Goal: Information Seeking & Learning: Learn about a topic

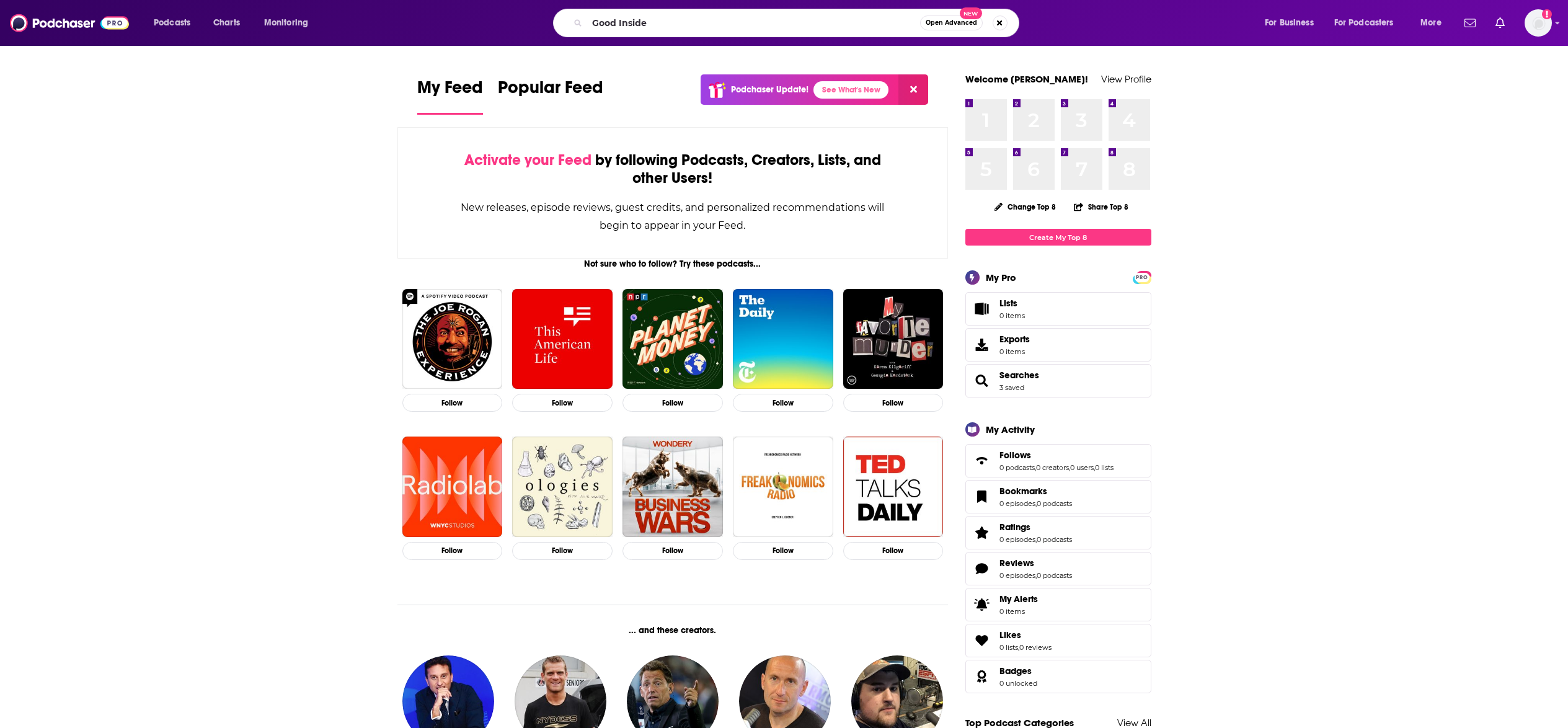
type input "Good Inside"
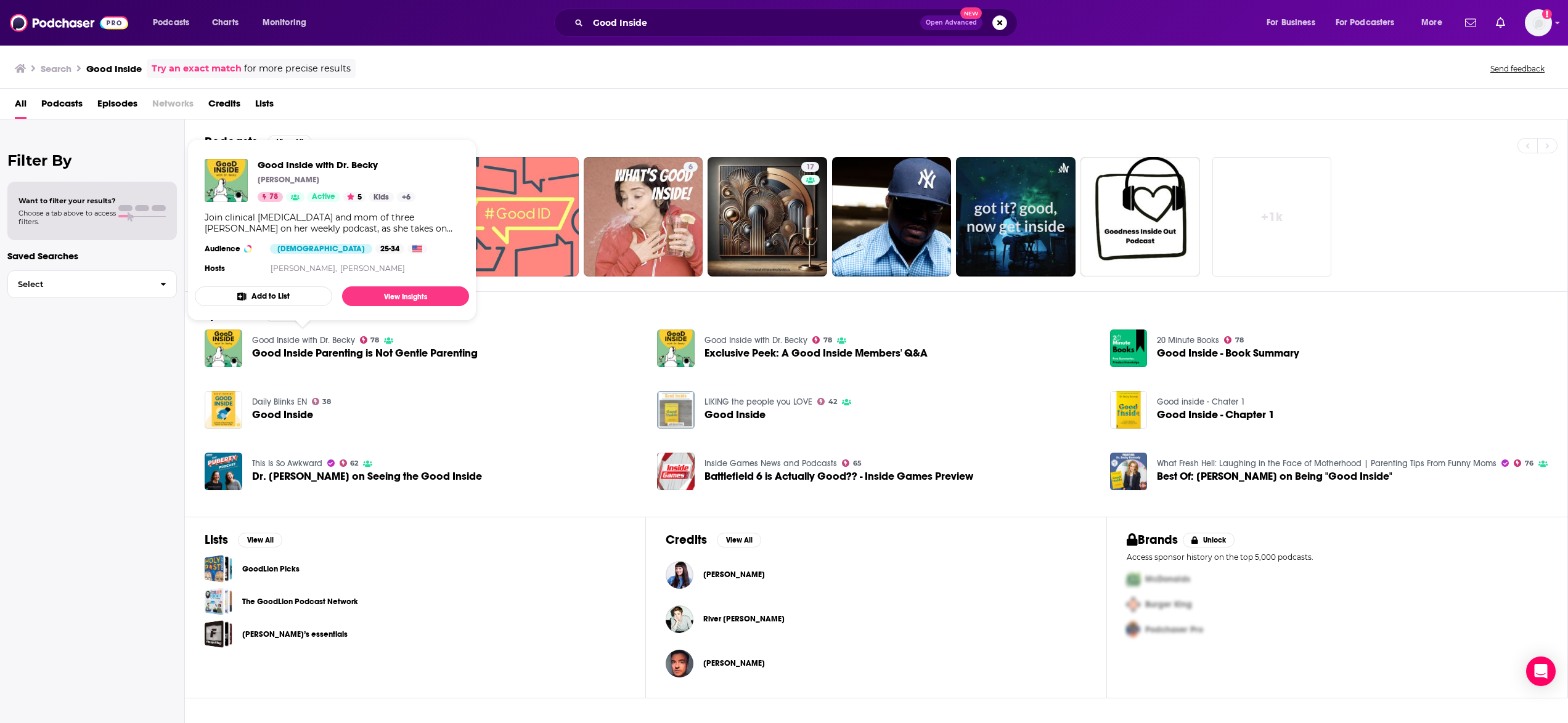
click at [311, 342] on link "Good Inside with Dr. Becky" at bounding box center [303, 340] width 103 height 10
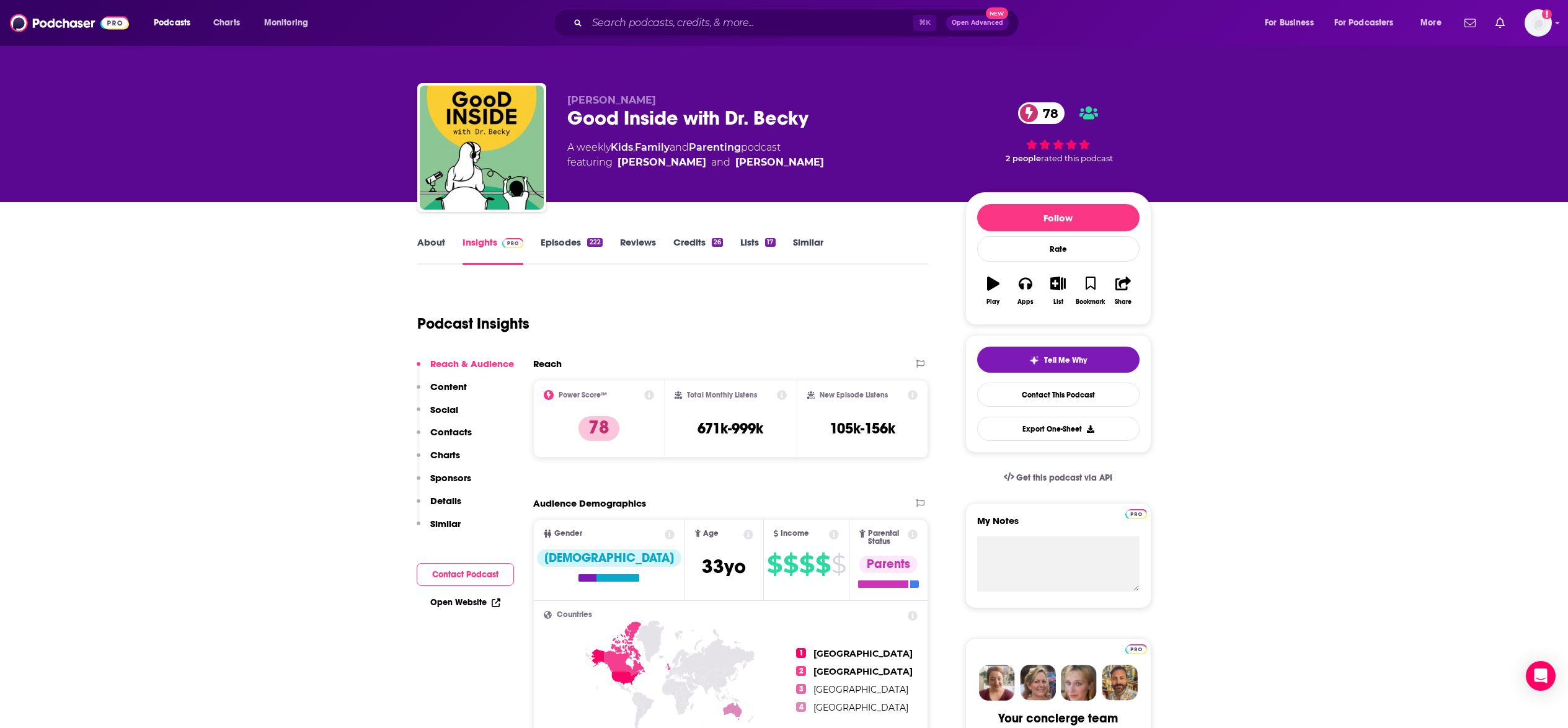
click at [463, 433] on p "Contacts" at bounding box center [451, 432] width 41 height 12
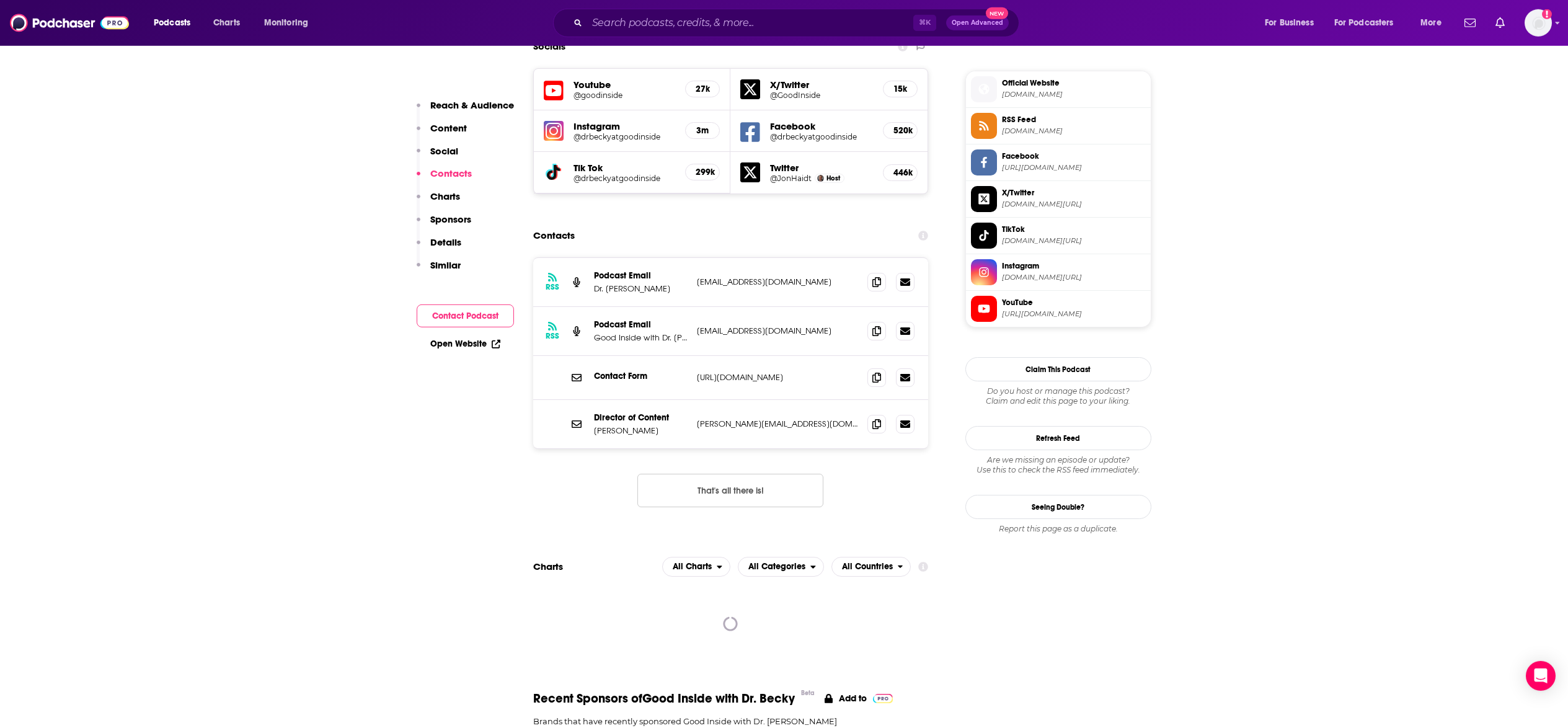
scroll to position [1104, 0]
click at [753, 276] on p "podcast@goodinside.com" at bounding box center [777, 281] width 161 height 10
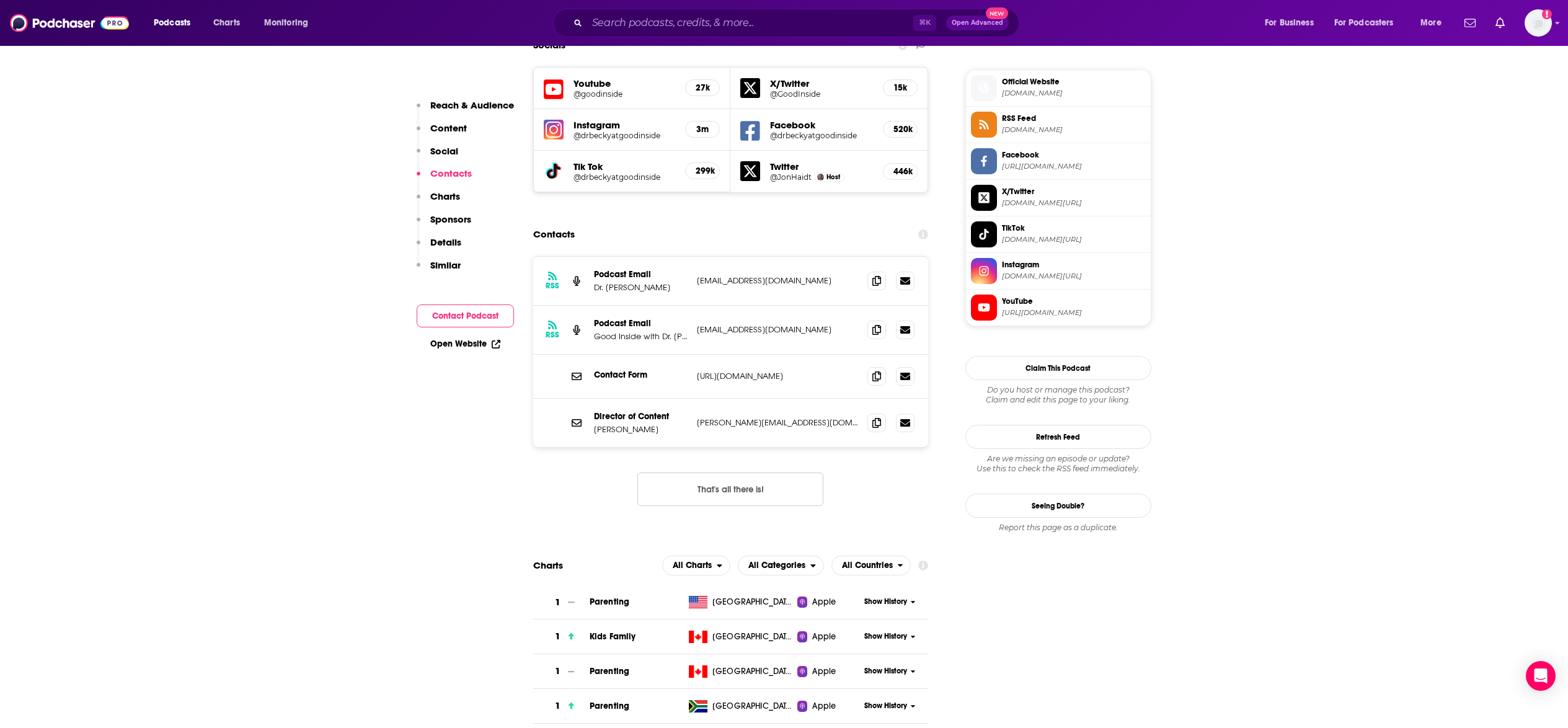
click at [457, 244] on p "Details" at bounding box center [446, 242] width 31 height 12
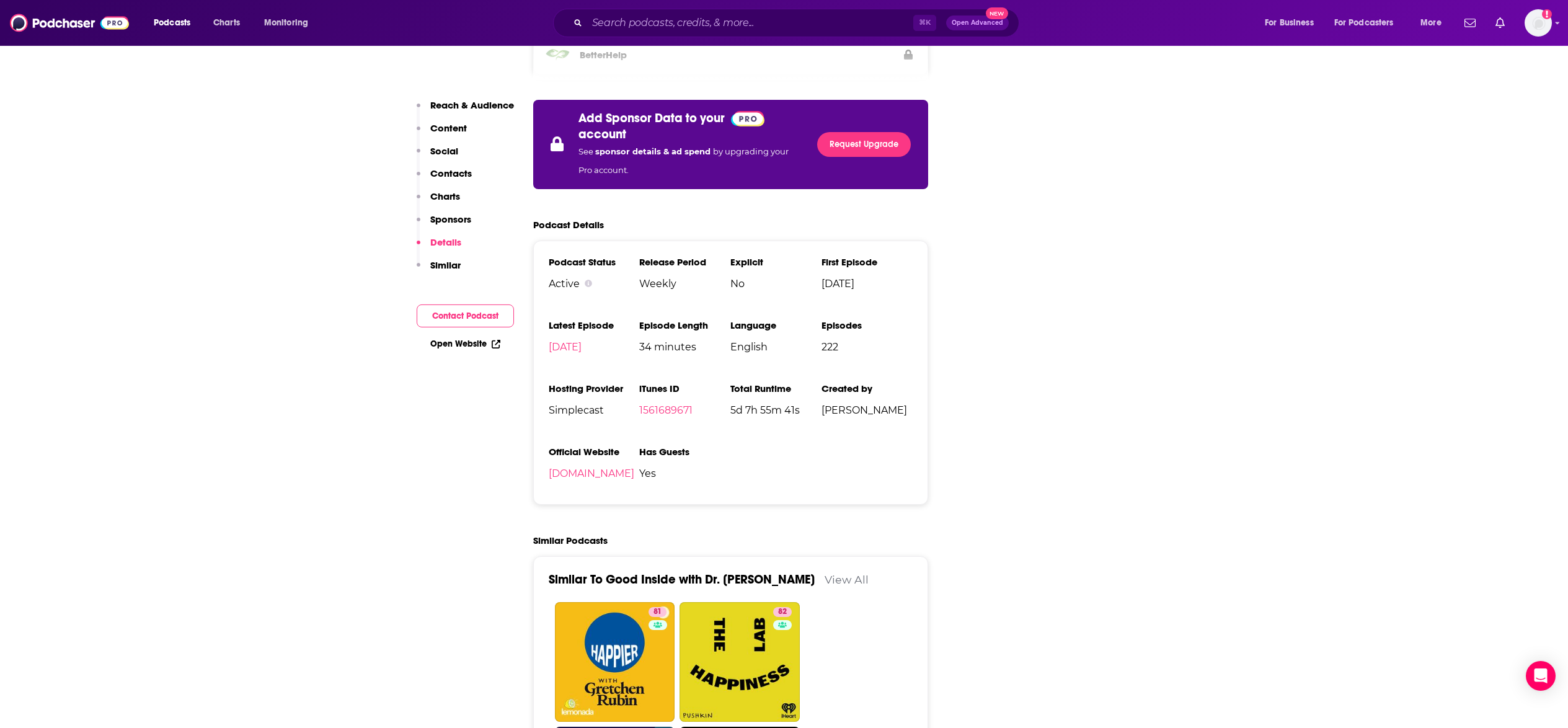
scroll to position [2180, 0]
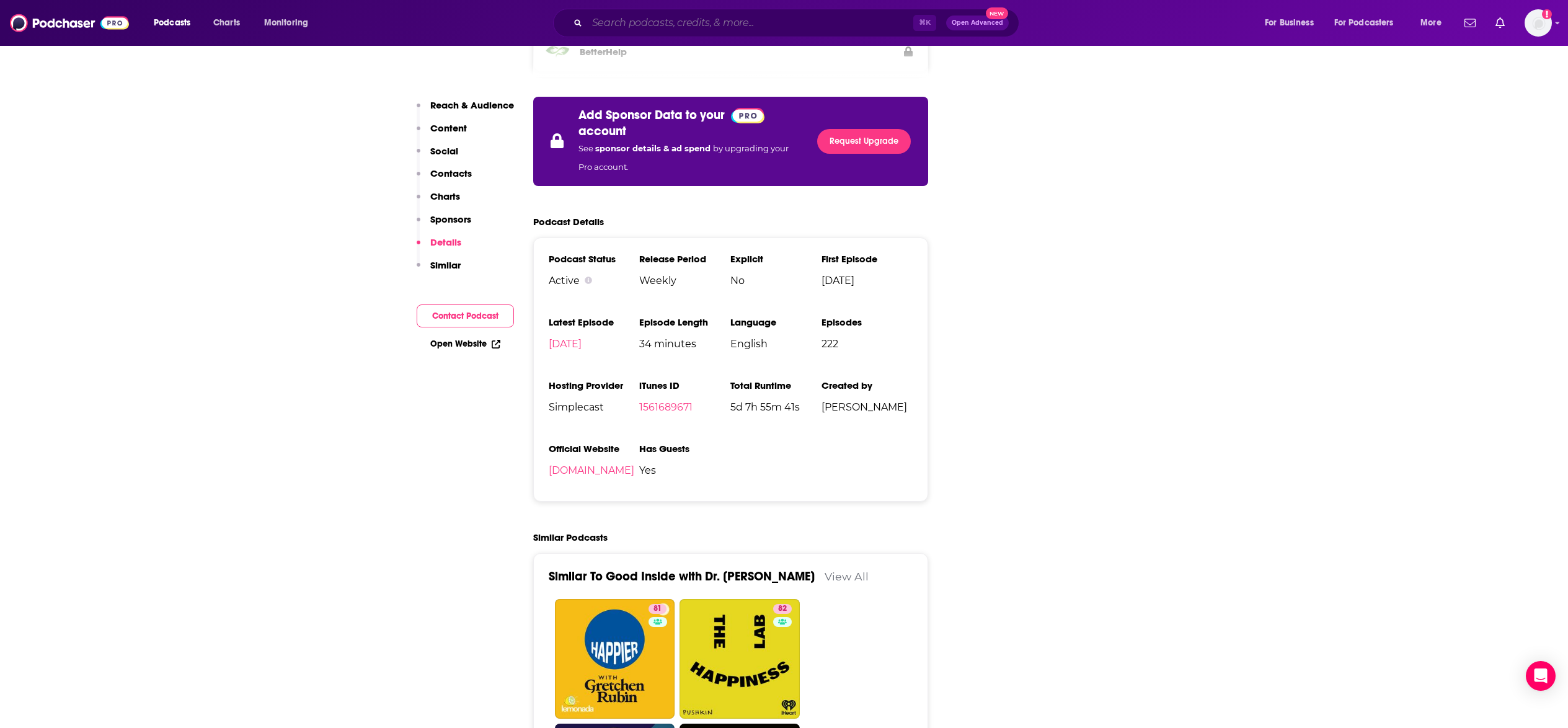
click at [739, 19] on input "Search podcasts, credits, & more..." at bounding box center [750, 23] width 326 height 20
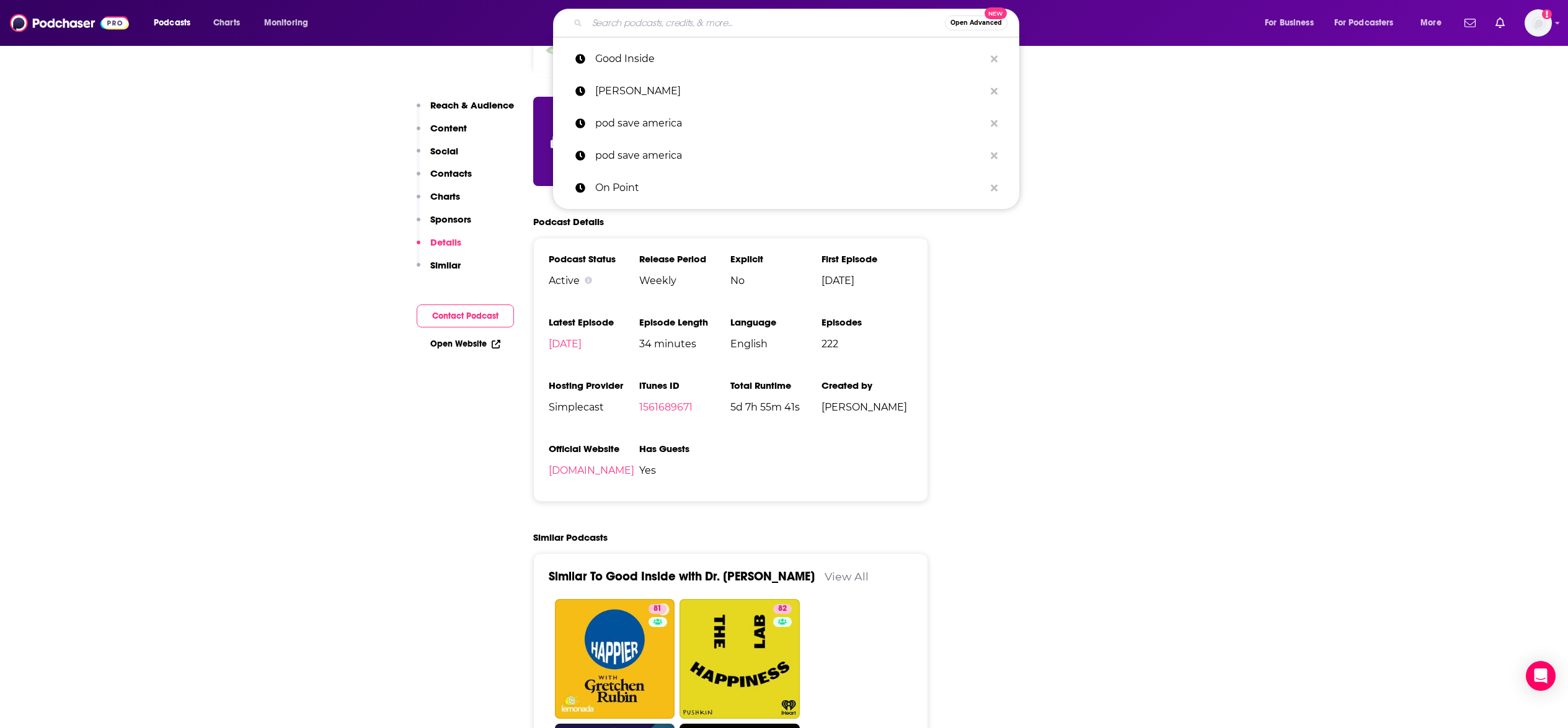
paste input "Raising Good Humans"
type input "Raising Good Humans"
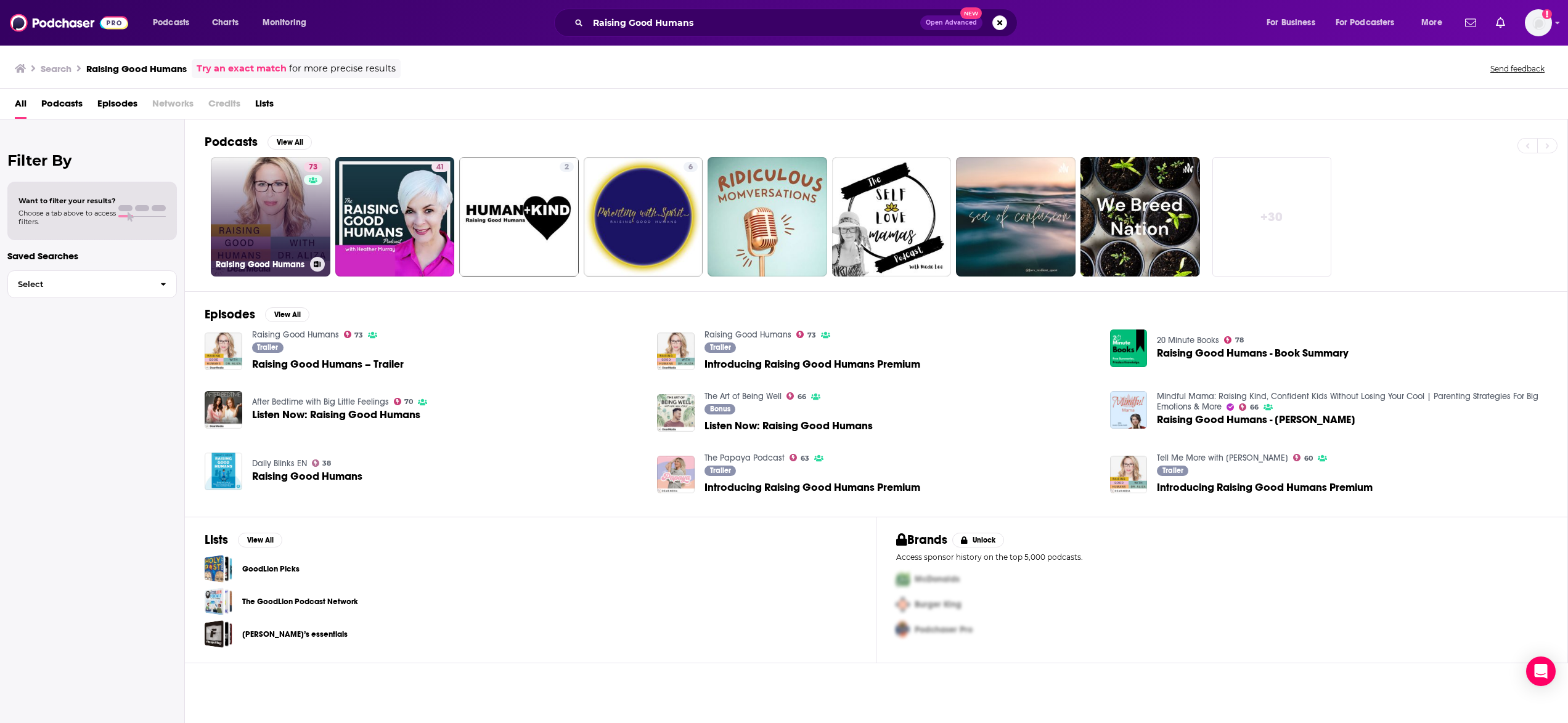
click at [272, 217] on link "73 Raising Good Humans" at bounding box center [271, 217] width 120 height 120
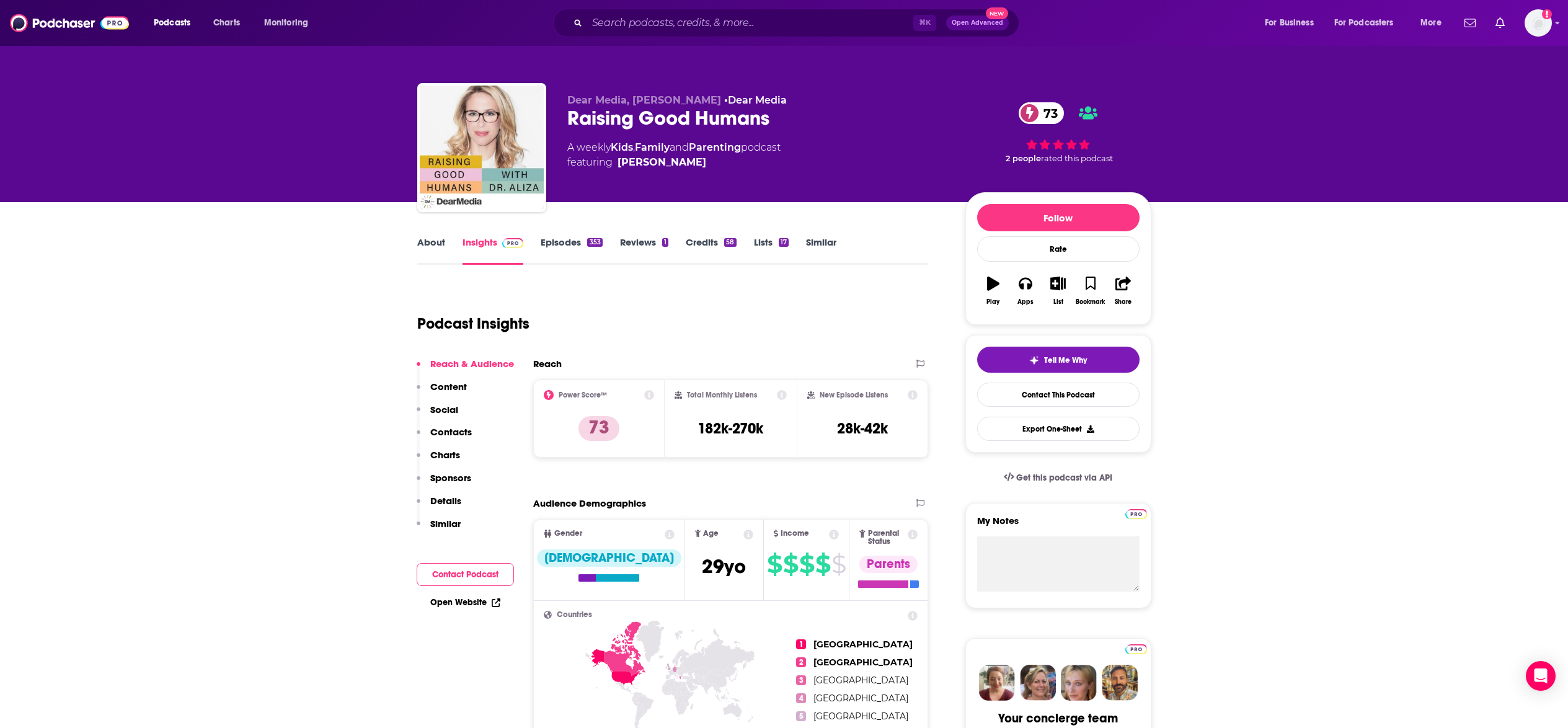
click at [457, 504] on p "Details" at bounding box center [446, 500] width 31 height 12
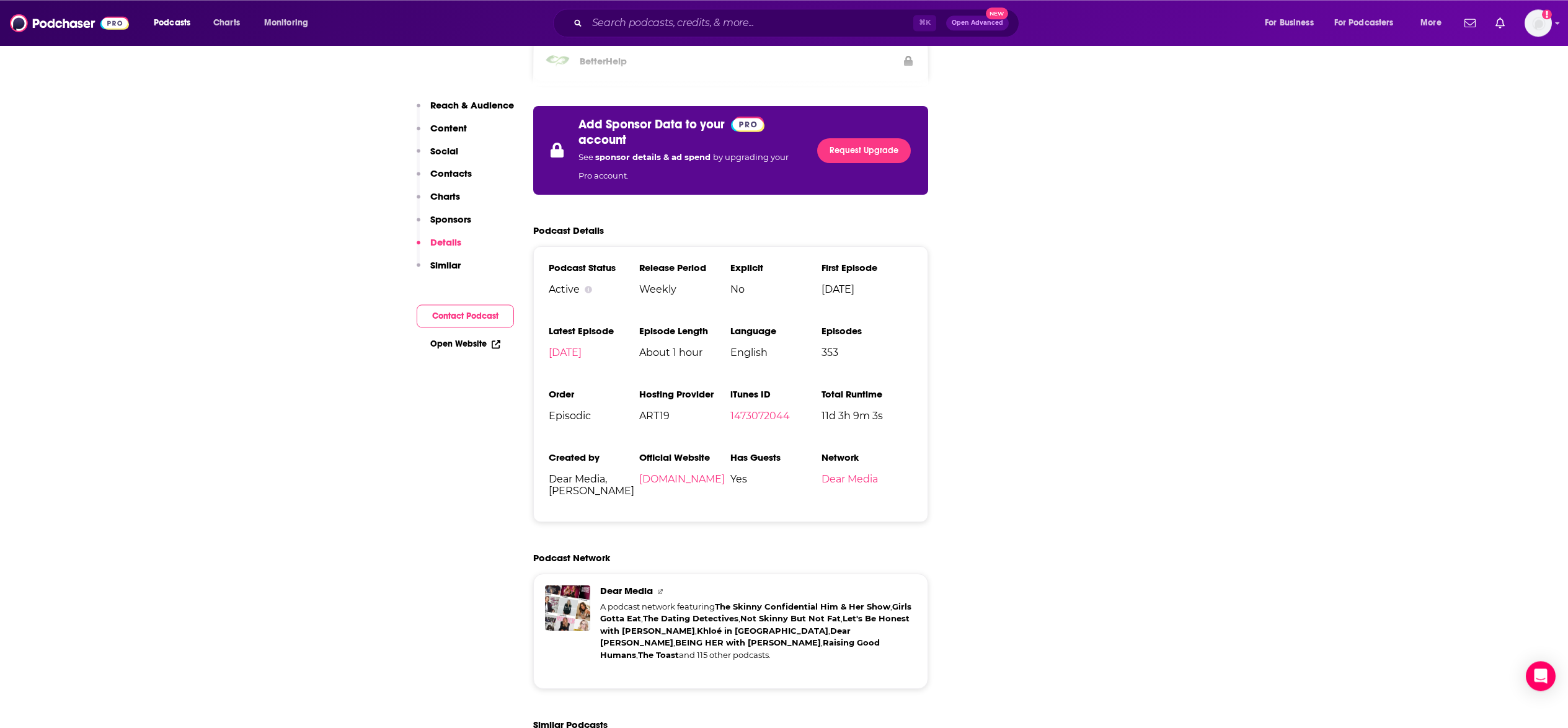
scroll to position [1929, 0]
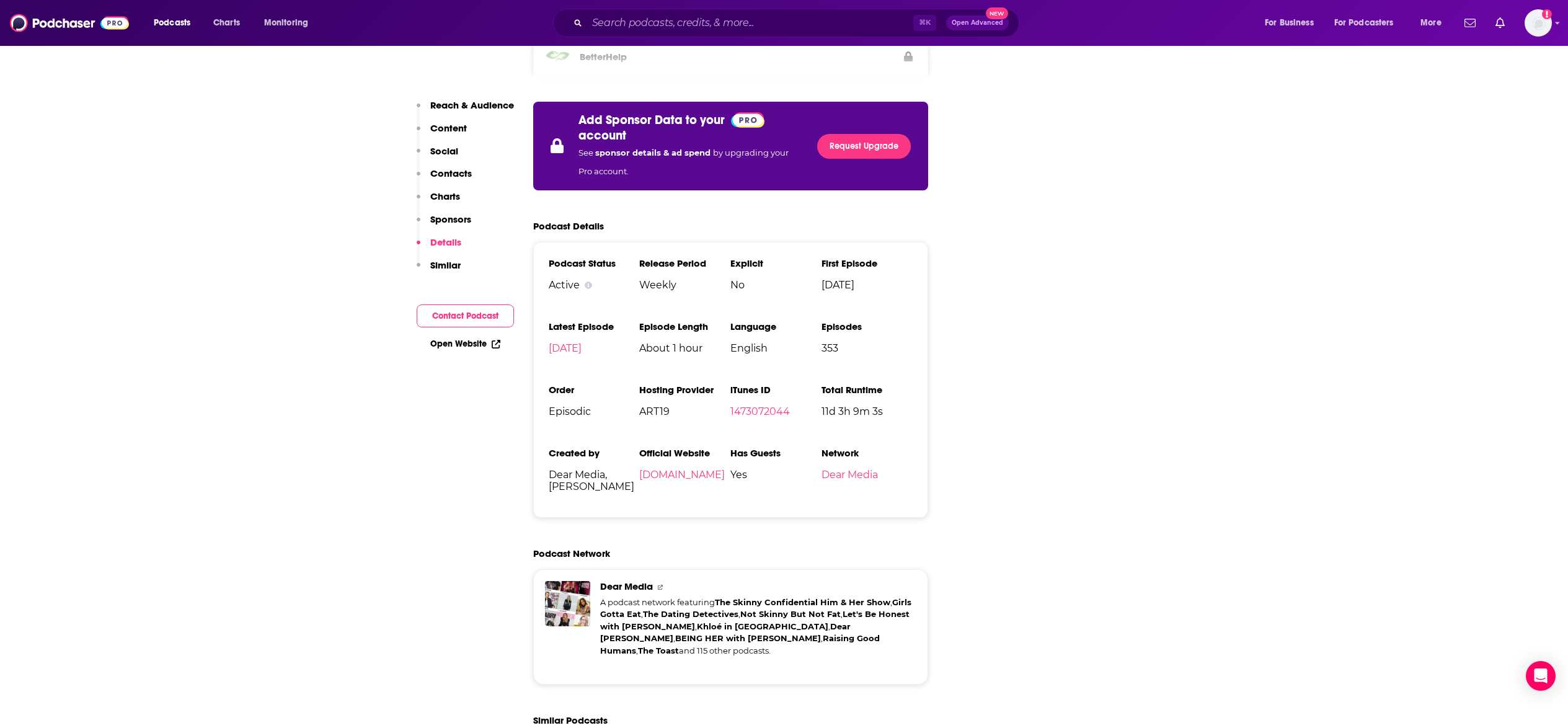
click at [462, 173] on p "Contacts" at bounding box center [451, 173] width 41 height 12
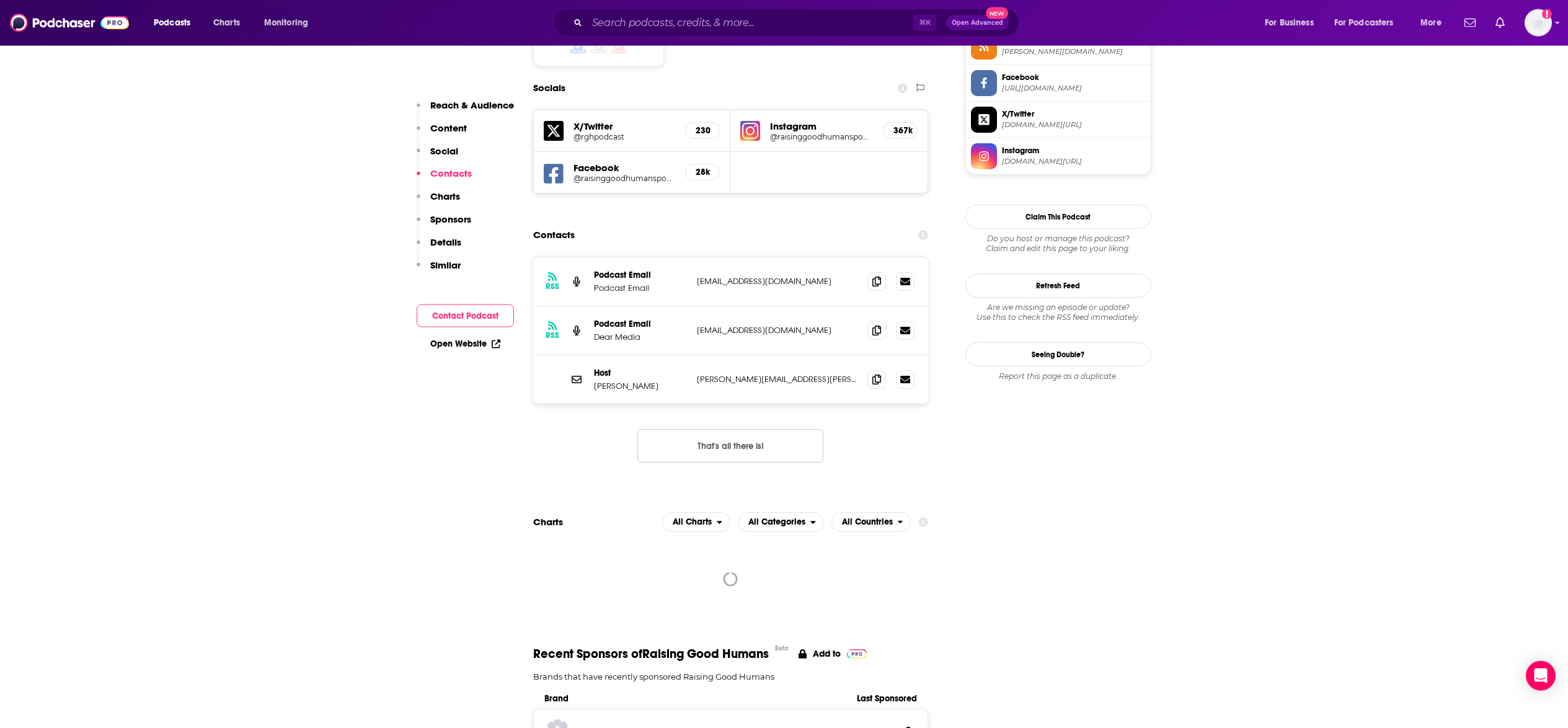
scroll to position [1060, 0]
click at [878, 277] on icon at bounding box center [876, 282] width 8 height 10
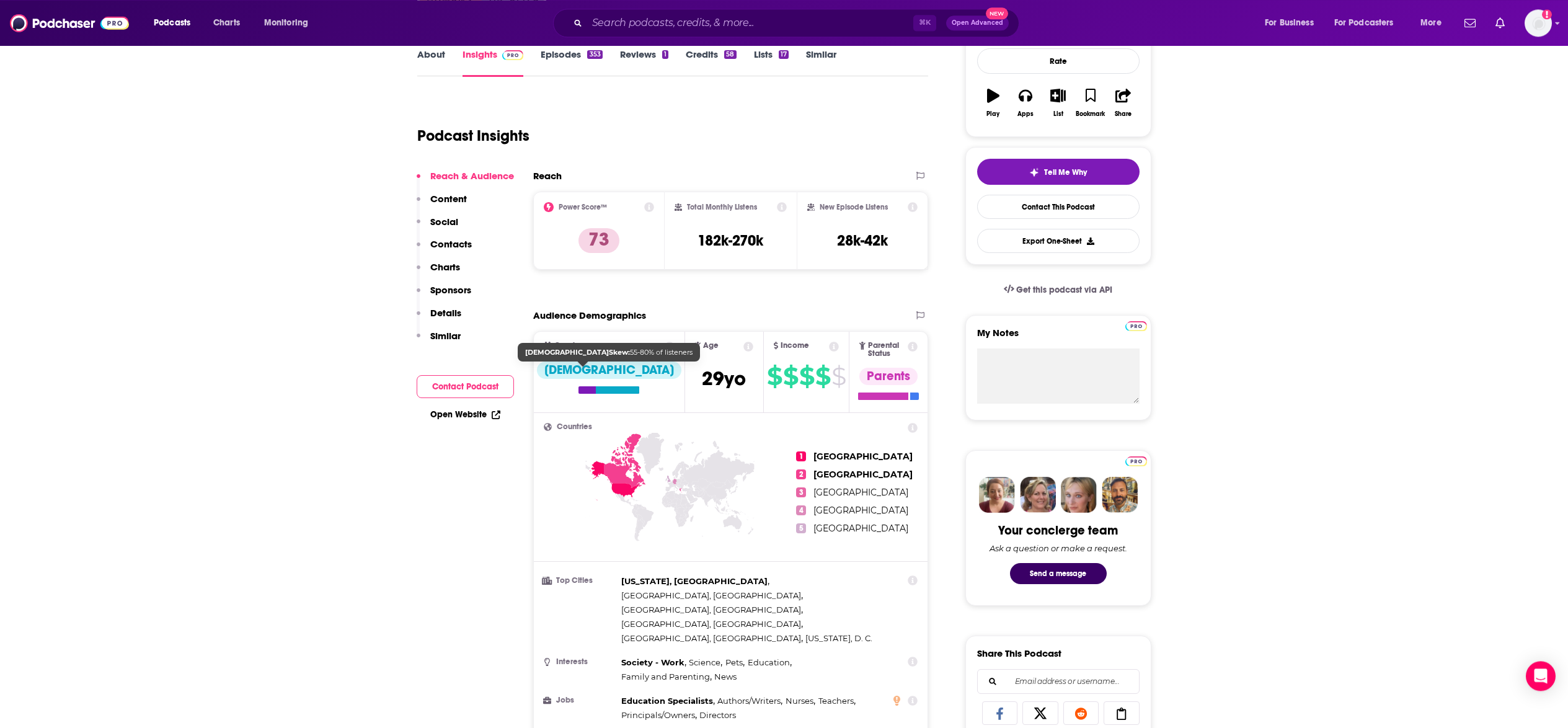
scroll to position [0, 0]
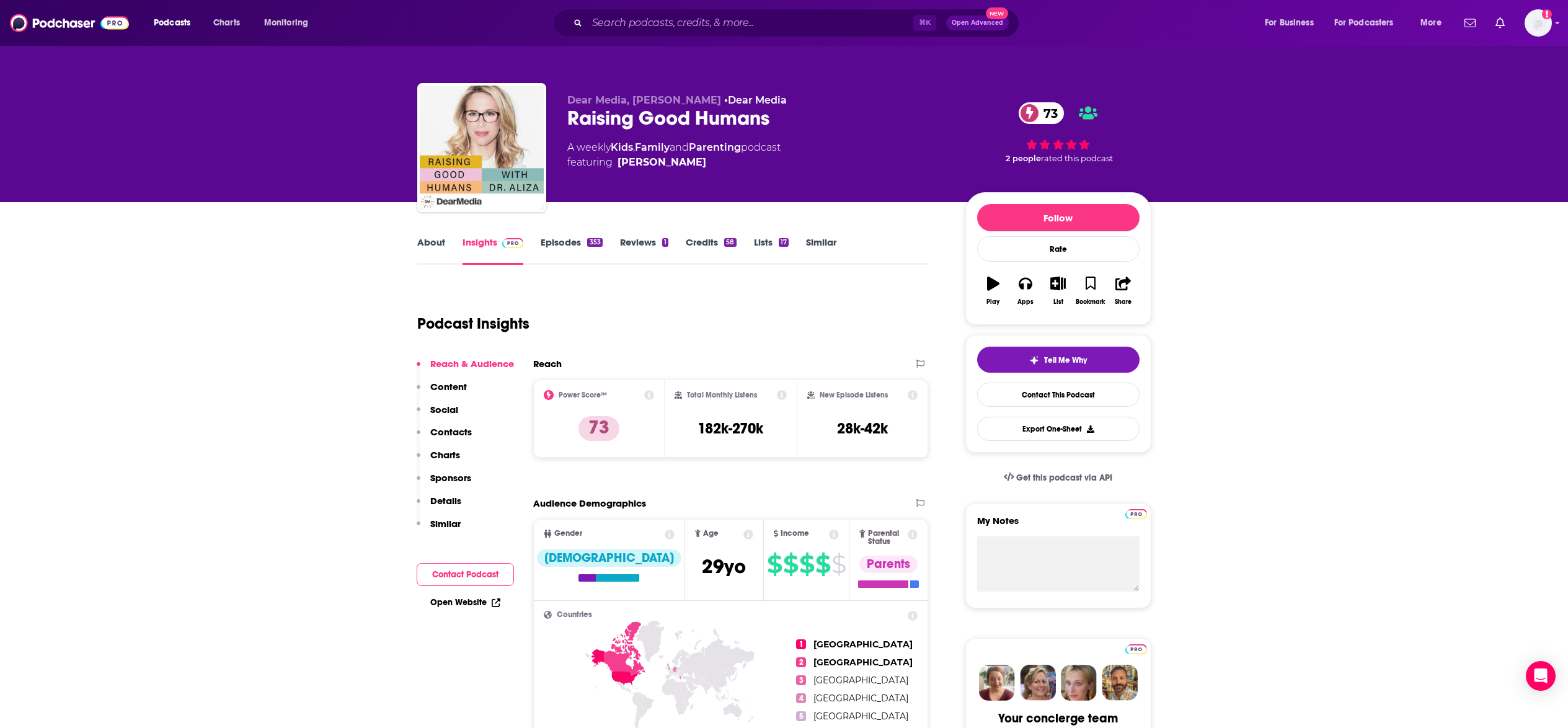
click at [437, 239] on link "About" at bounding box center [431, 251] width 28 height 29
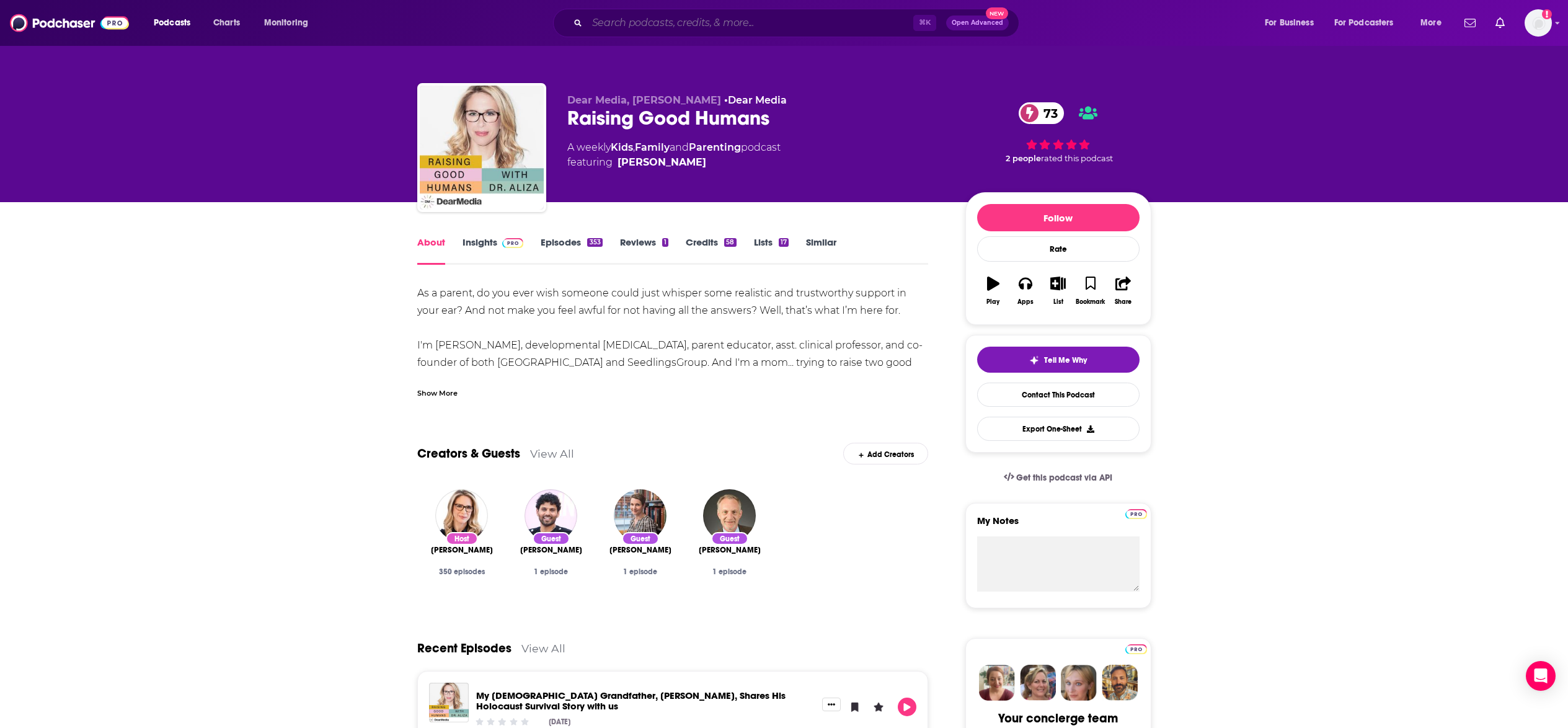
click at [638, 21] on input "Search podcasts, credits, & more..." at bounding box center [750, 23] width 326 height 20
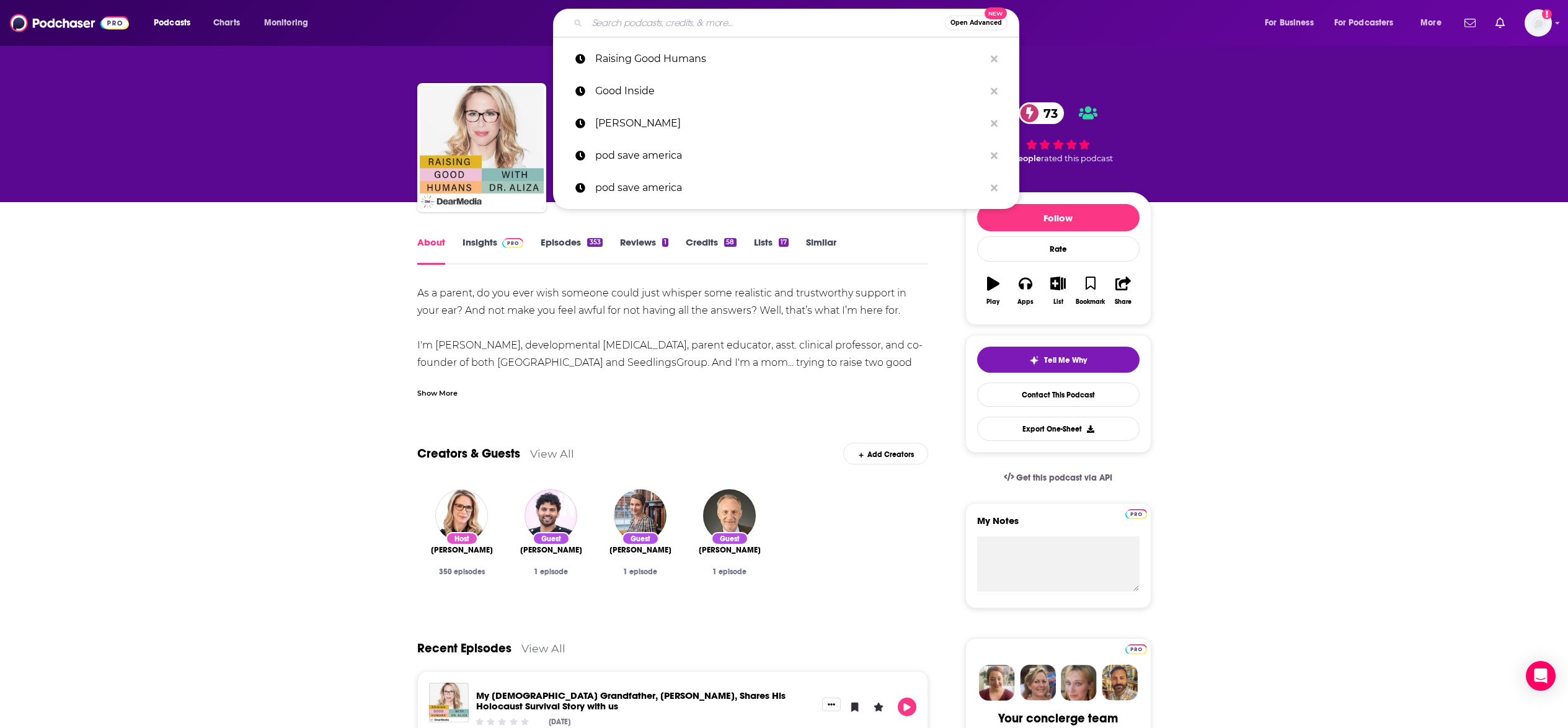
paste input "Respectful Parenting"
type input "Respectful Parenting"
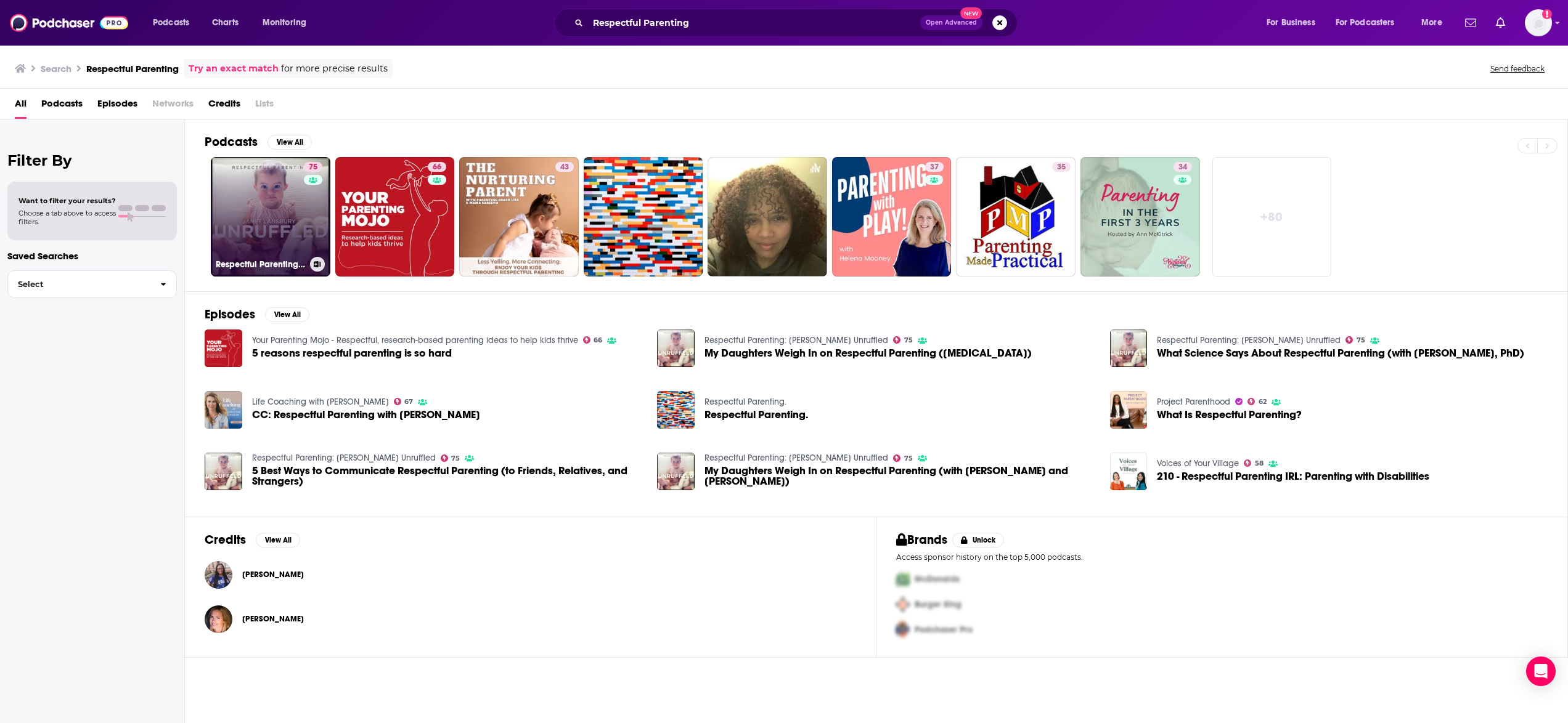
click at [278, 236] on link "75 Respectful Parenting: Janet Lansbury Unruffled" at bounding box center [271, 217] width 120 height 120
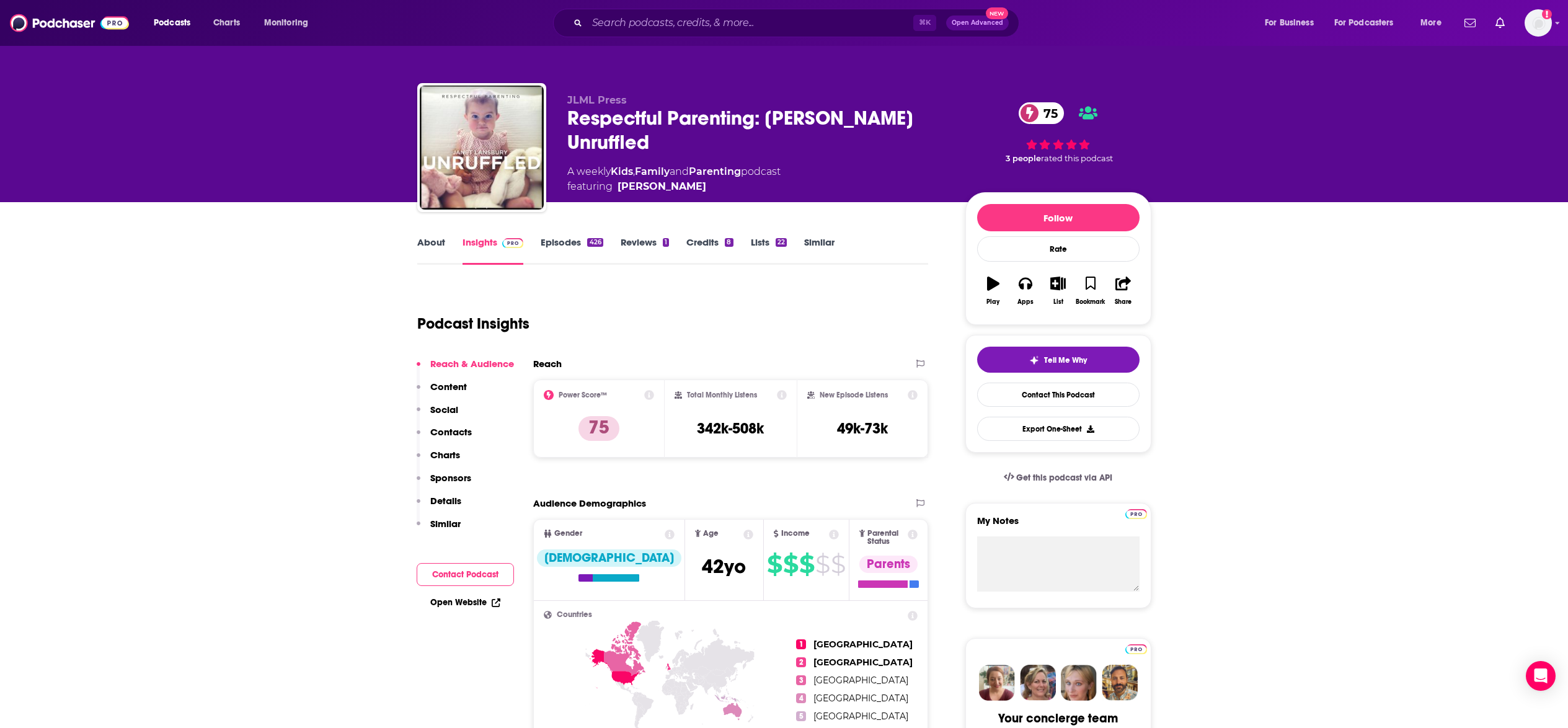
click at [437, 242] on link "About" at bounding box center [431, 251] width 28 height 29
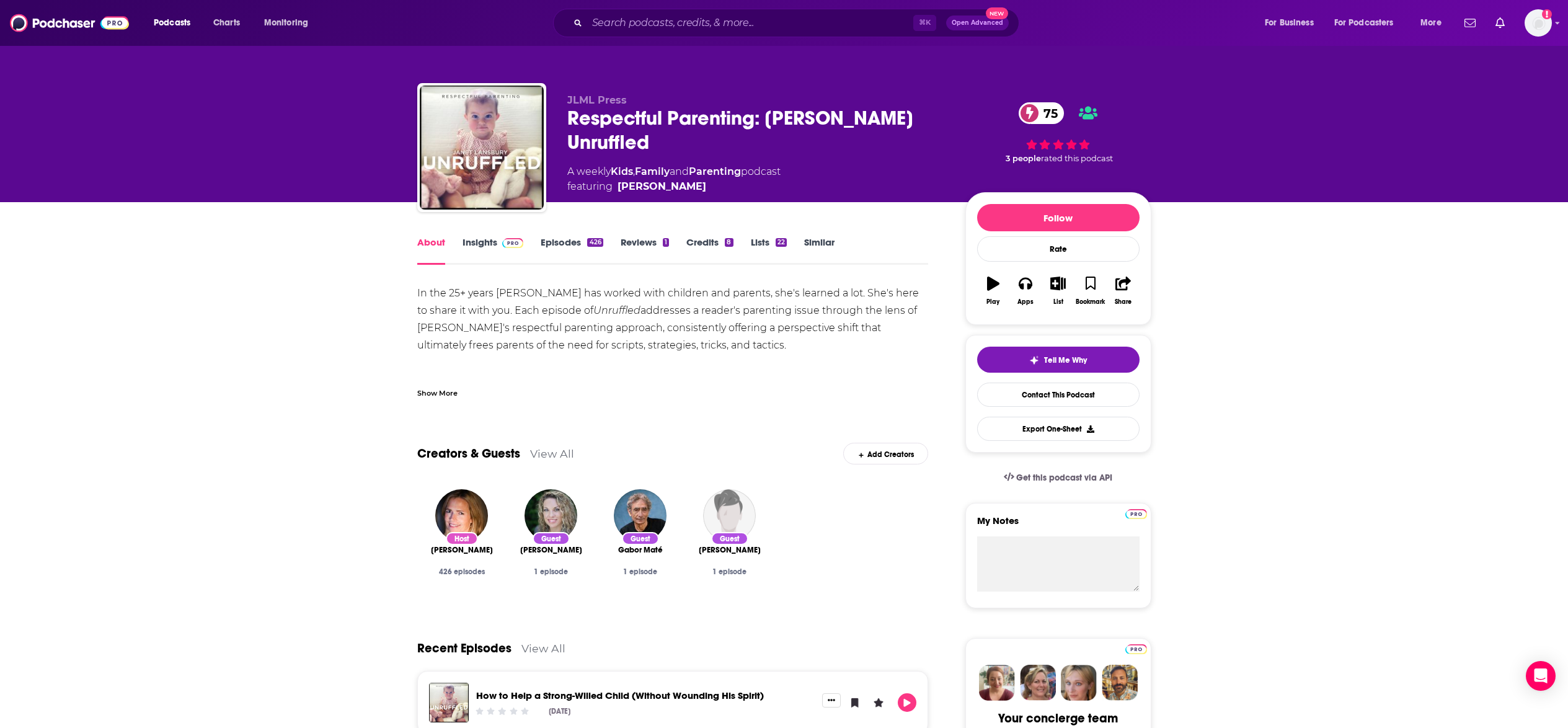
click at [572, 249] on link "Episodes 426" at bounding box center [571, 251] width 62 height 29
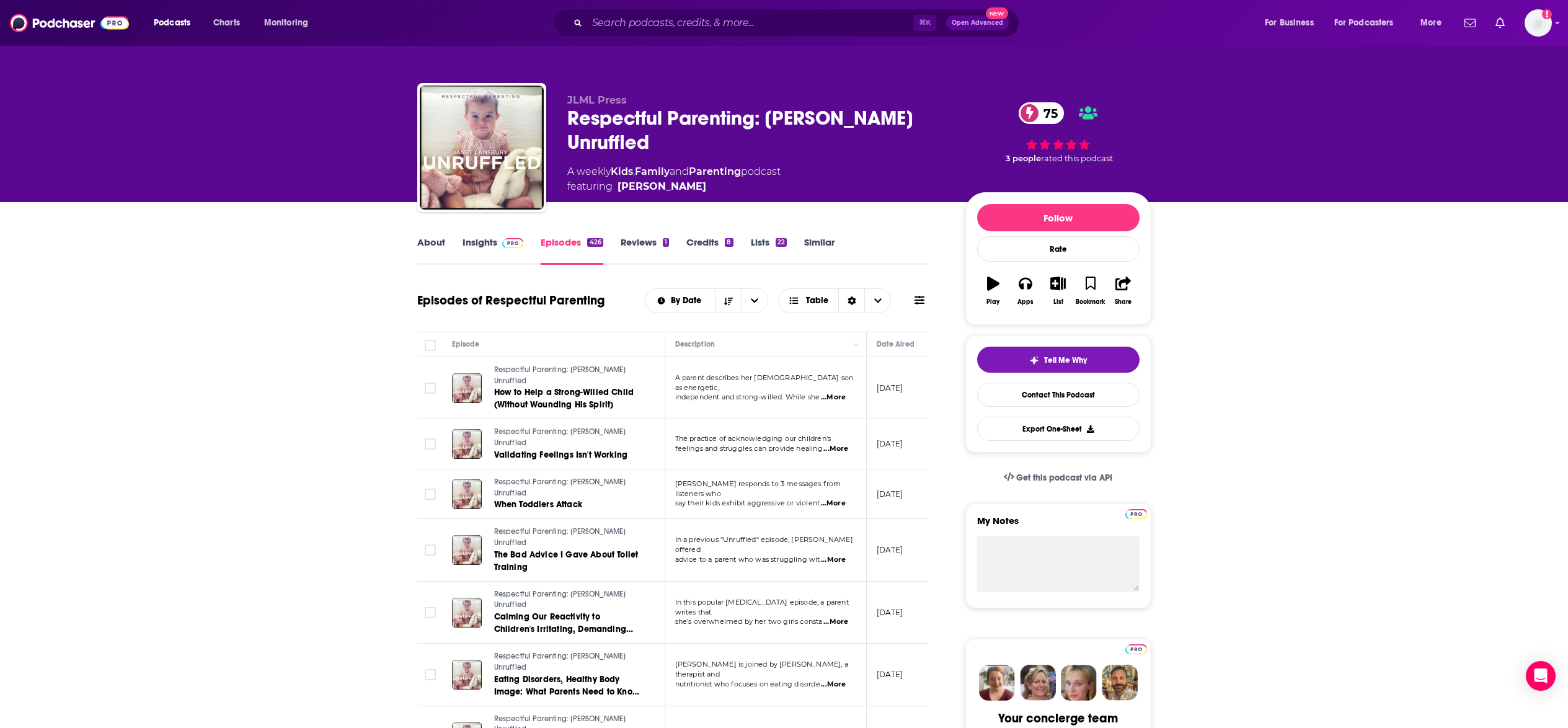
click at [437, 241] on link "About" at bounding box center [431, 251] width 28 height 29
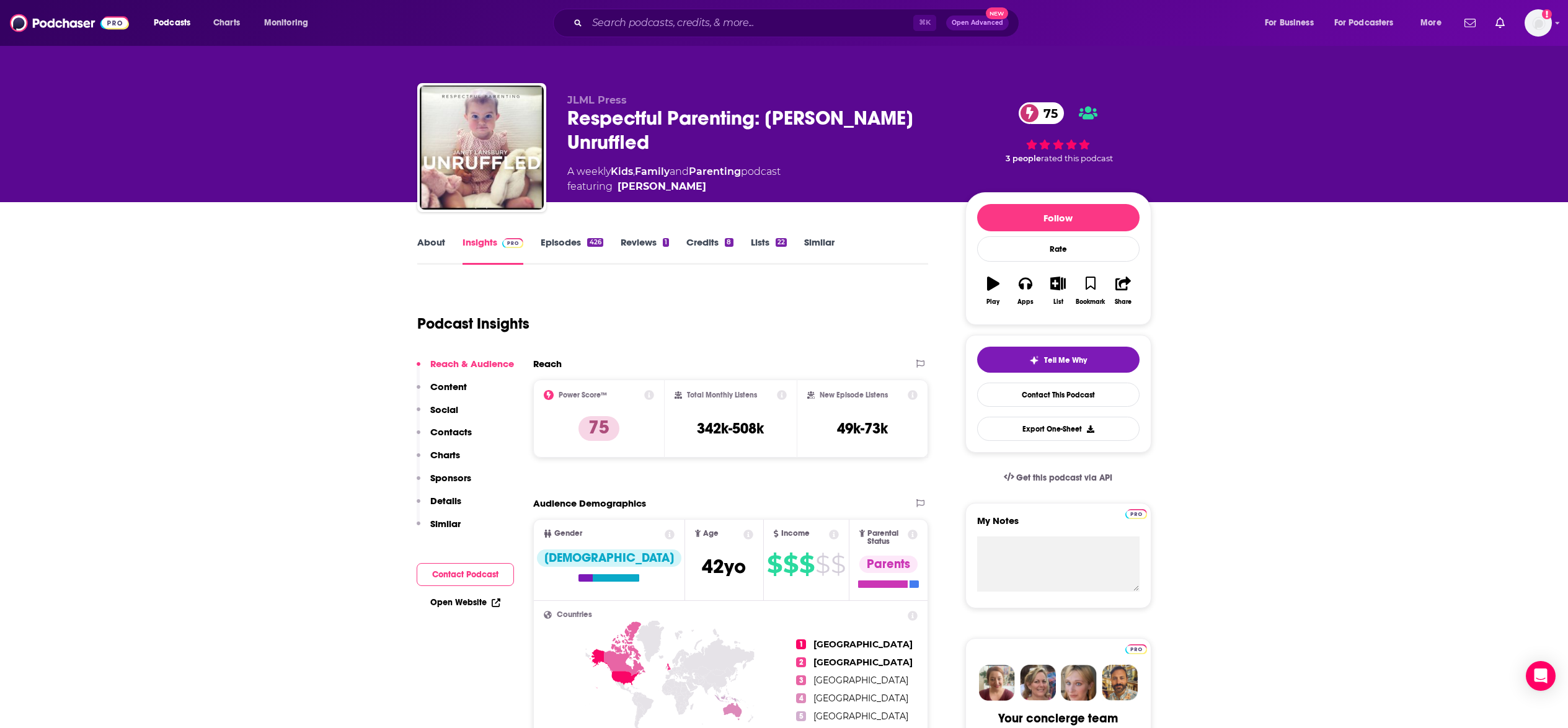
click at [454, 434] on p "Contacts" at bounding box center [451, 432] width 41 height 12
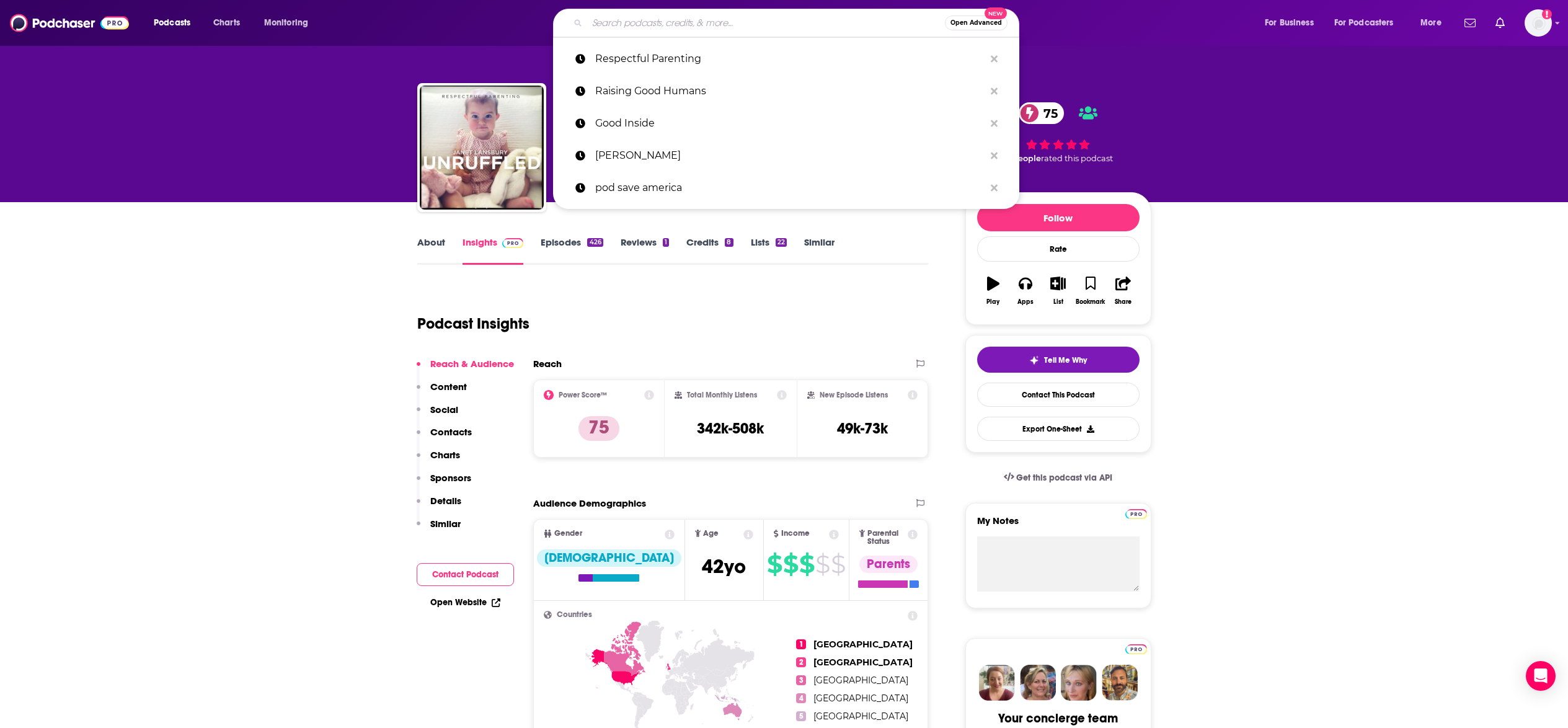
click at [721, 14] on input "Search podcasts, credits, & more..." at bounding box center [766, 23] width 358 height 20
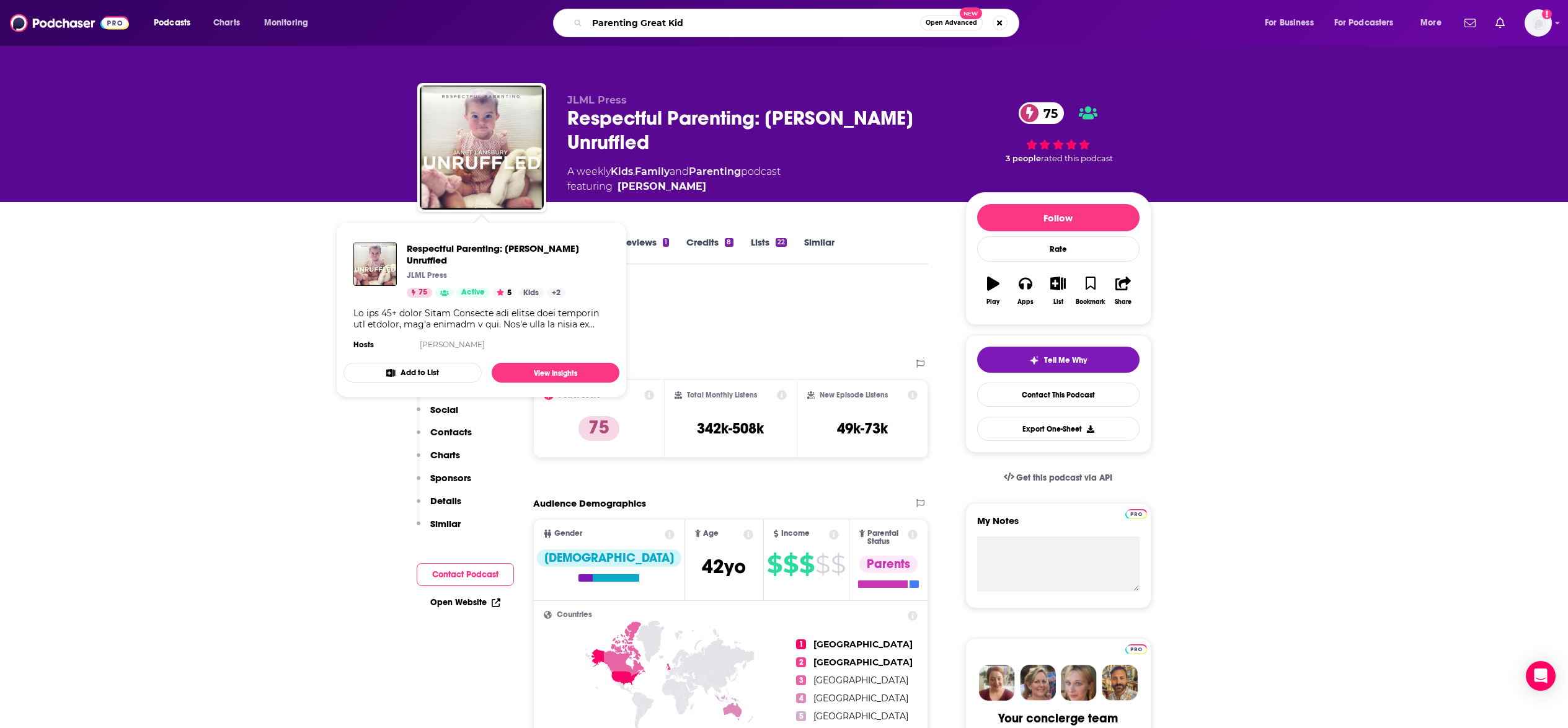
type input "Parenting Great Kids"
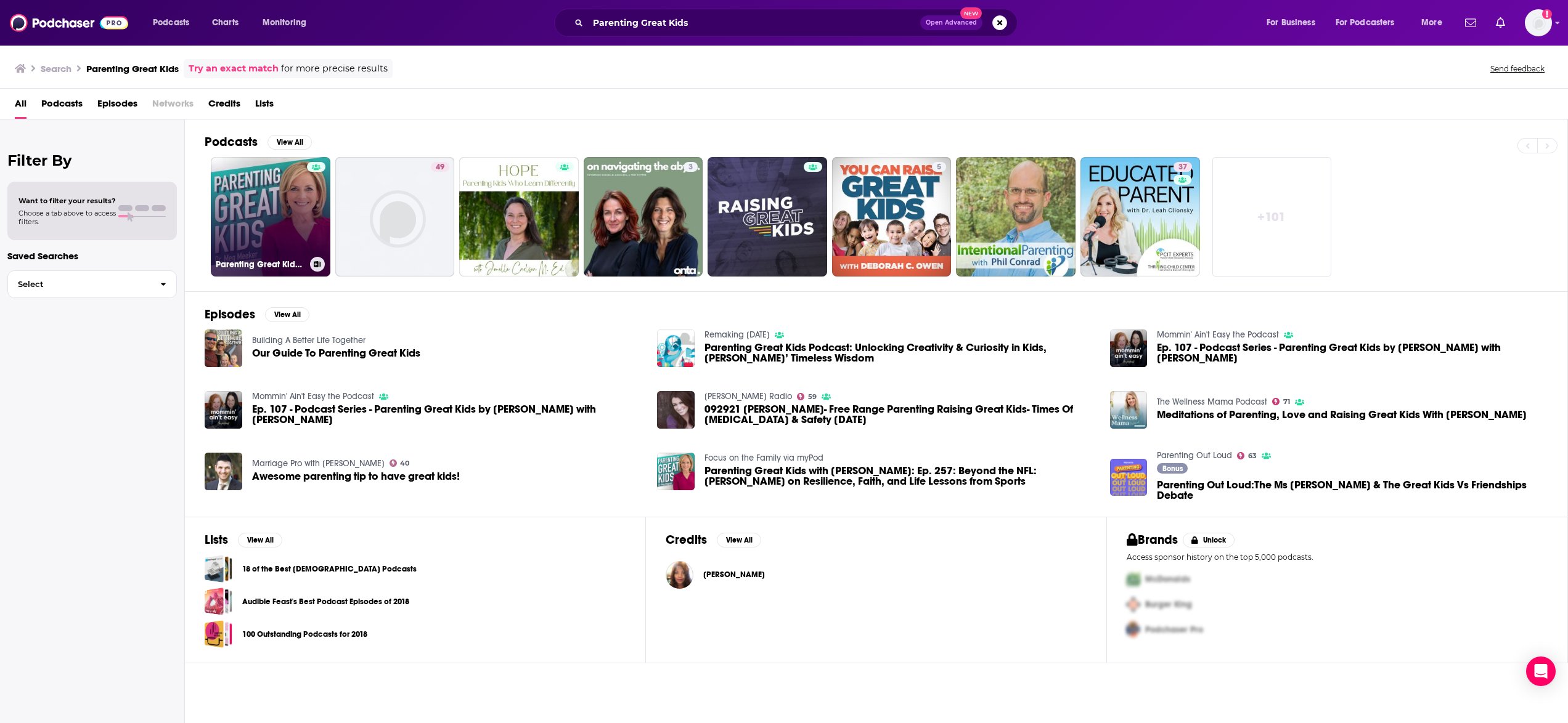
click at [256, 223] on link "Parenting Great Kids with Dr. Meg Meeker" at bounding box center [271, 217] width 120 height 120
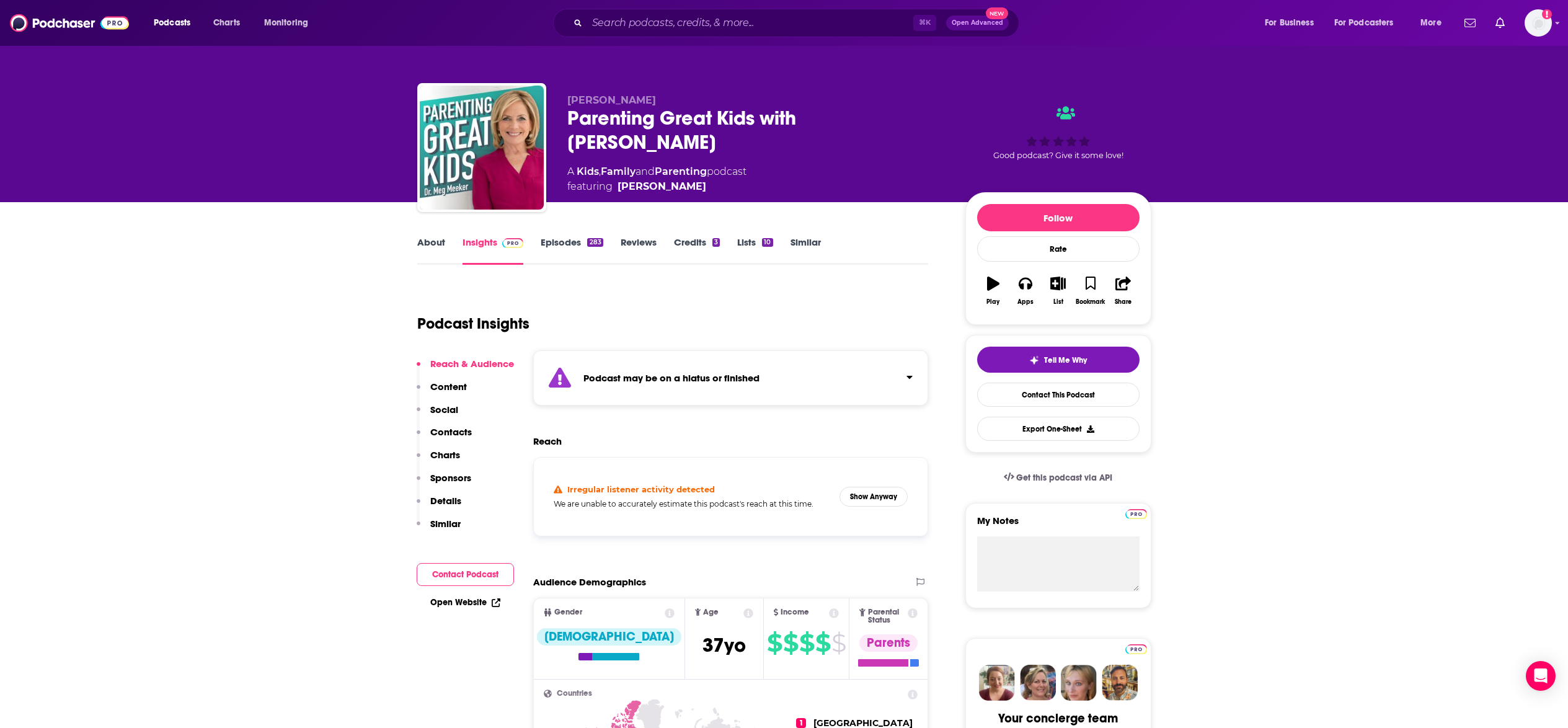
click at [581, 239] on link "Episodes 283" at bounding box center [571, 251] width 62 height 29
click at [447, 432] on p "Contacts" at bounding box center [451, 432] width 41 height 12
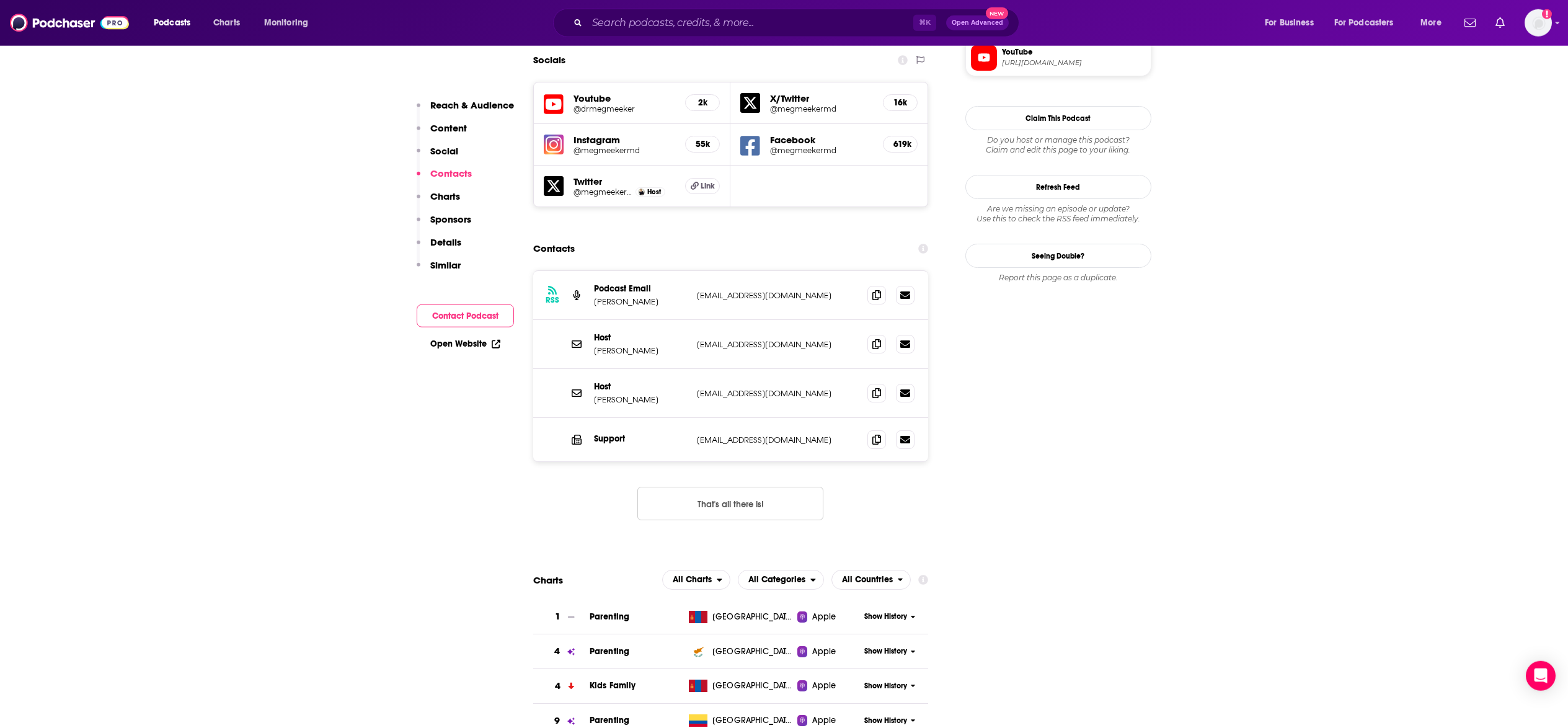
scroll to position [1197, 0]
click at [880, 288] on icon at bounding box center [876, 293] width 8 height 10
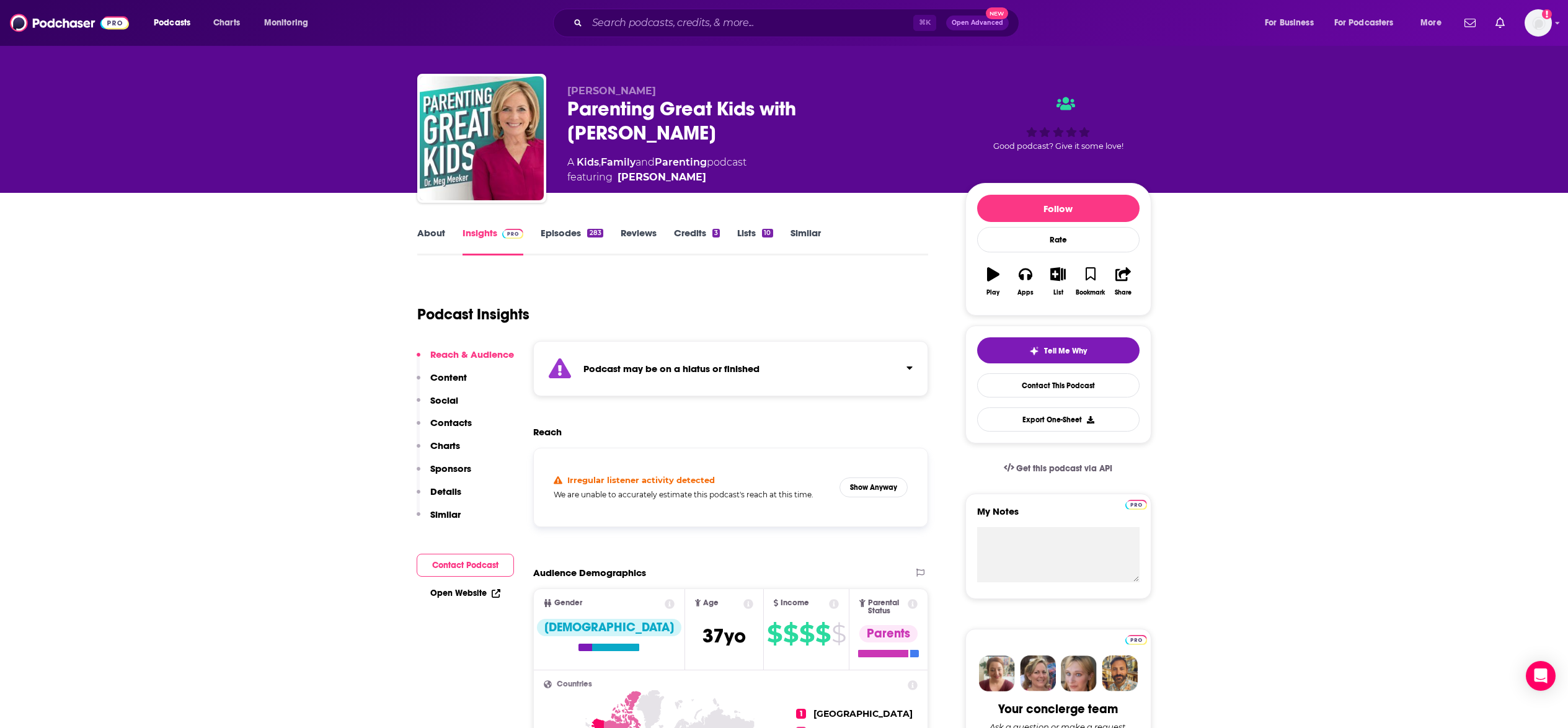
scroll to position [0, 0]
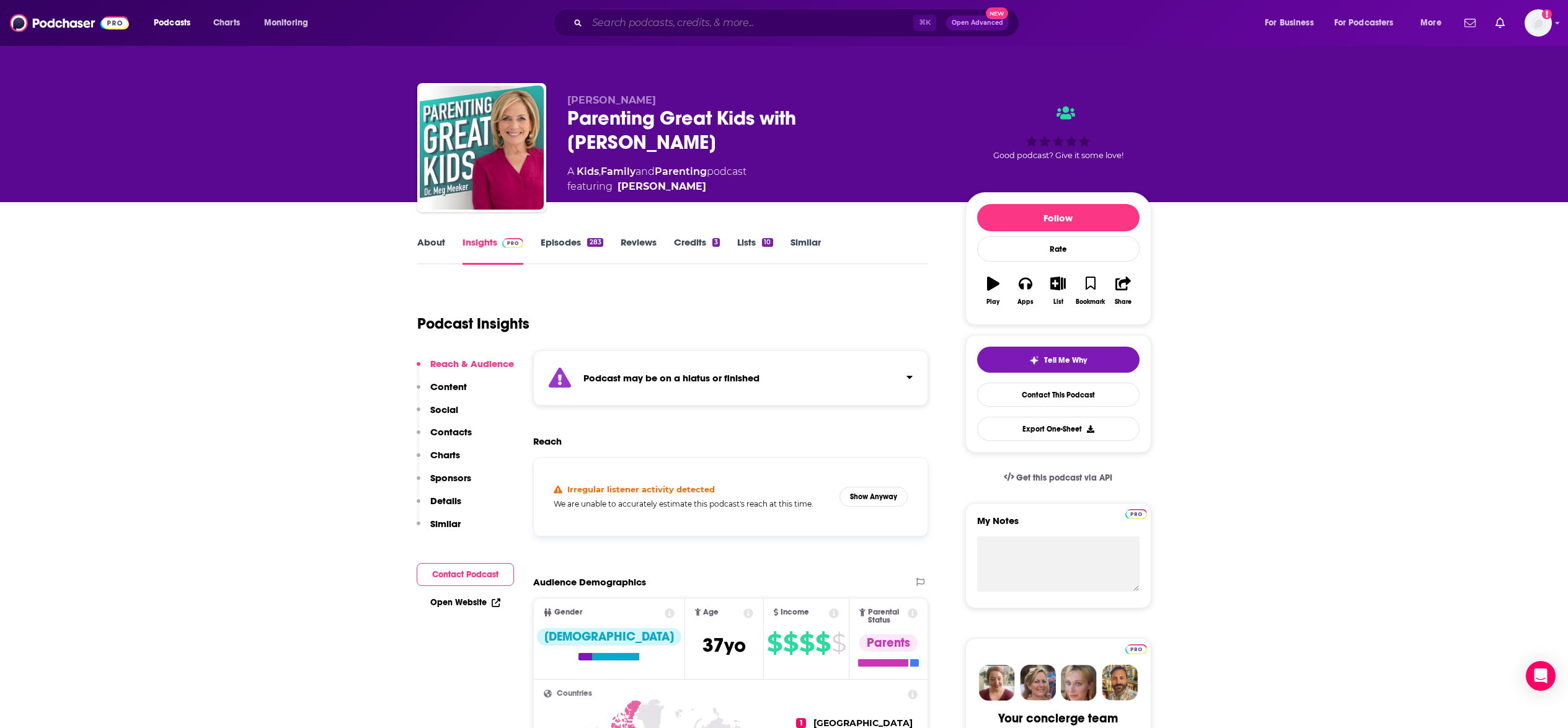
click at [690, 29] on input "Search podcasts, credits, & more..." at bounding box center [750, 23] width 326 height 20
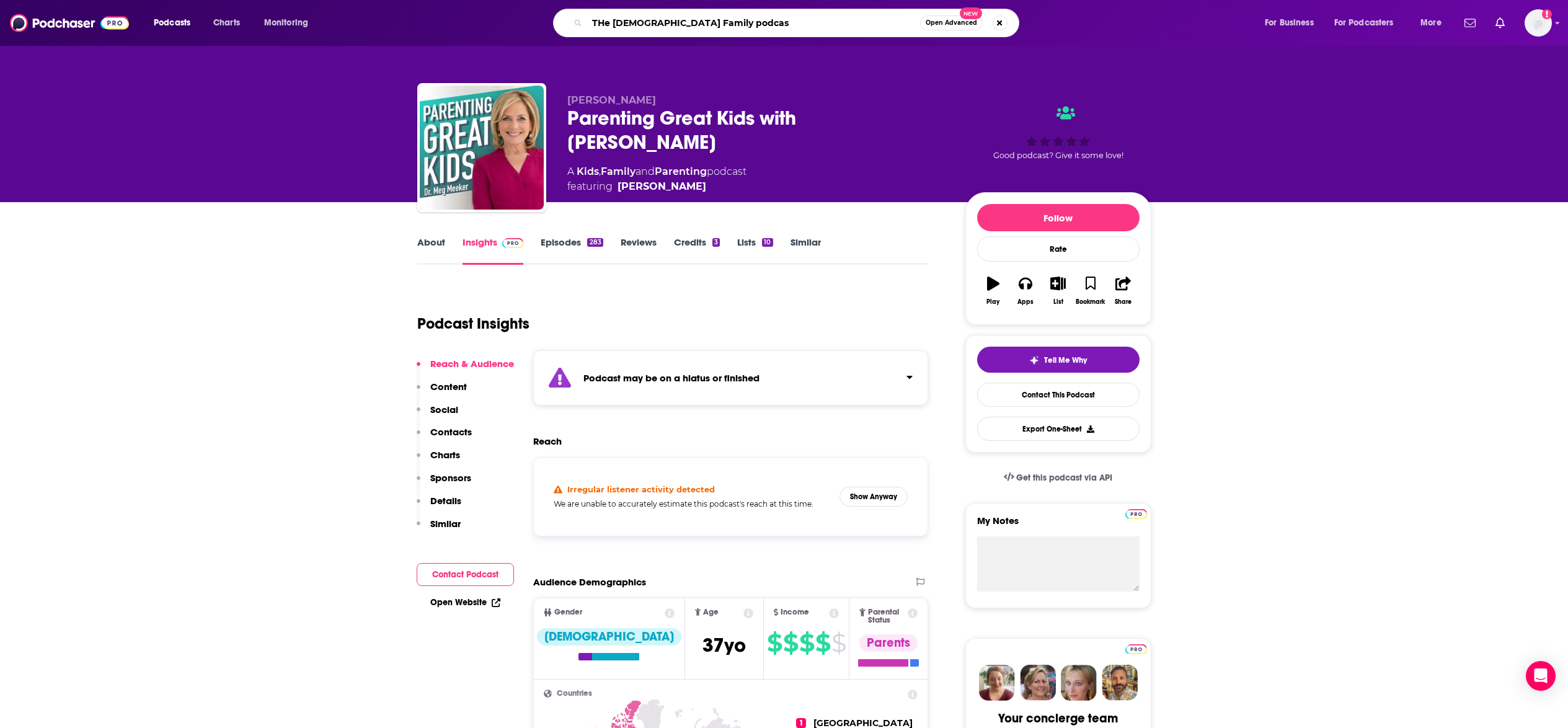
type input "THe Queer Family podcast"
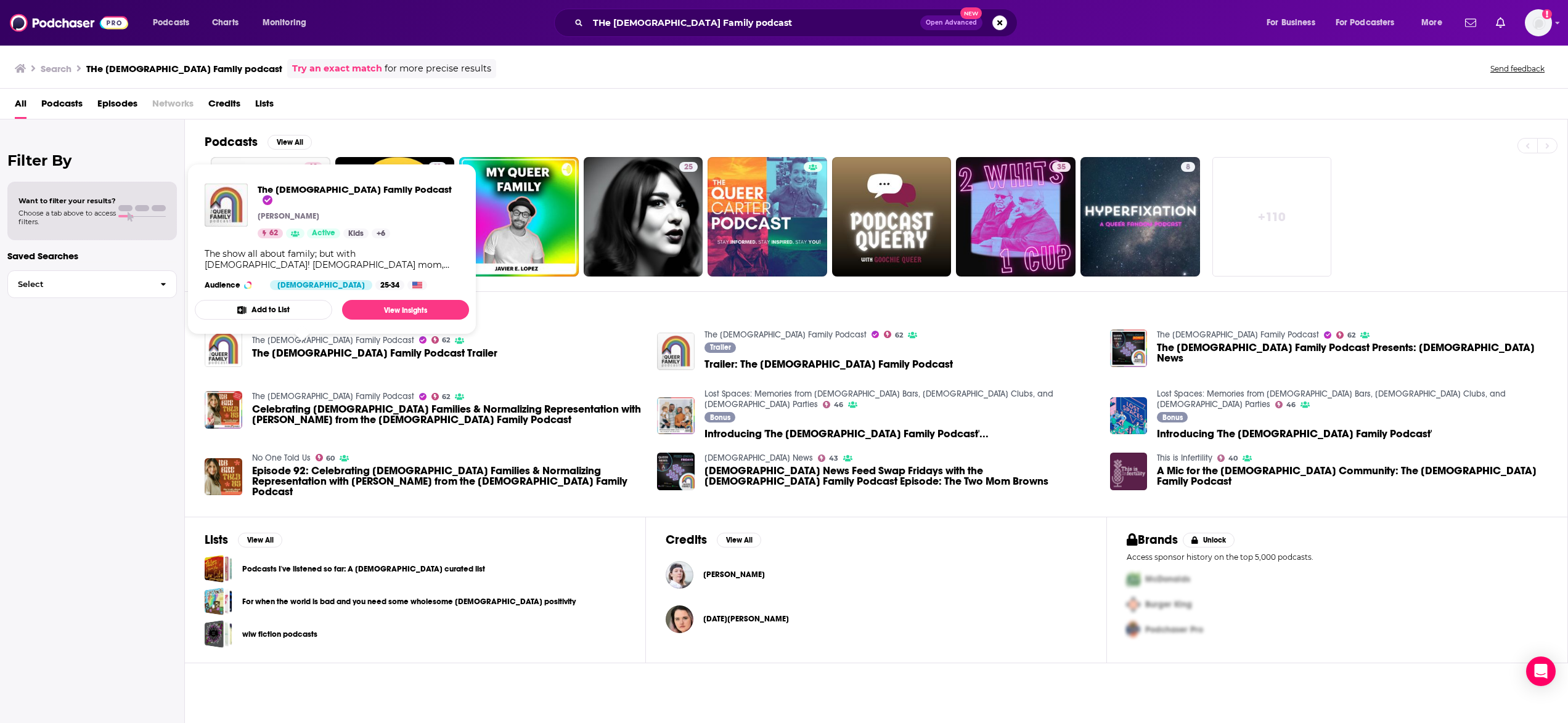
click at [294, 337] on link "The Queer Family Podcast" at bounding box center [333, 340] width 162 height 10
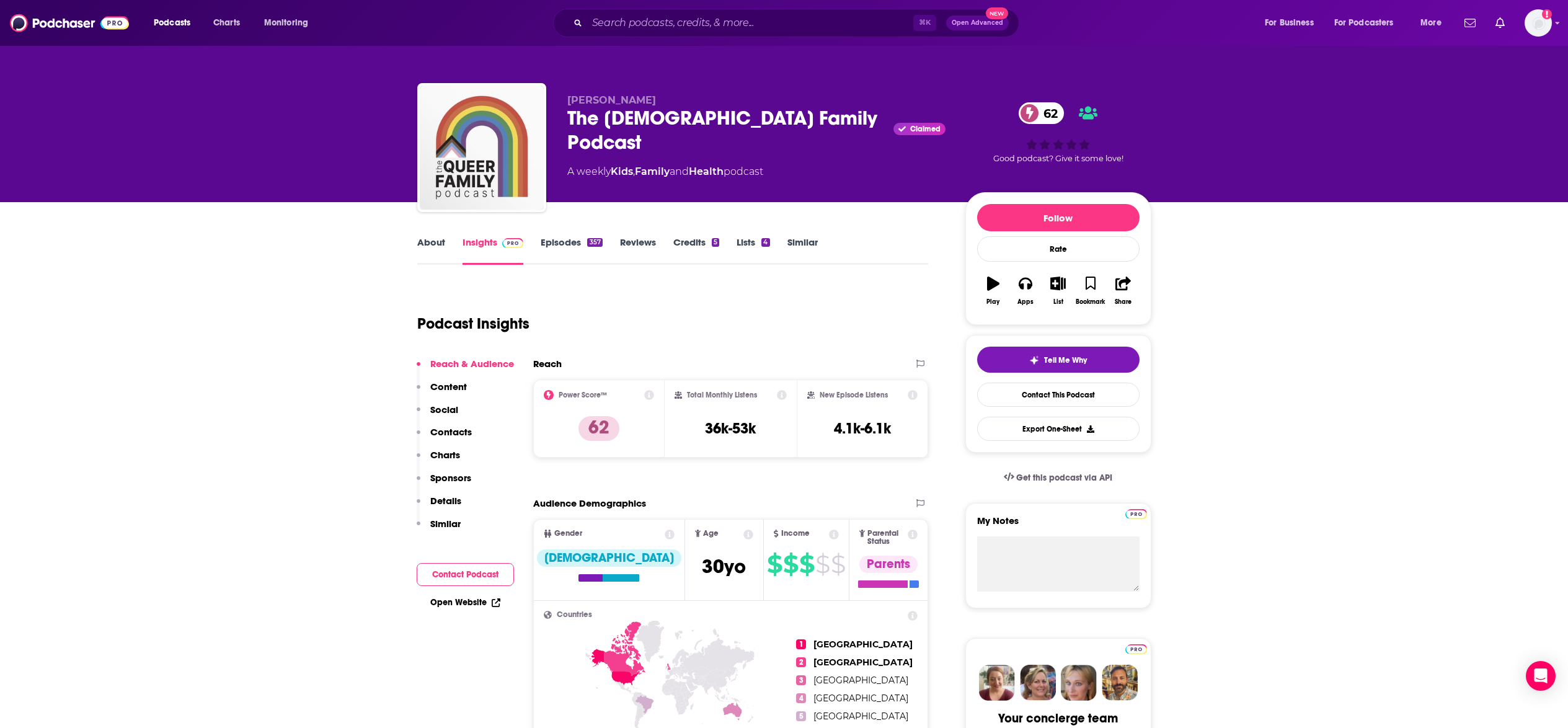
click at [446, 500] on p "Details" at bounding box center [446, 500] width 31 height 12
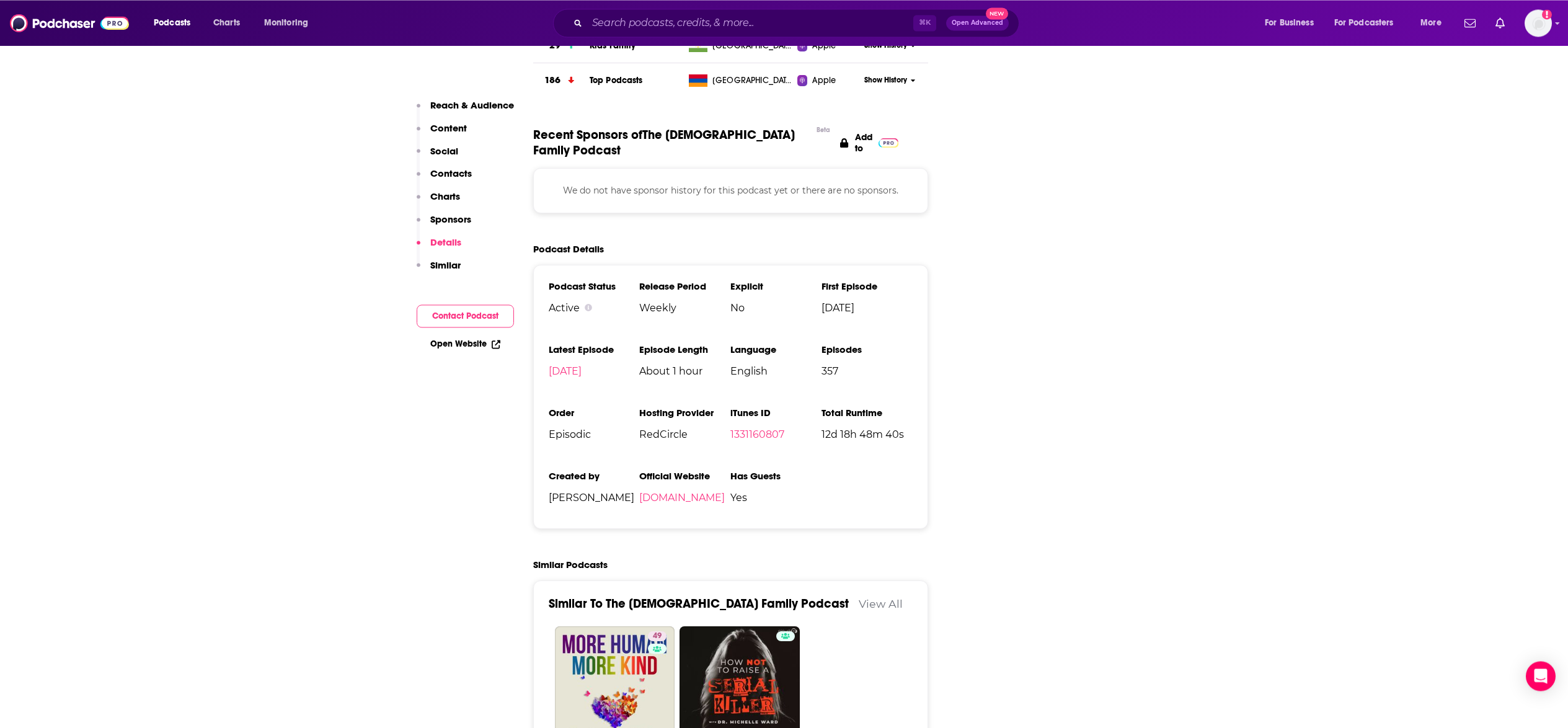
scroll to position [1405, 0]
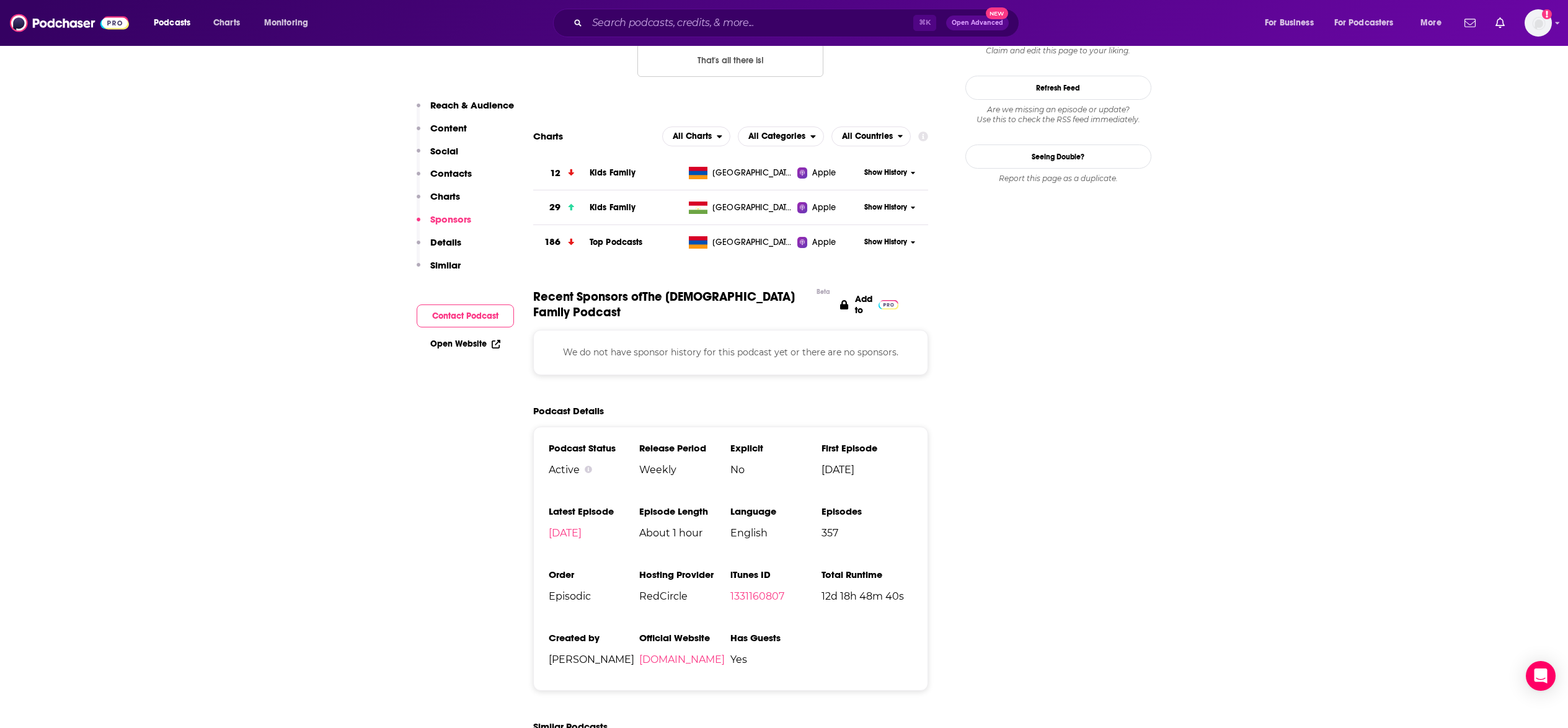
click at [450, 172] on p "Contacts" at bounding box center [451, 173] width 41 height 12
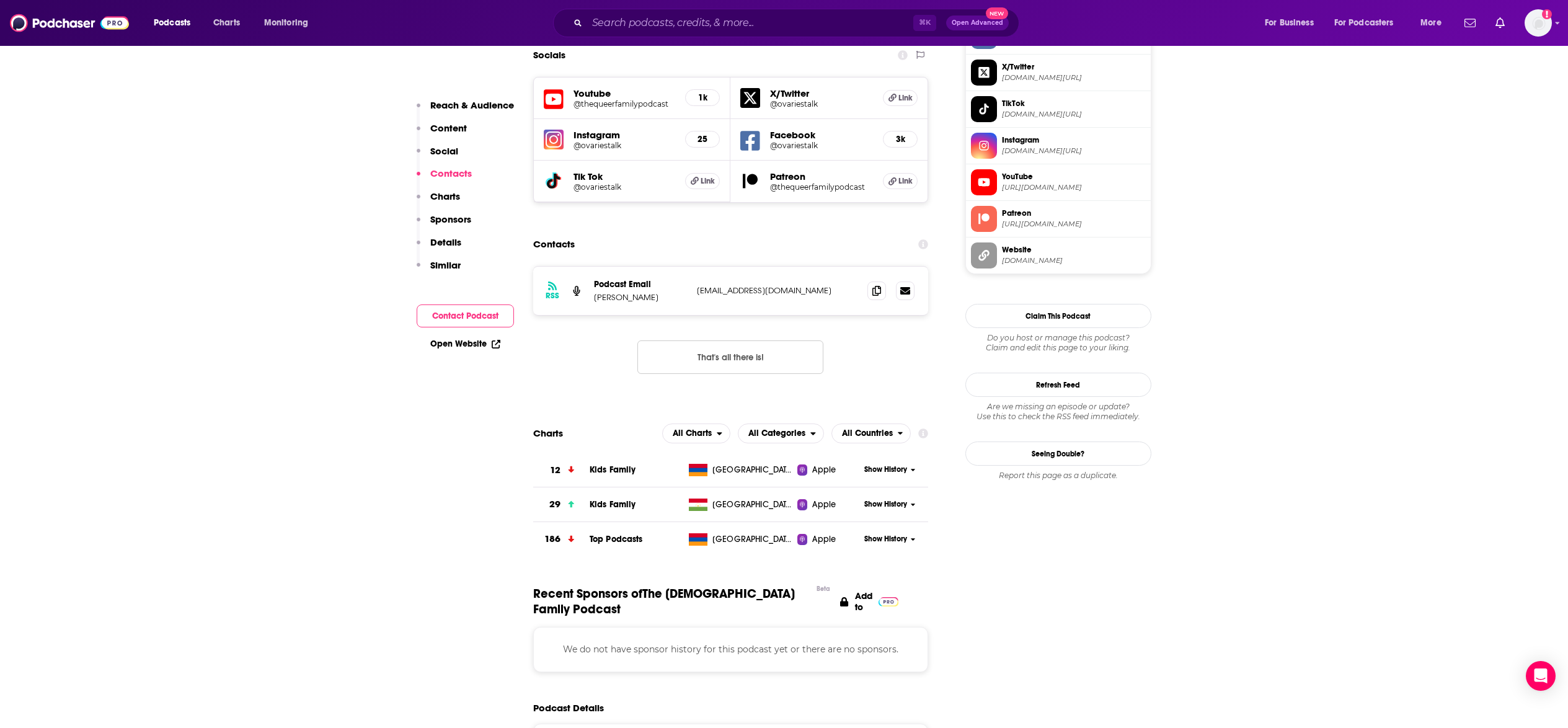
scroll to position [1098, 0]
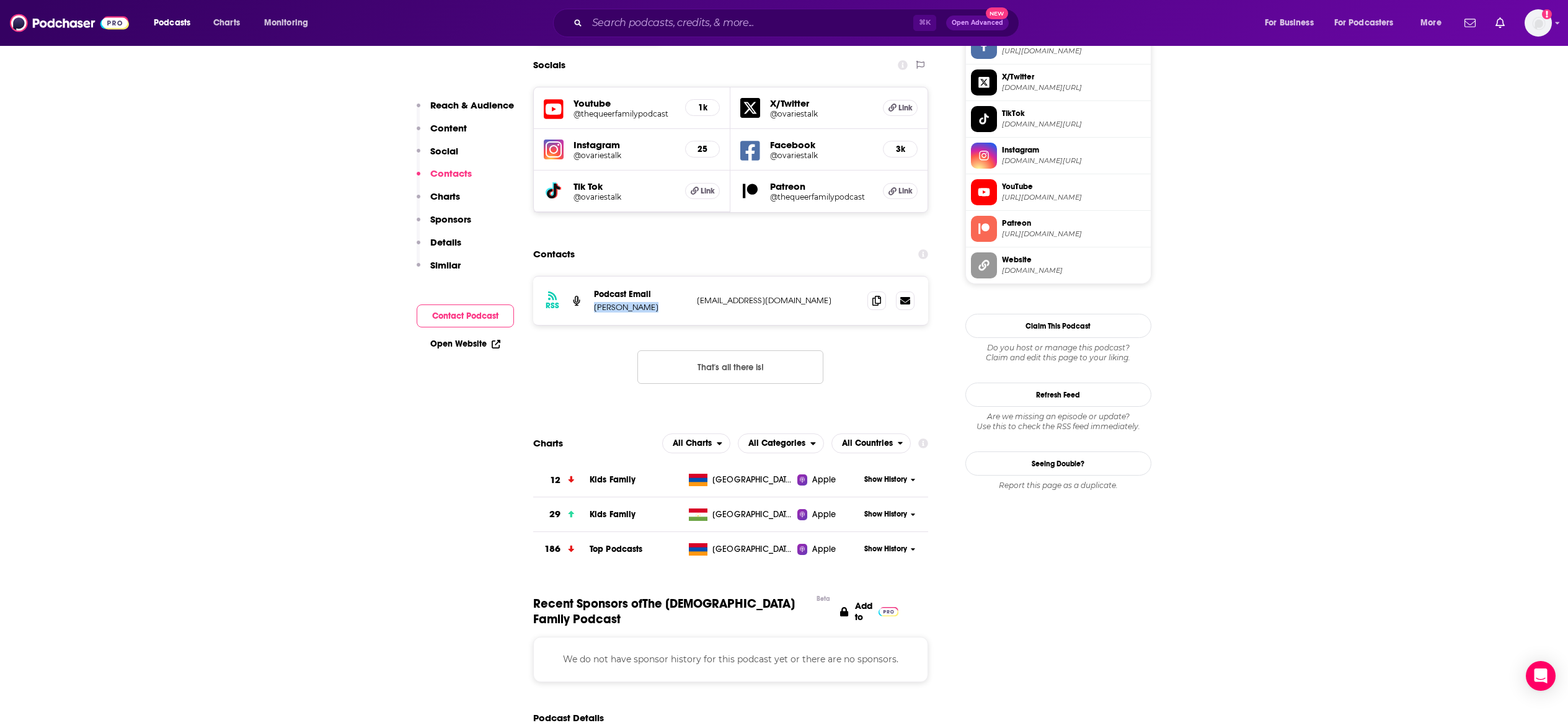
drag, startPoint x: 649, startPoint y: 257, endPoint x: 591, endPoint y: 258, distance: 58.0
click at [594, 302] on p "Jaimie kelton" at bounding box center [641, 307] width 93 height 10
copy p "Jaimie kelton"
click at [891, 311] on div "RSS Podcast Email Jaimie kelton thequeerfamilypodcast@gmail.com thequeerfamilyp…" at bounding box center [731, 340] width 395 height 128
click at [877, 291] on span at bounding box center [876, 300] width 19 height 19
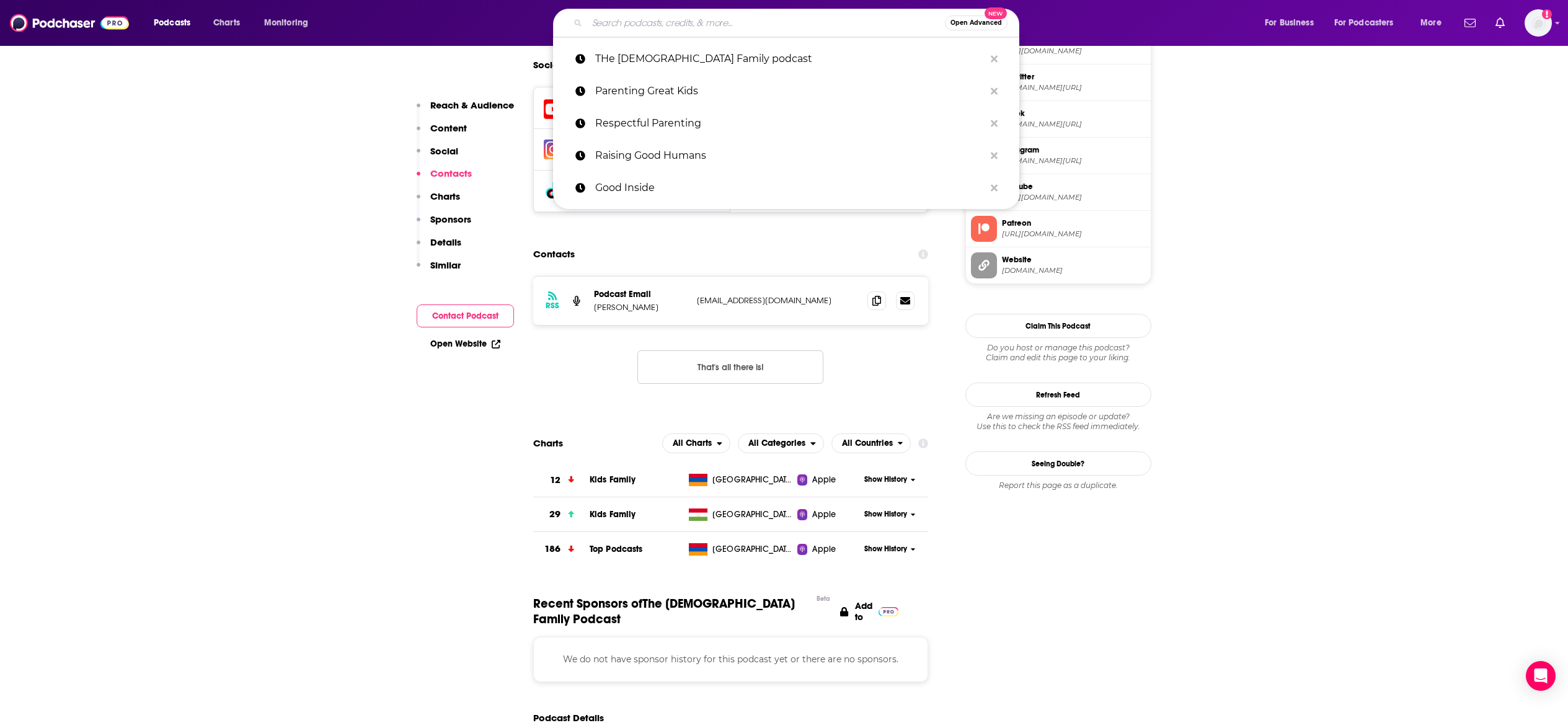
click at [638, 23] on input "Search podcasts, credits, & more..." at bounding box center [766, 23] width 358 height 20
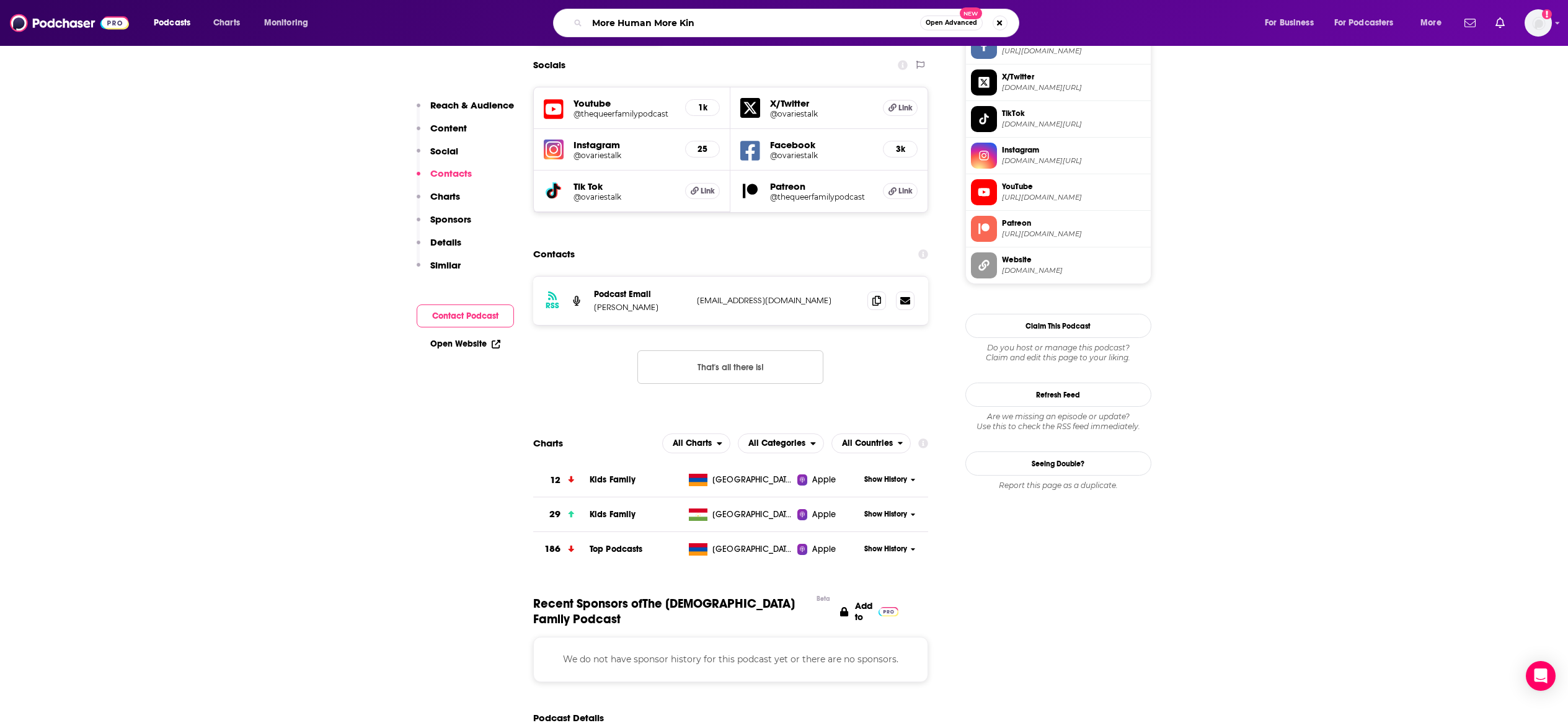
type input "More Human More Kind"
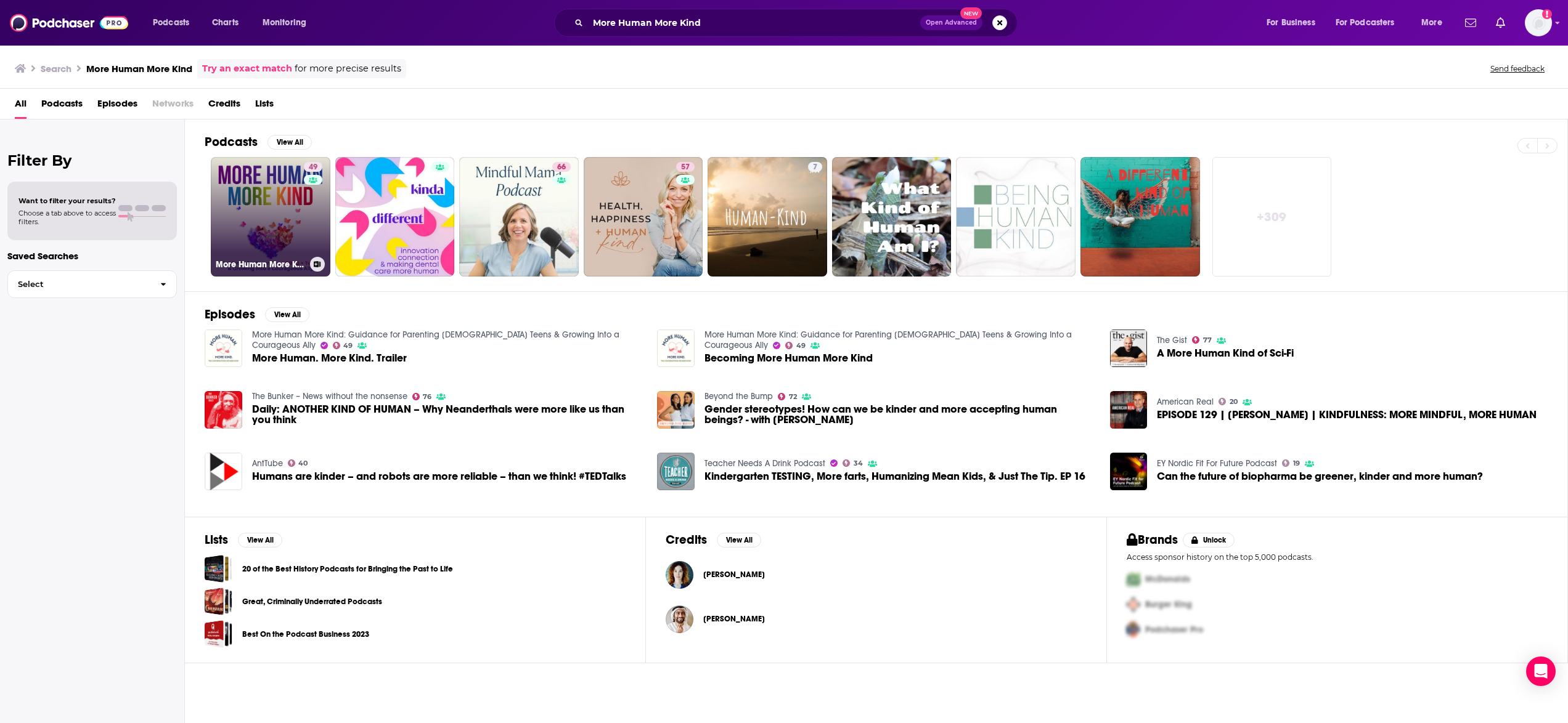
click at [262, 230] on link "49 More Human More Kind: Guidance for Parenting LGBTQ+ Teens & Growing Into a C…" at bounding box center [271, 217] width 120 height 120
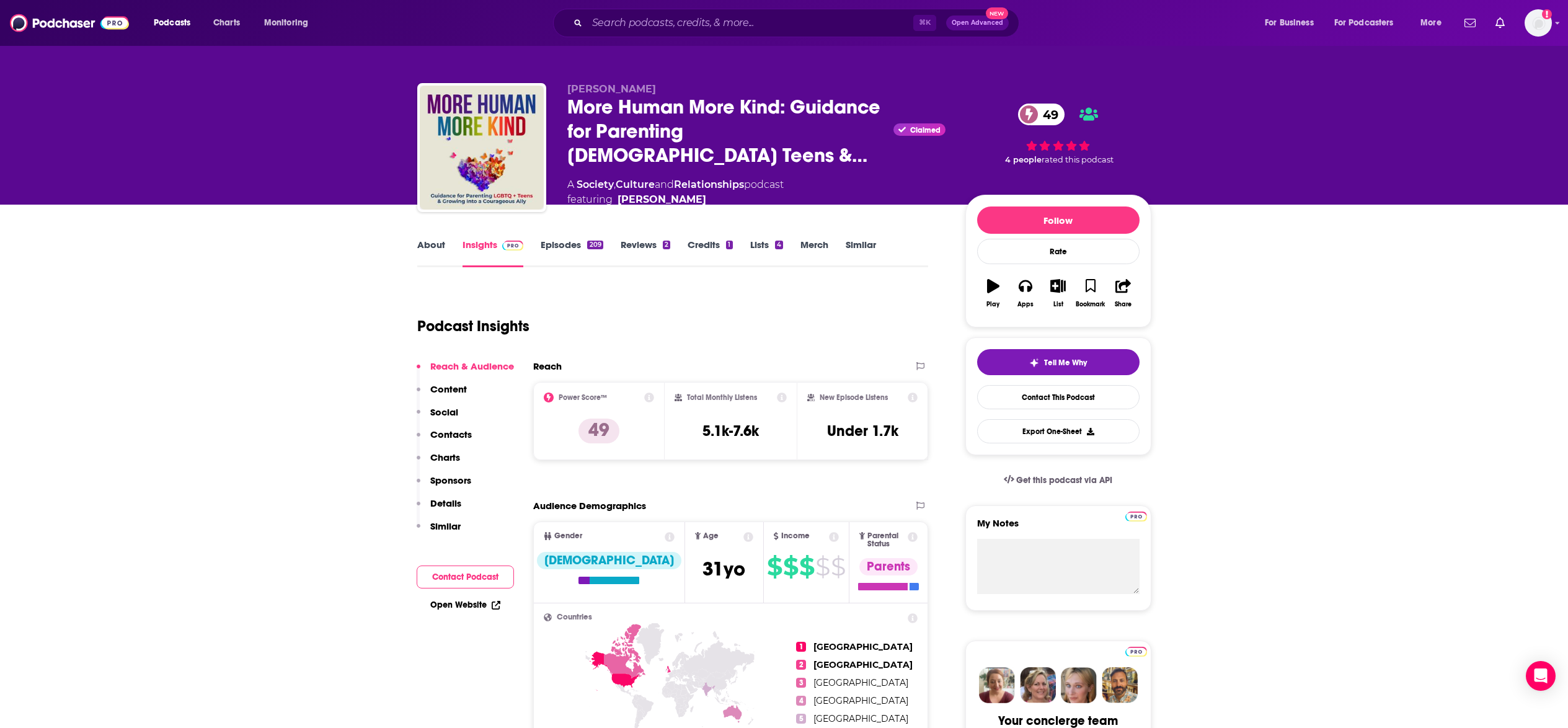
click at [439, 497] on p "Details" at bounding box center [446, 503] width 31 height 12
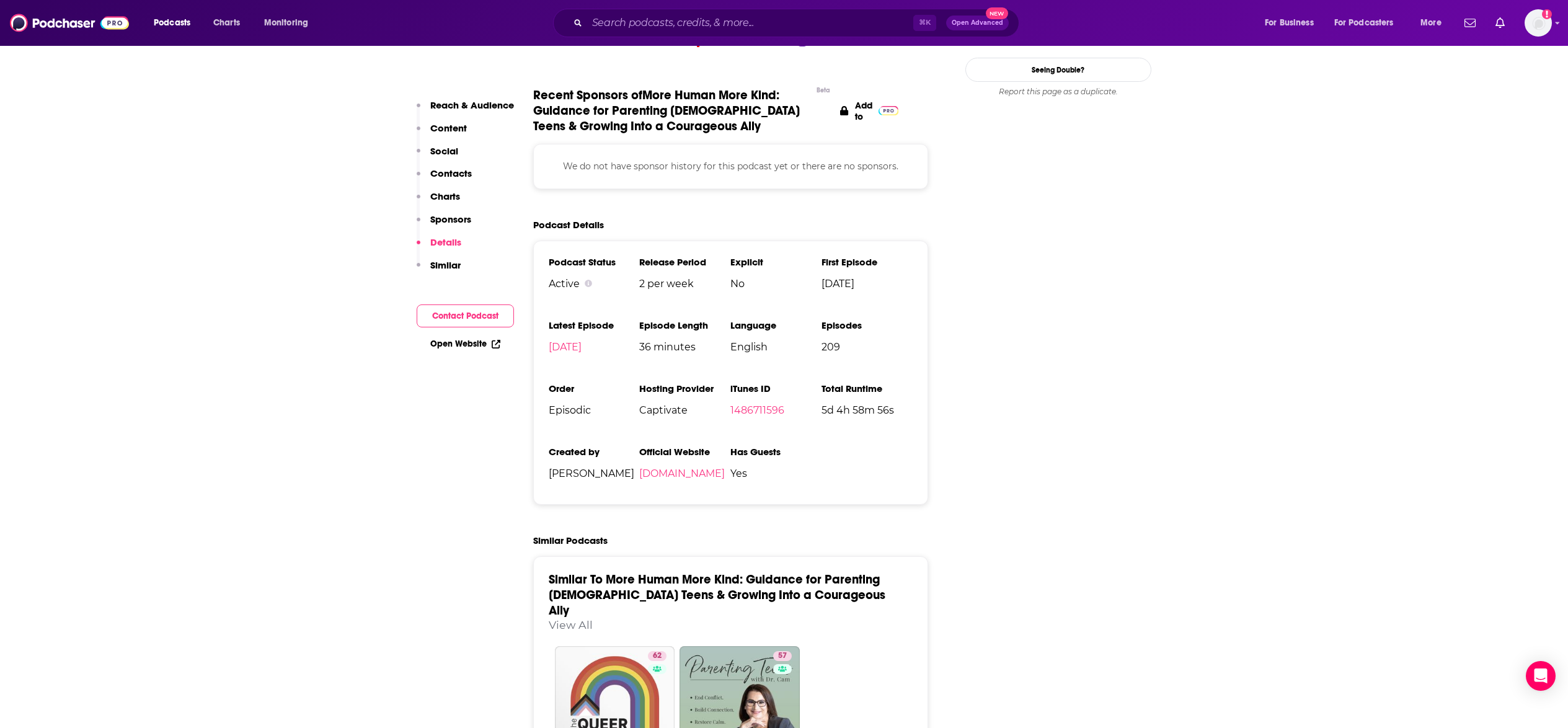
scroll to position [1503, 0]
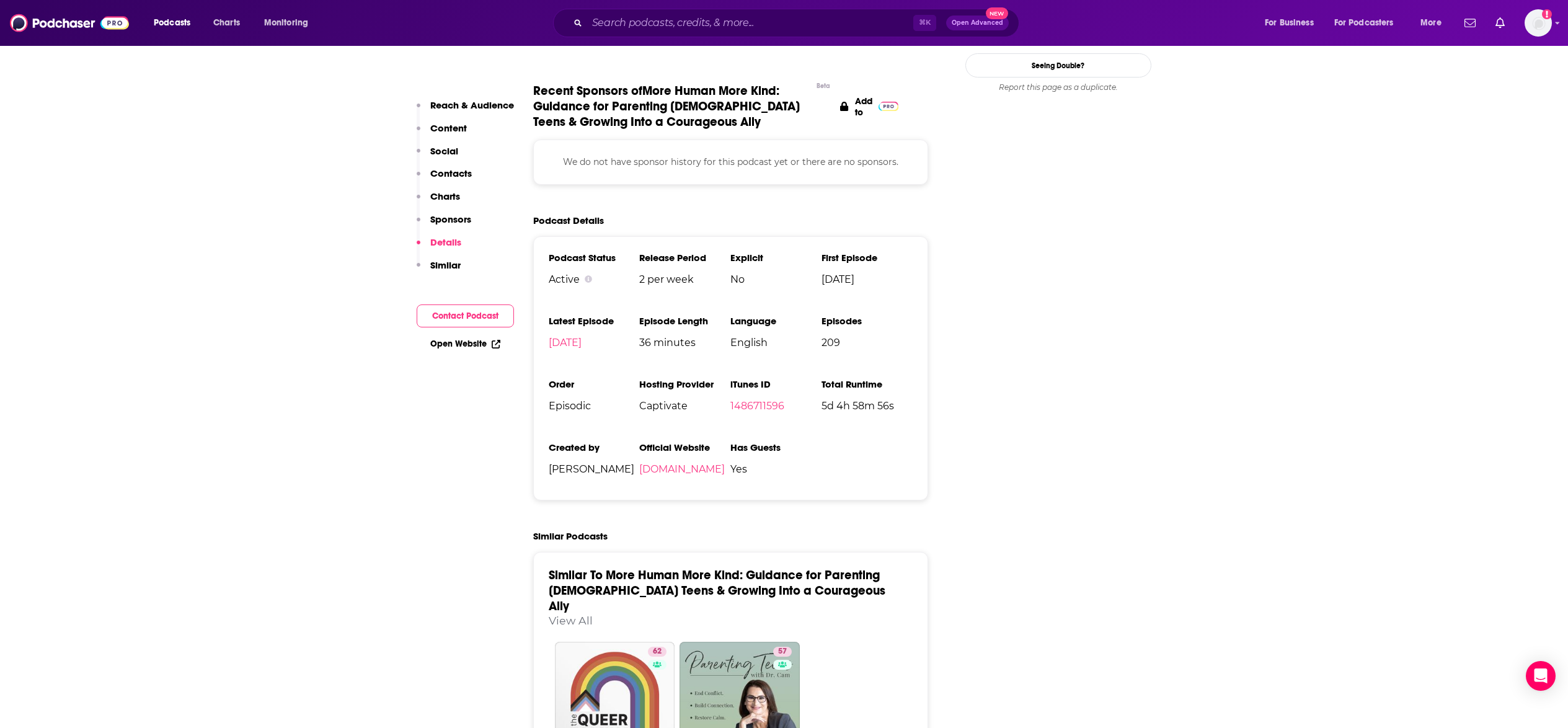
click at [451, 175] on p "Contacts" at bounding box center [451, 173] width 41 height 12
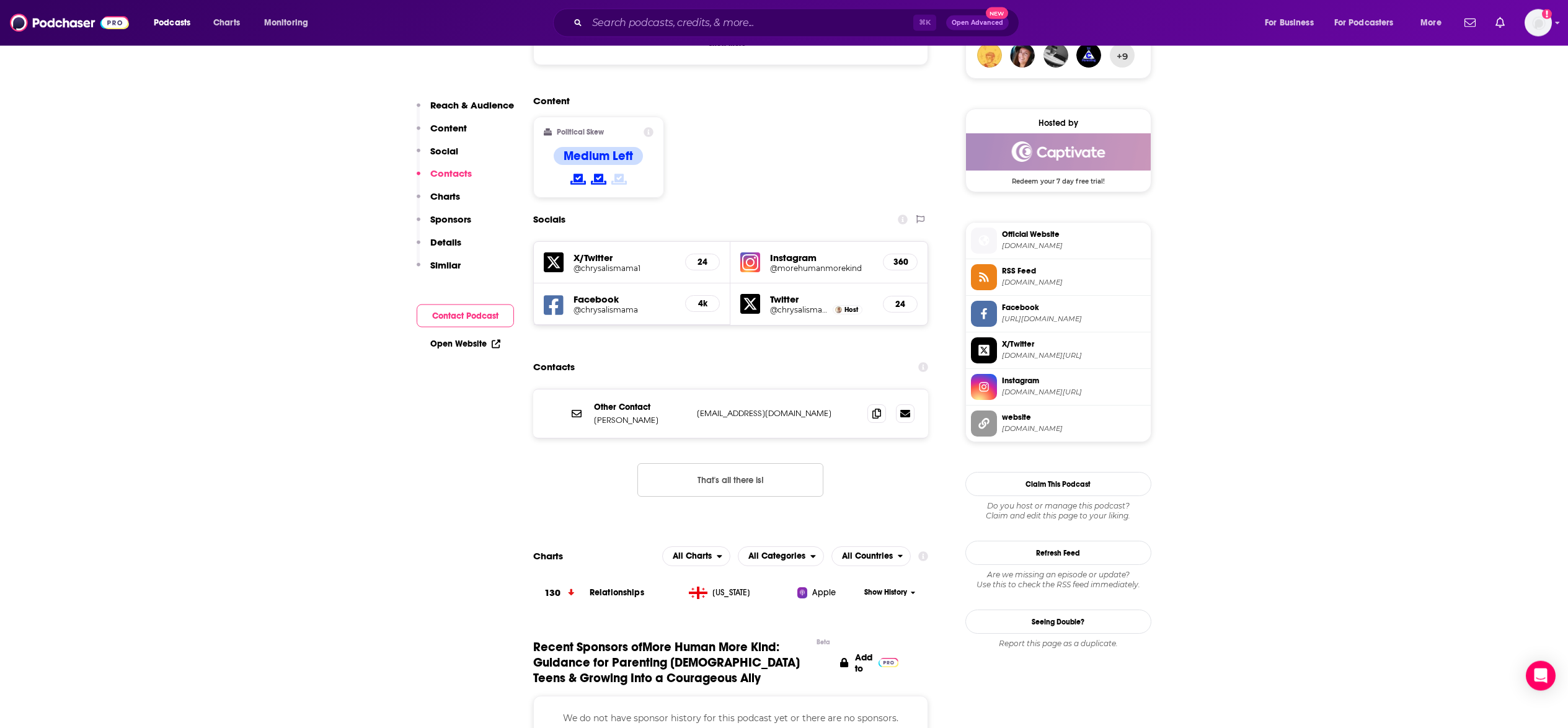
scroll to position [946, 0]
click at [872, 405] on span at bounding box center [876, 414] width 19 height 19
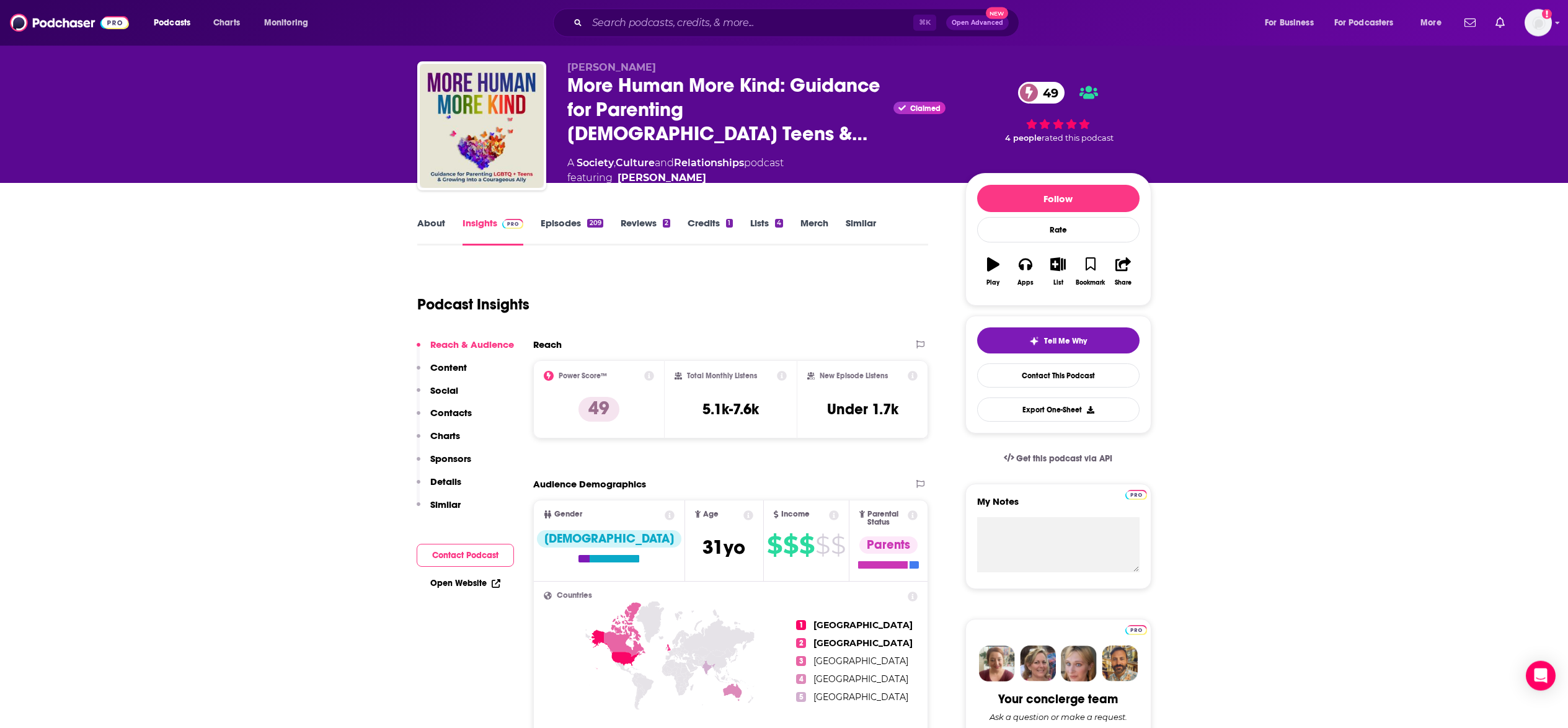
scroll to position [0, 0]
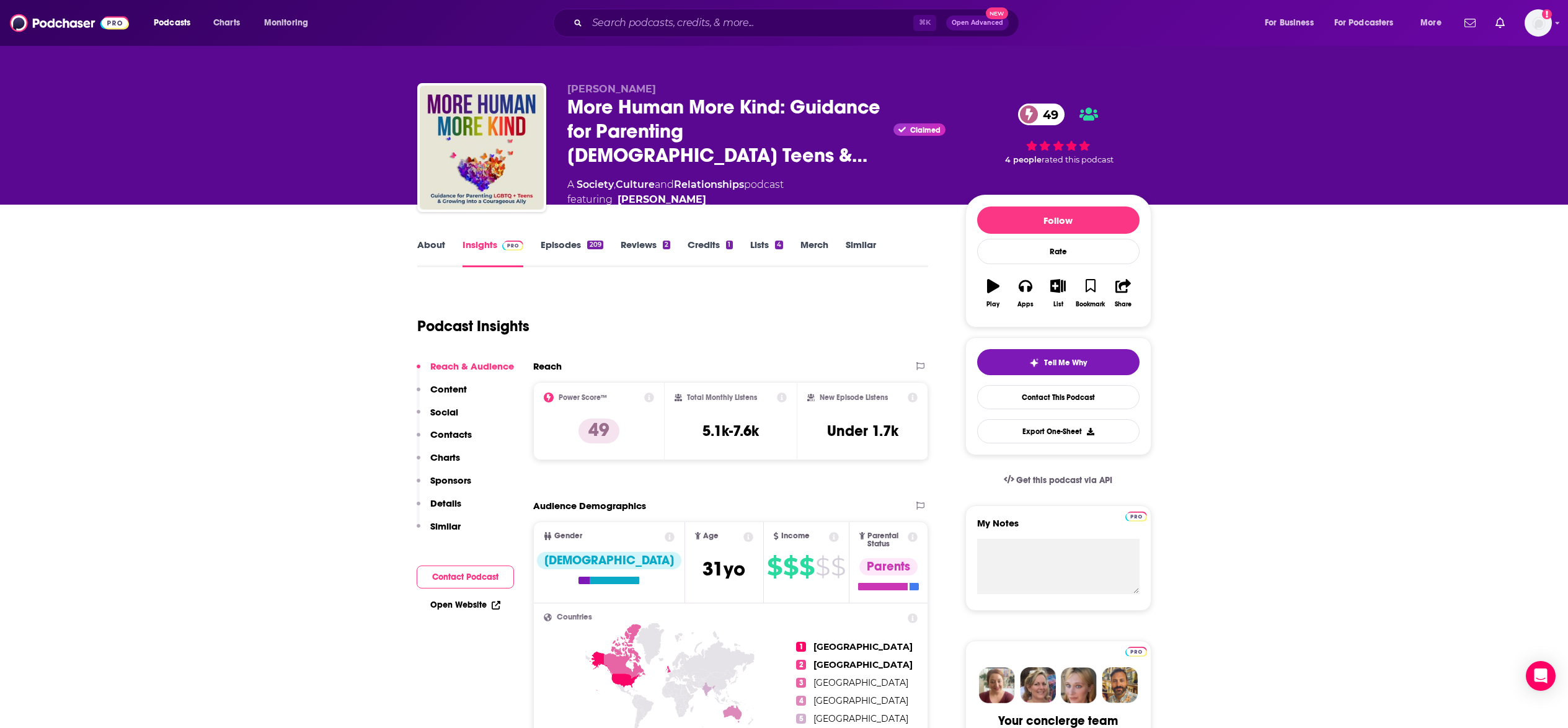
click at [427, 246] on link "About" at bounding box center [431, 253] width 28 height 29
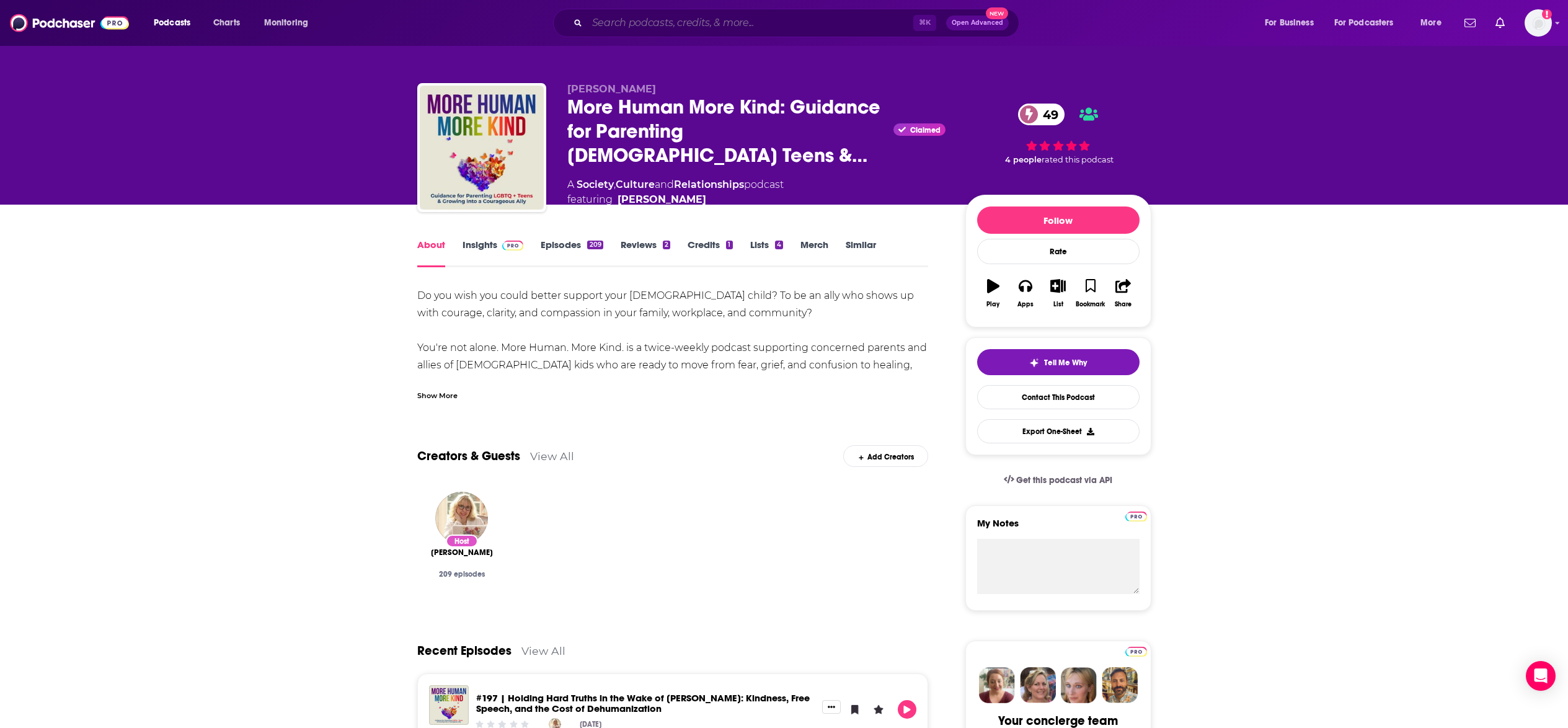
click at [762, 28] on input "Search podcasts, credits, & more..." at bounding box center [750, 23] width 326 height 20
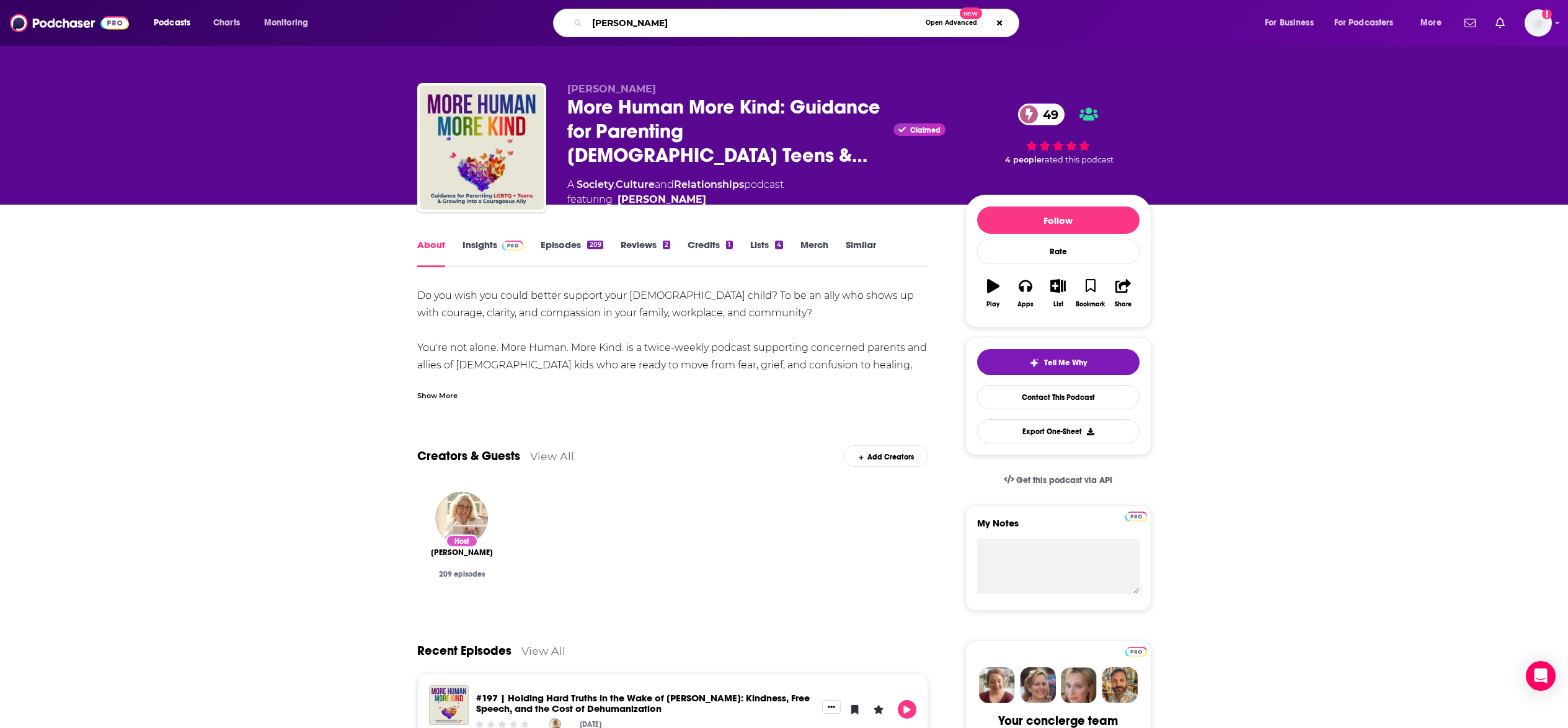
type input "Dr. Becky"
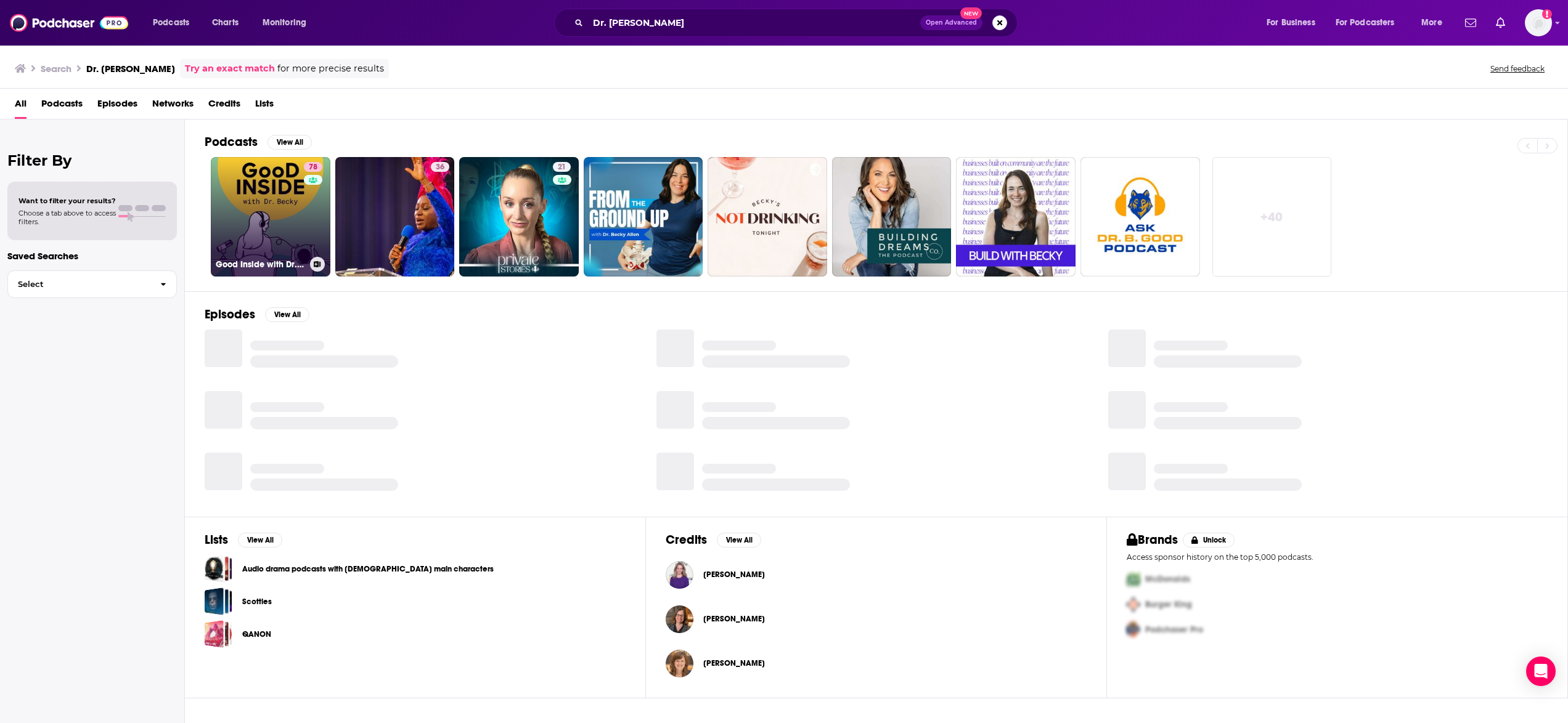
click at [257, 211] on link "78 Good Inside with Dr. Becky" at bounding box center [271, 217] width 120 height 120
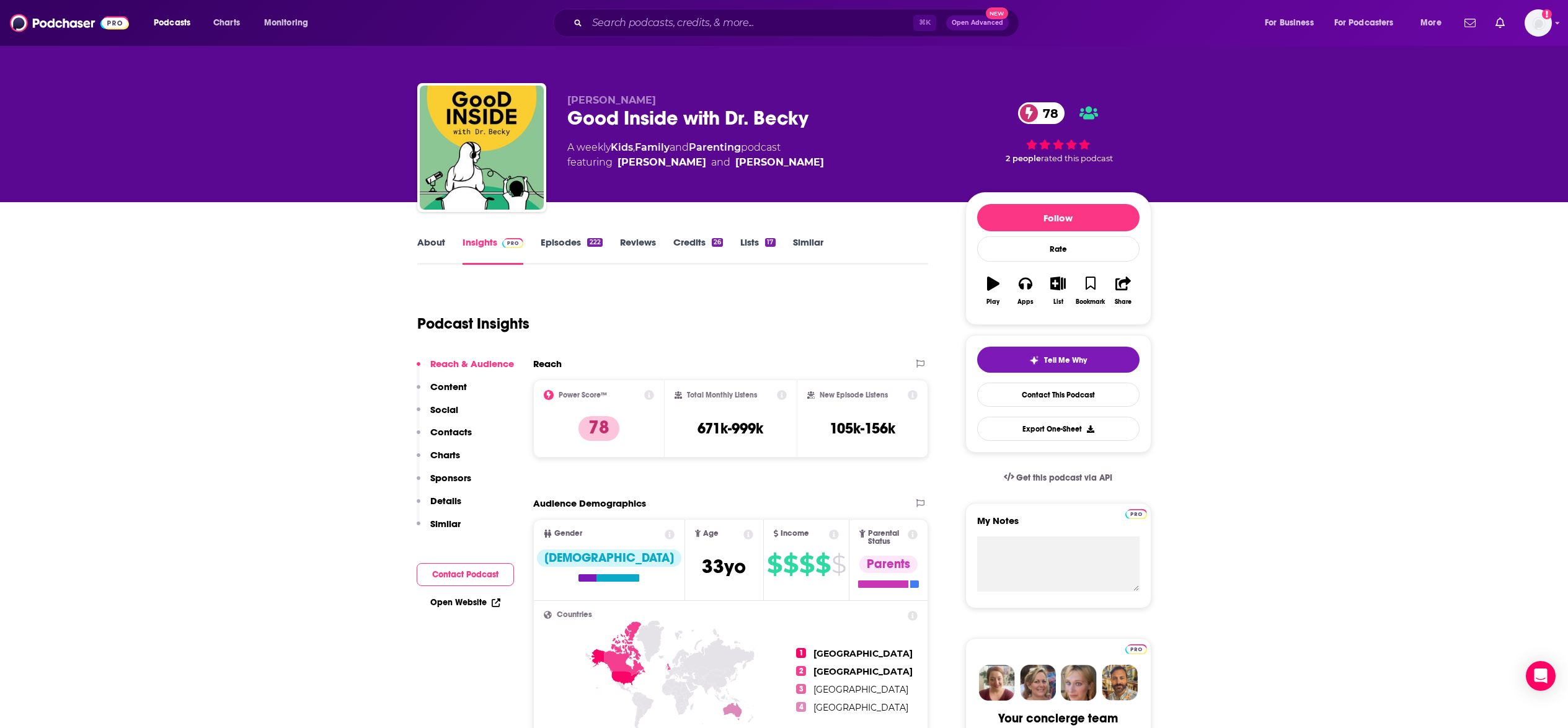
click at [809, 239] on link "Similar" at bounding box center [808, 251] width 30 height 29
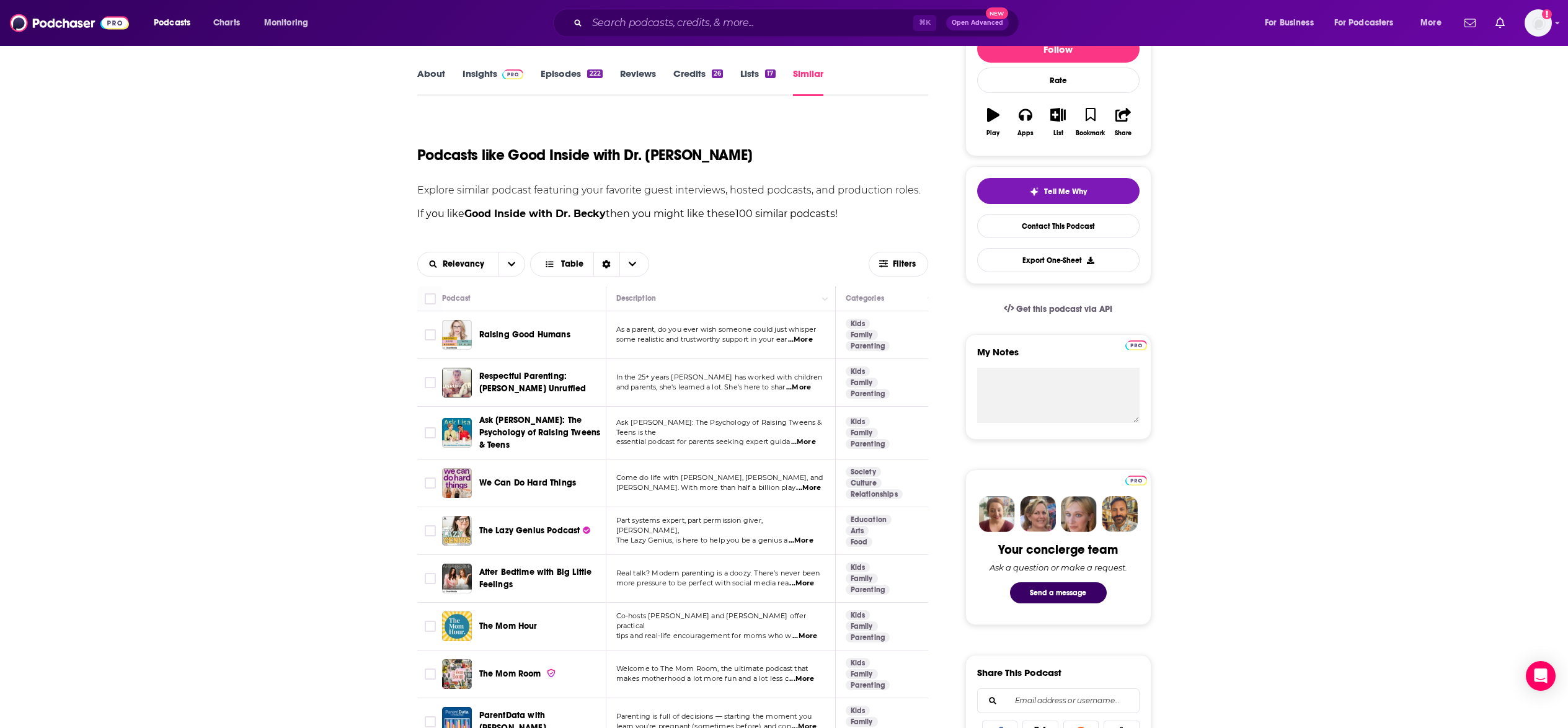
scroll to position [189, 0]
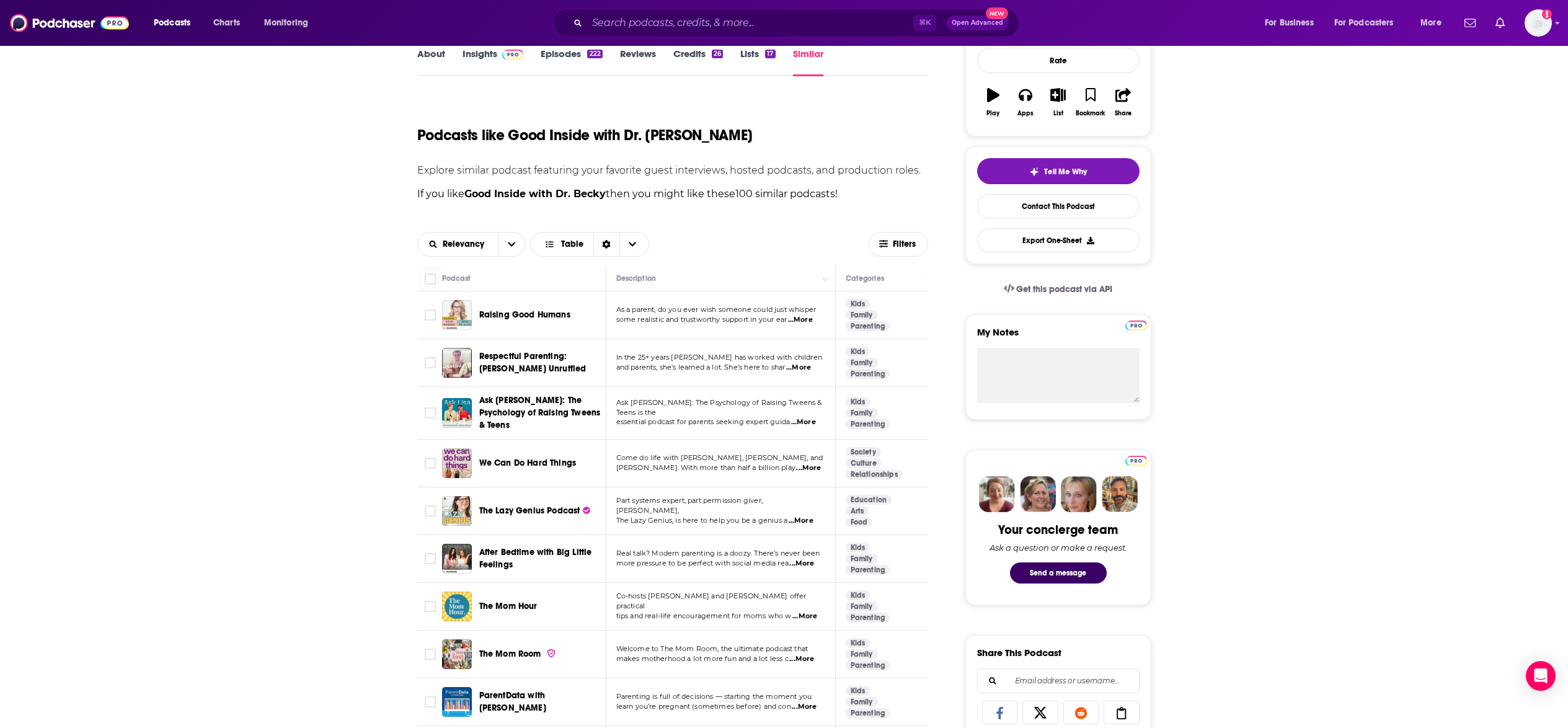
click at [800, 467] on span "...More" at bounding box center [808, 468] width 25 height 10
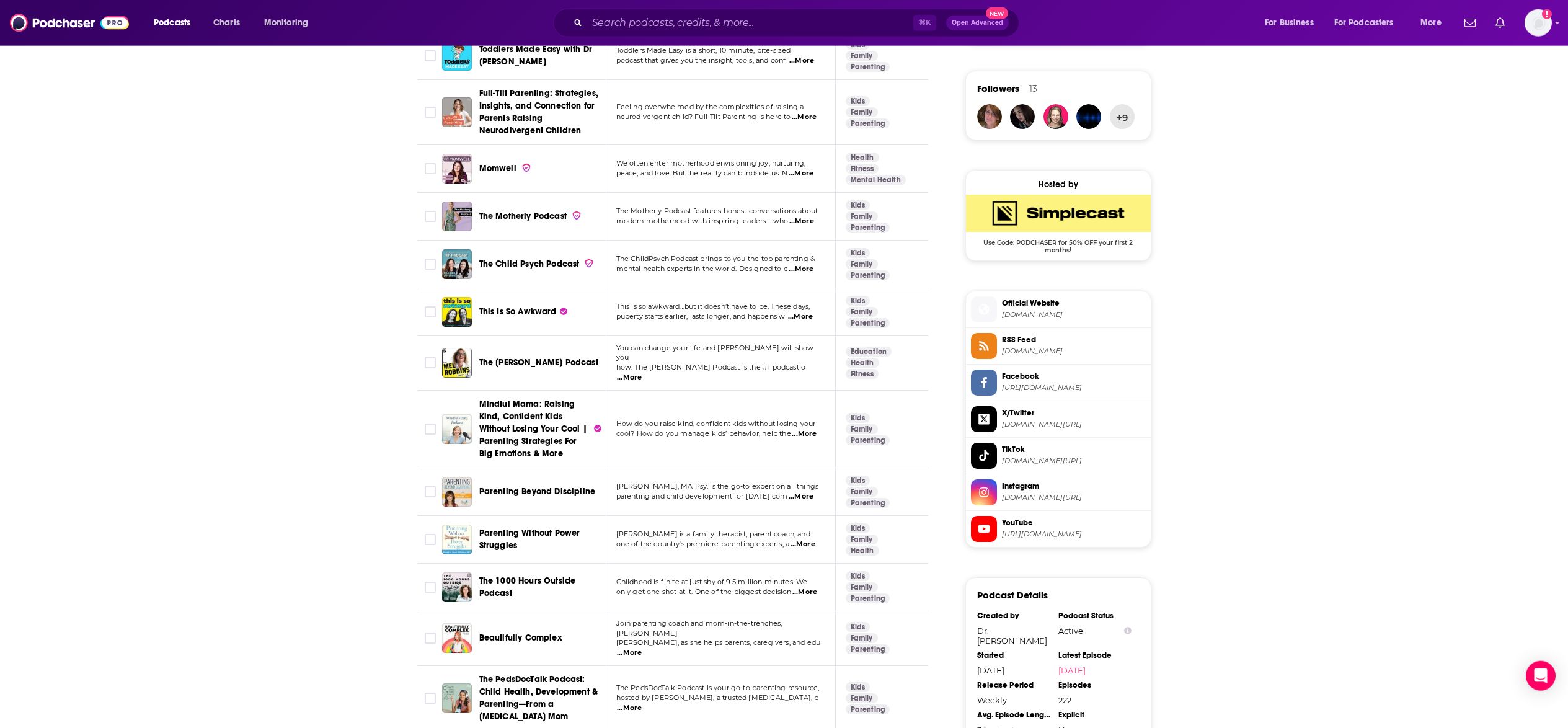
scroll to position [883, 0]
click at [810, 587] on span "...More" at bounding box center [805, 591] width 25 height 10
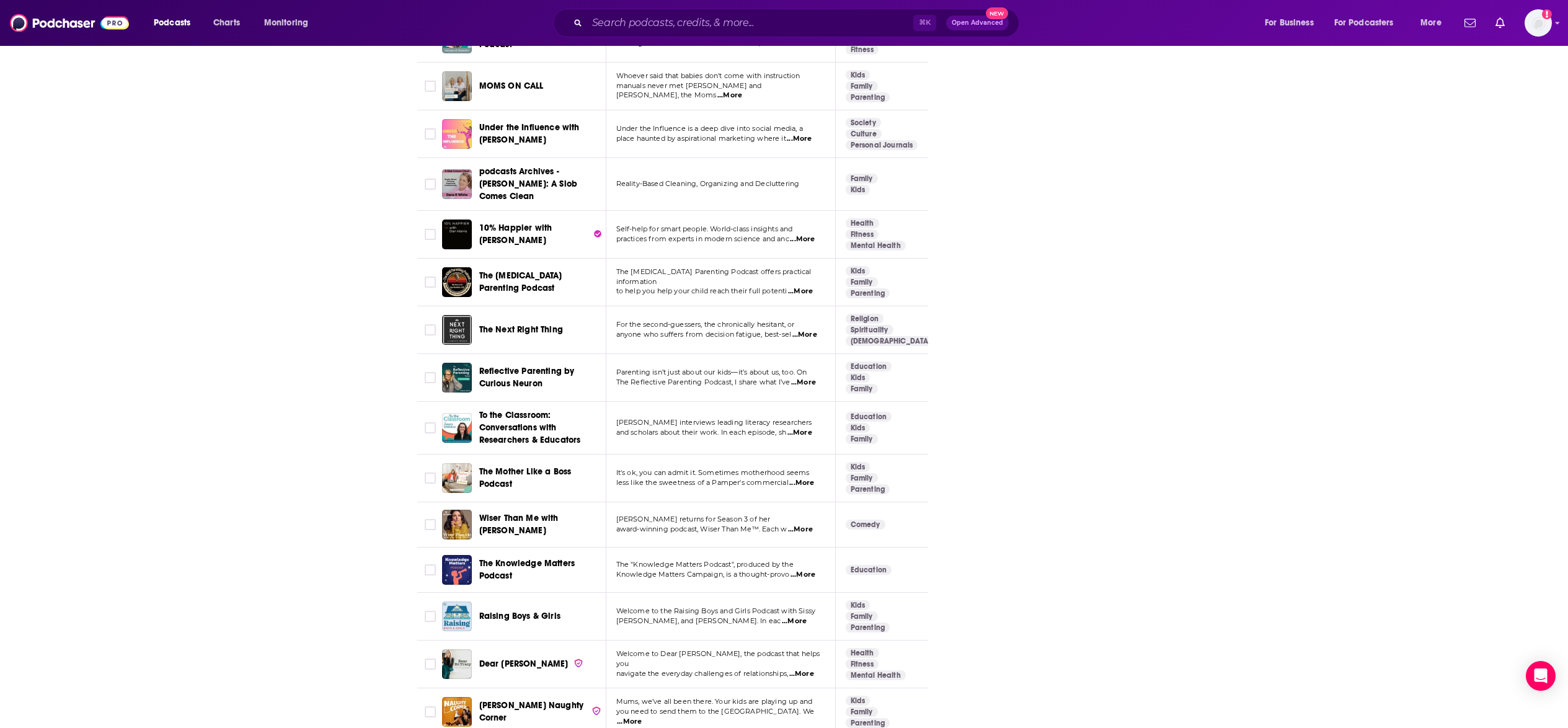
scroll to position [4277, 0]
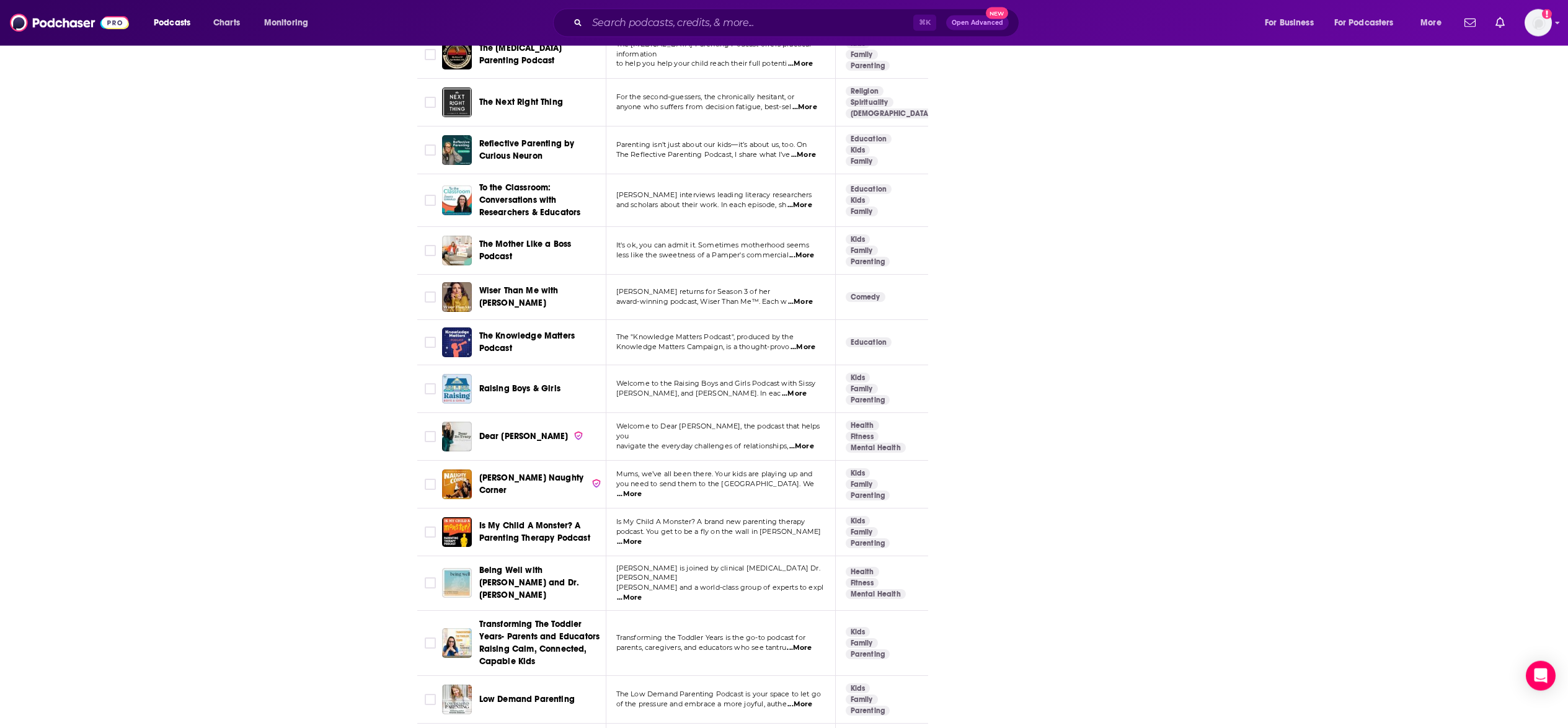
scroll to position [4493, 0]
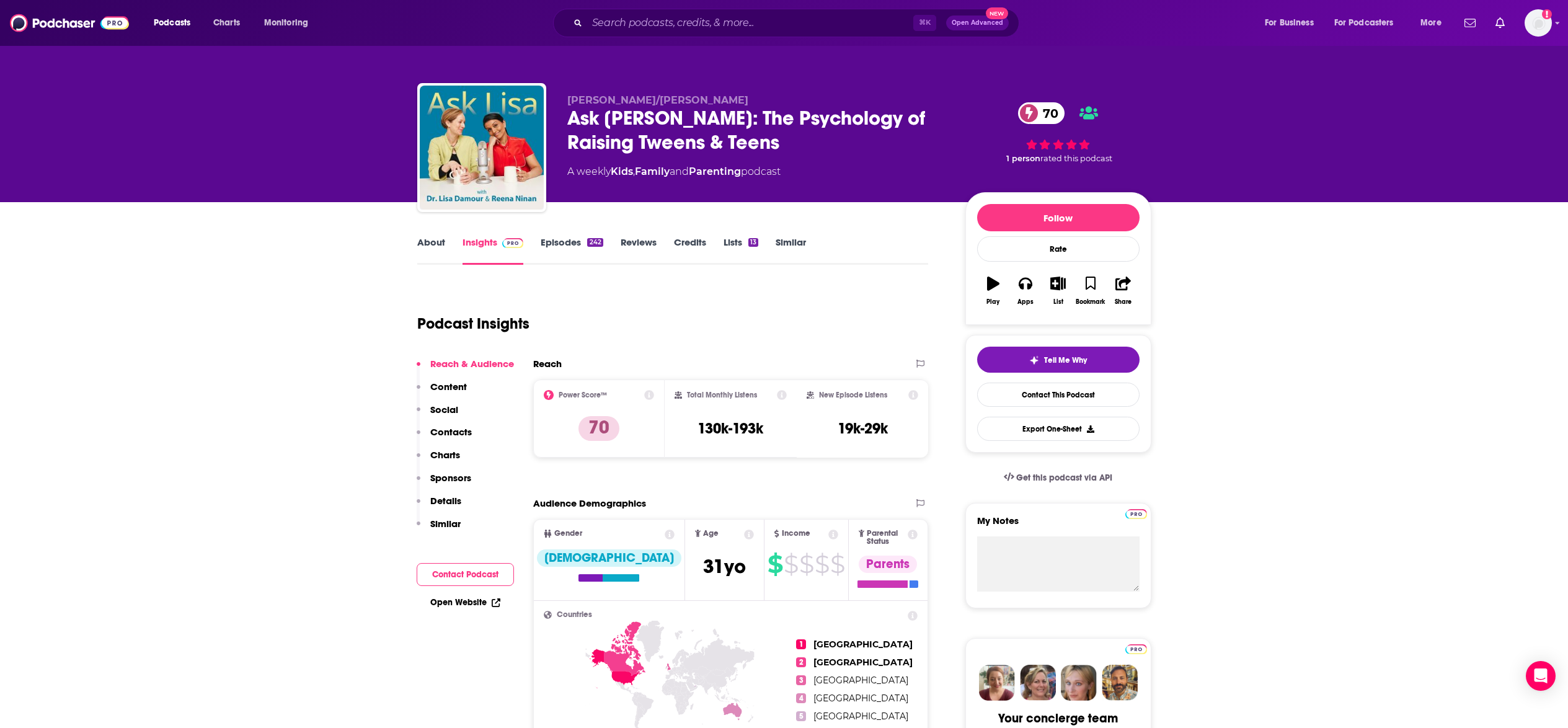
click at [452, 502] on p "Details" at bounding box center [446, 500] width 31 height 12
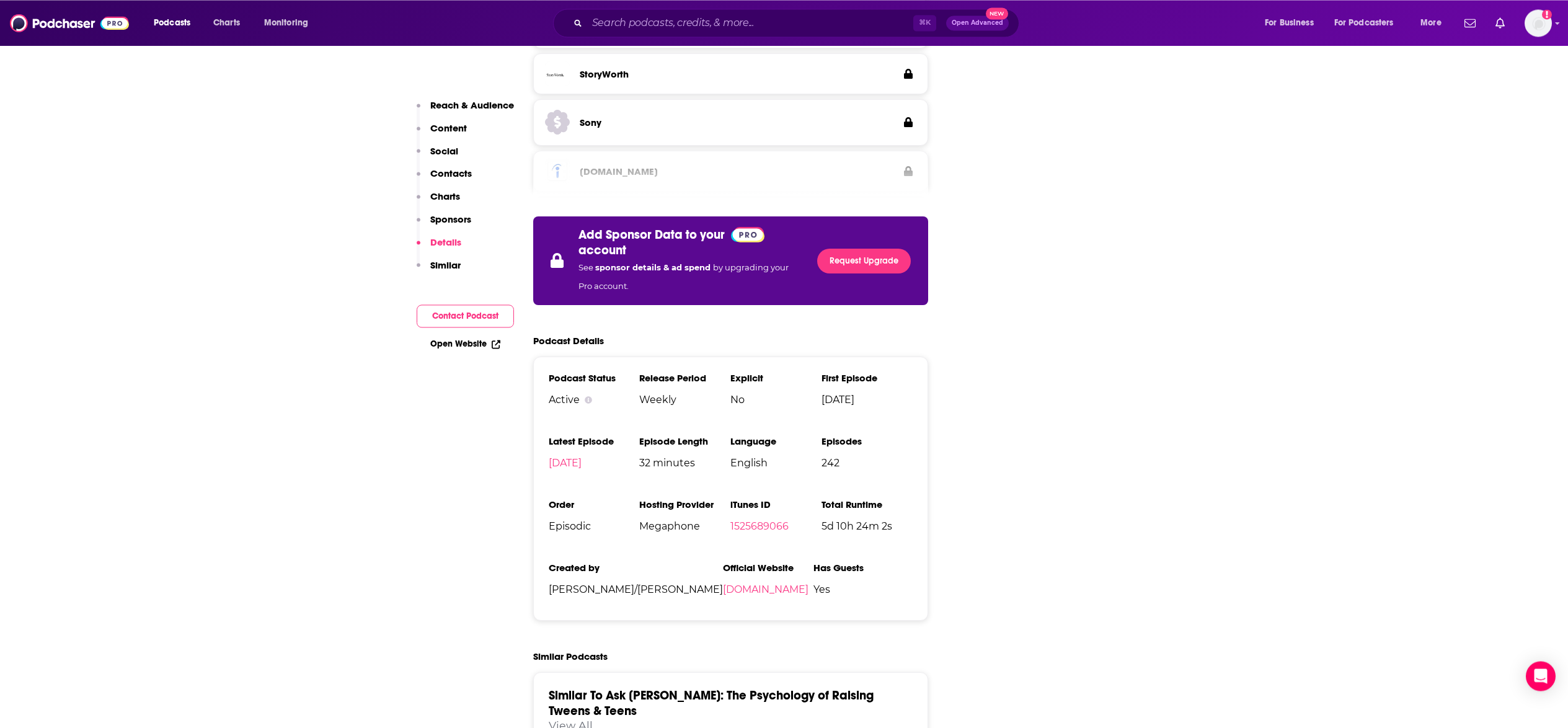
scroll to position [1788, 0]
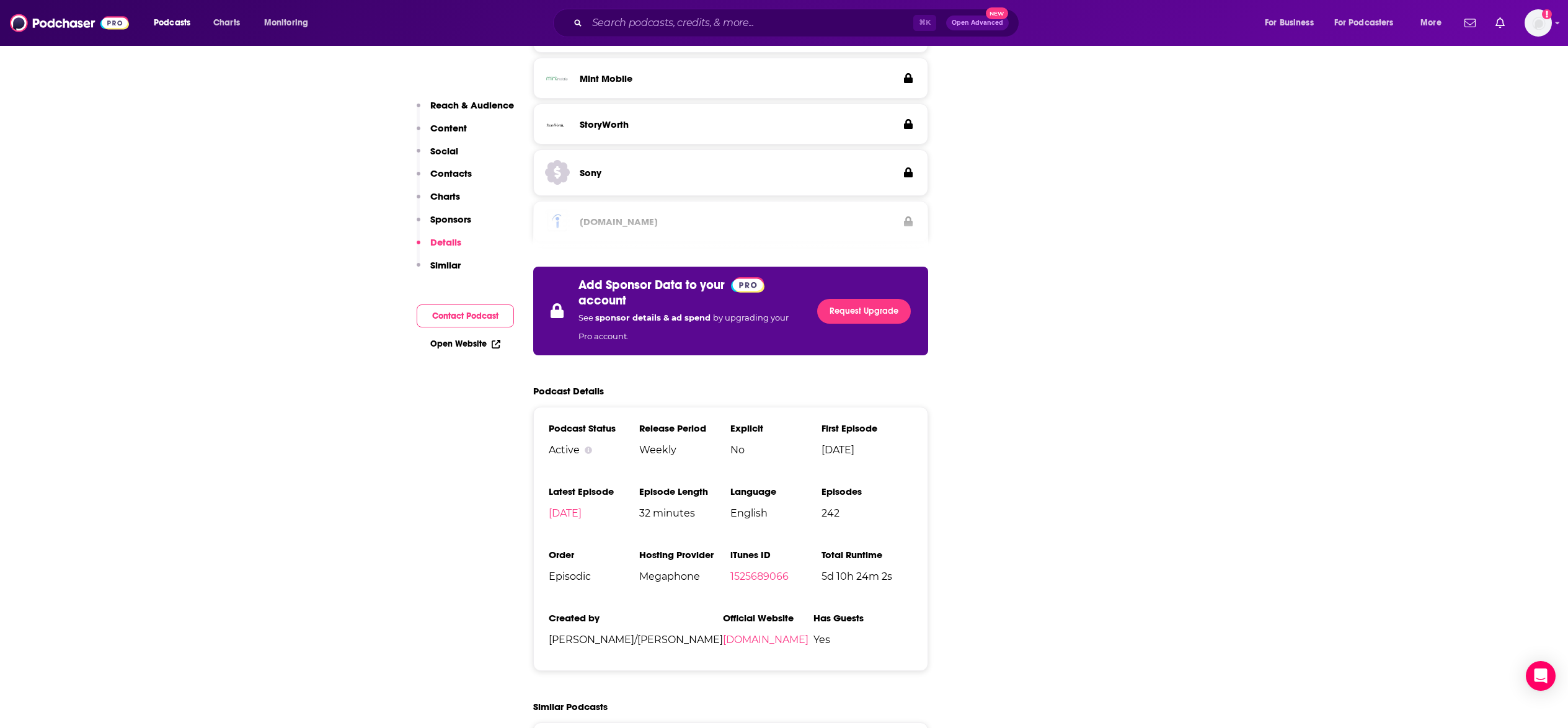
click at [461, 176] on p "Contacts" at bounding box center [451, 173] width 41 height 12
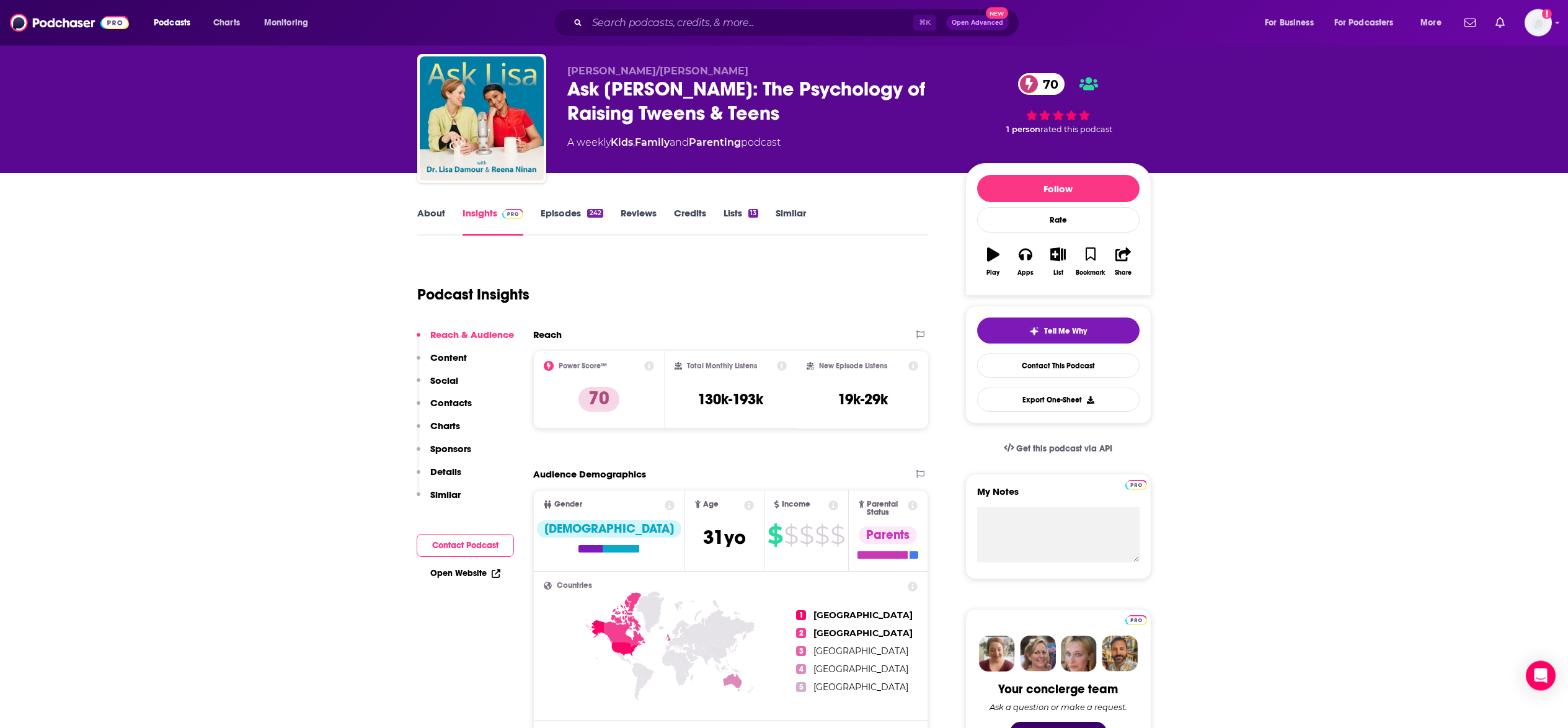
scroll to position [30, 0]
click at [465, 408] on p "Contacts" at bounding box center [451, 402] width 41 height 12
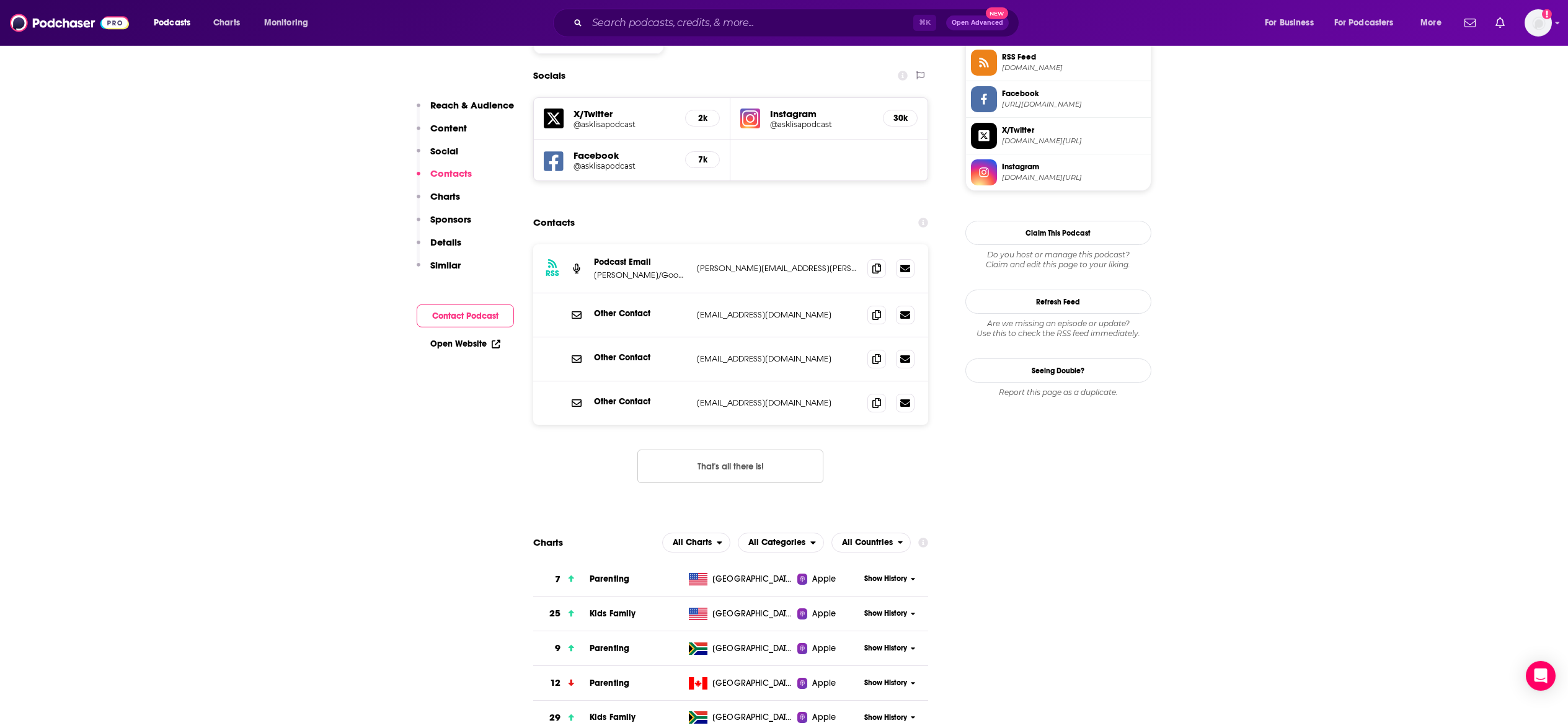
scroll to position [1046, 0]
click at [879, 263] on icon at bounding box center [876, 267] width 8 height 10
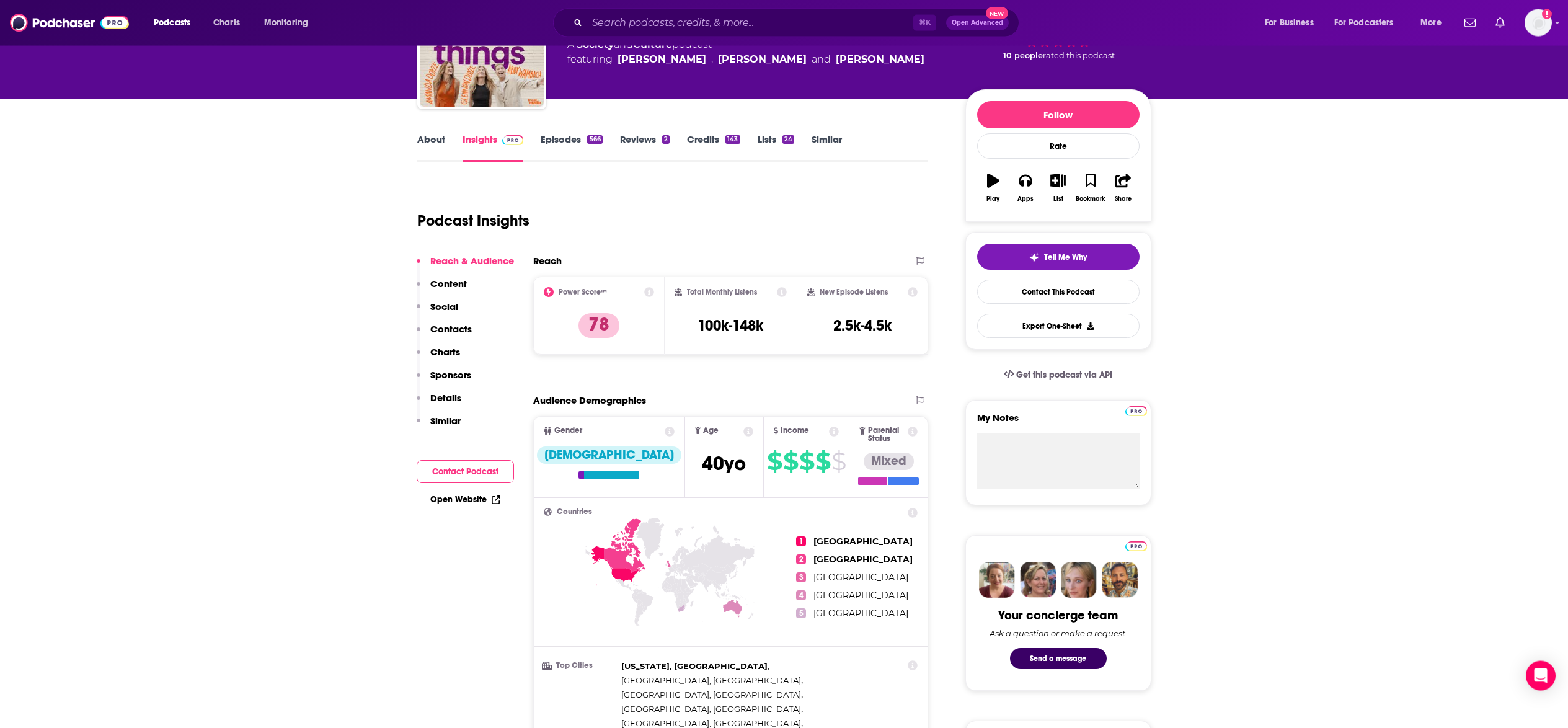
scroll to position [30, 0]
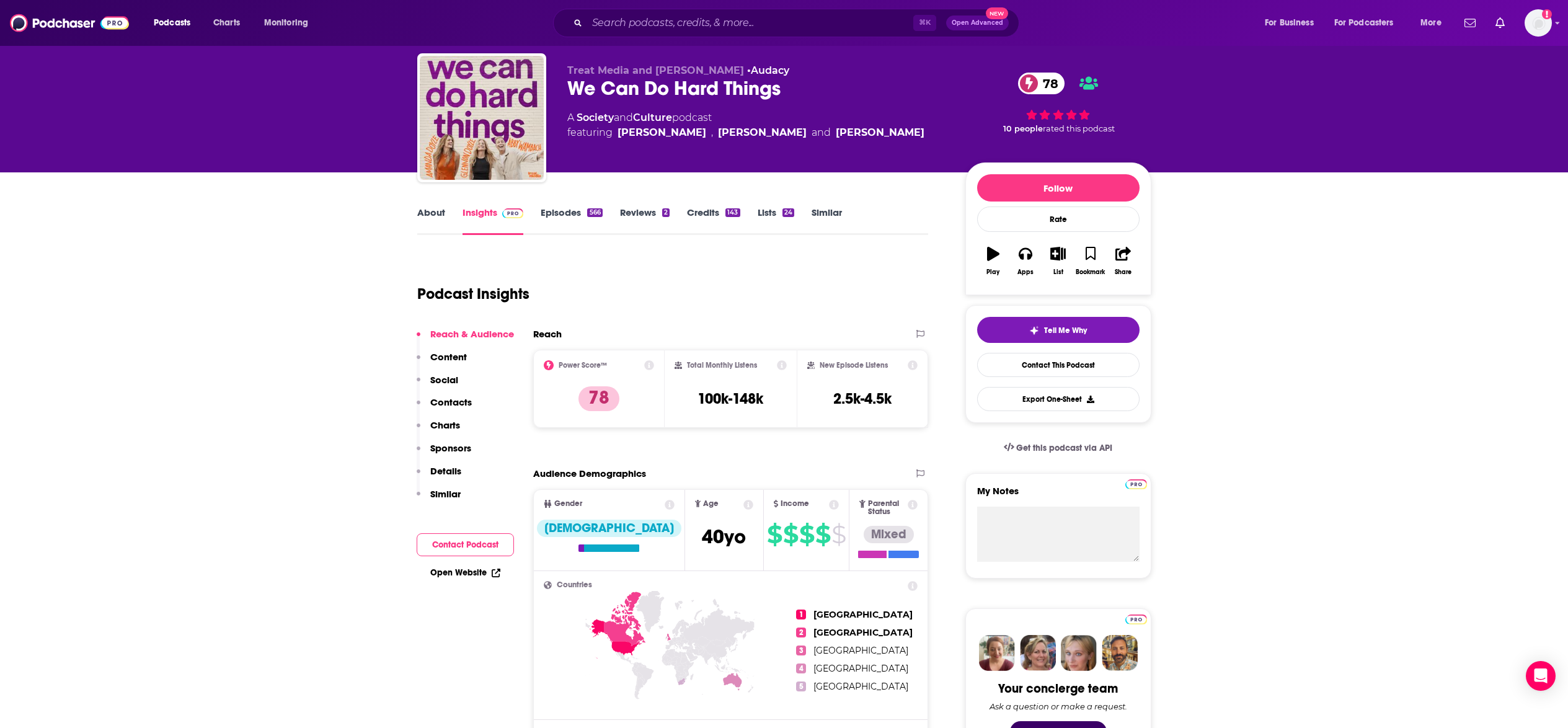
click at [455, 404] on p "Contacts" at bounding box center [451, 402] width 41 height 12
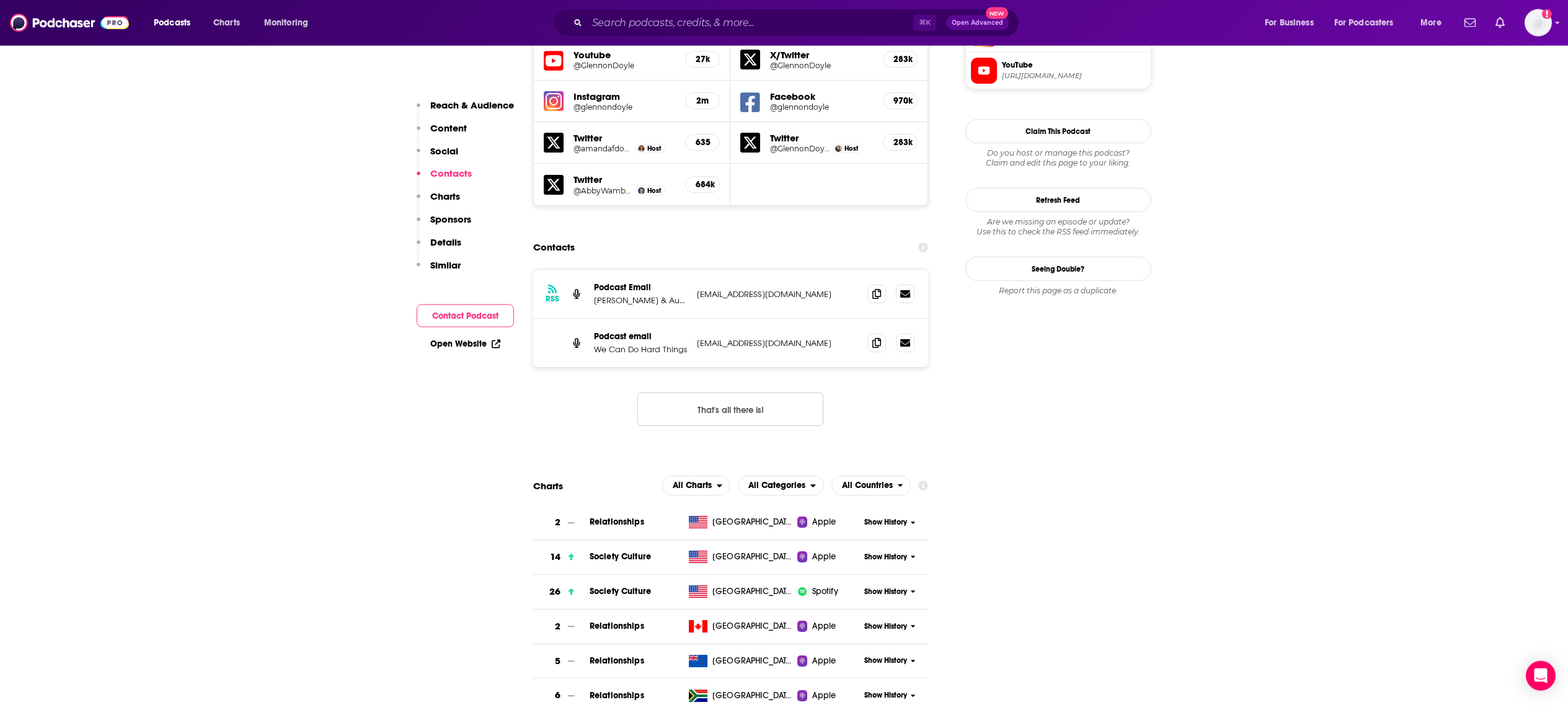
scroll to position [1149, 0]
click at [879, 287] on icon at bounding box center [876, 291] width 8 height 10
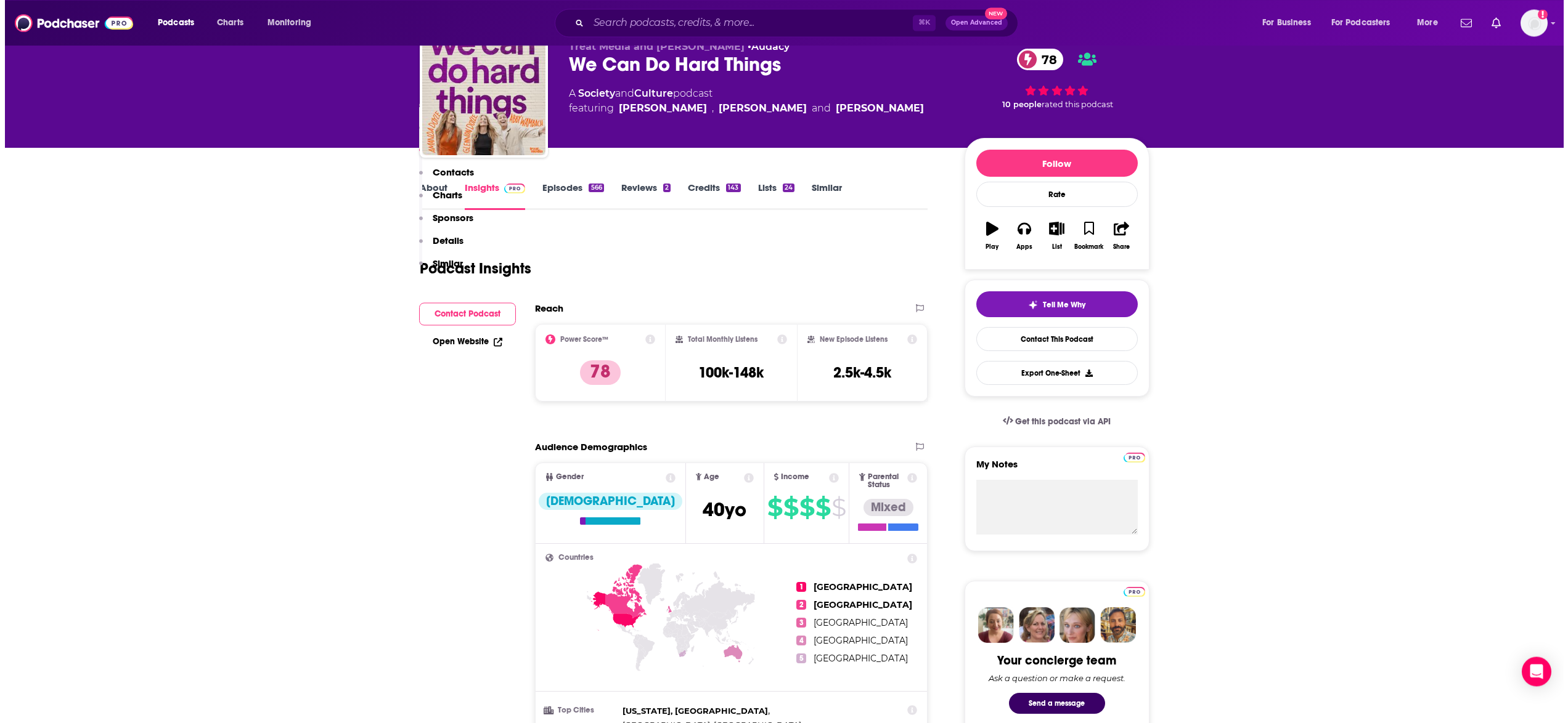
scroll to position [0, 0]
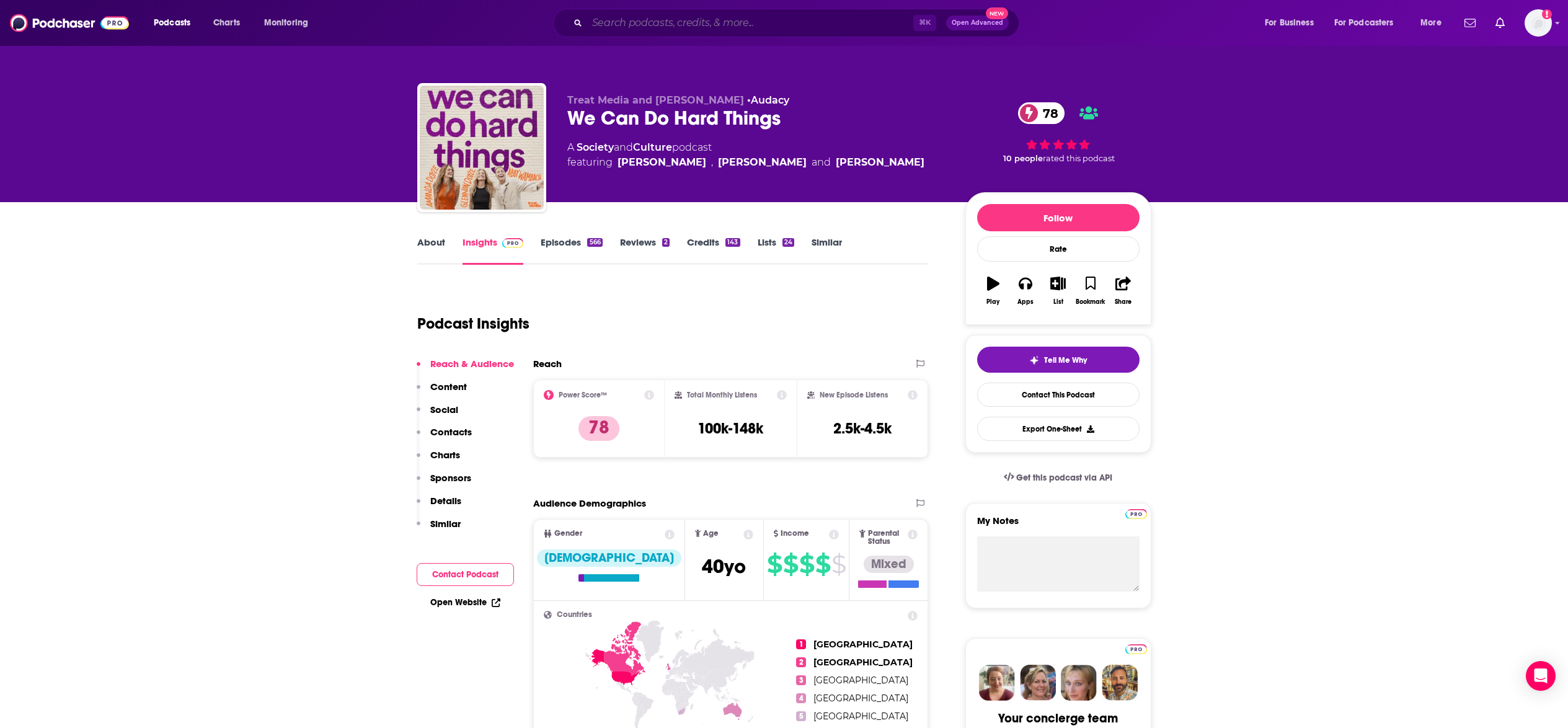
click at [628, 23] on input "Search podcasts, credits, & more..." at bounding box center [750, 23] width 326 height 20
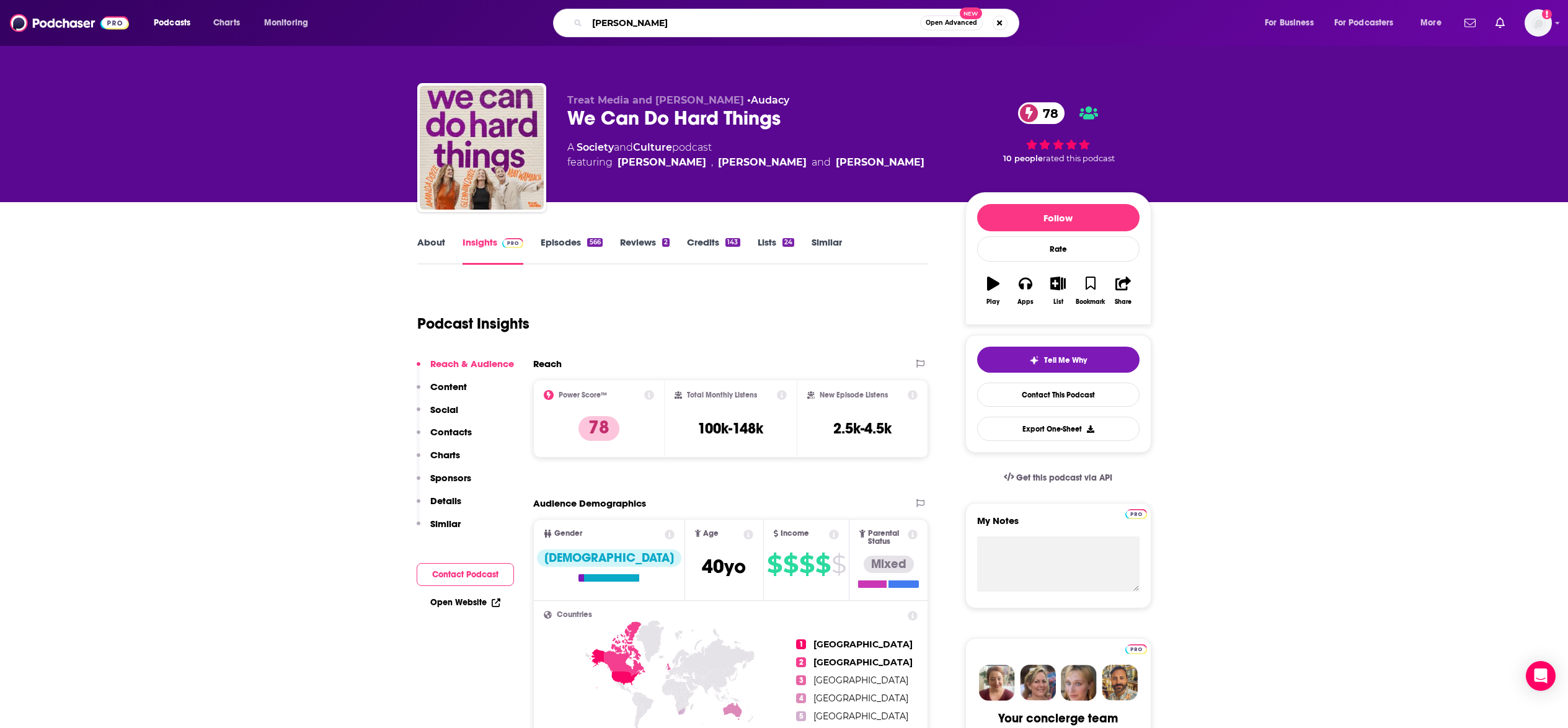
type input "Dax Shepherd"
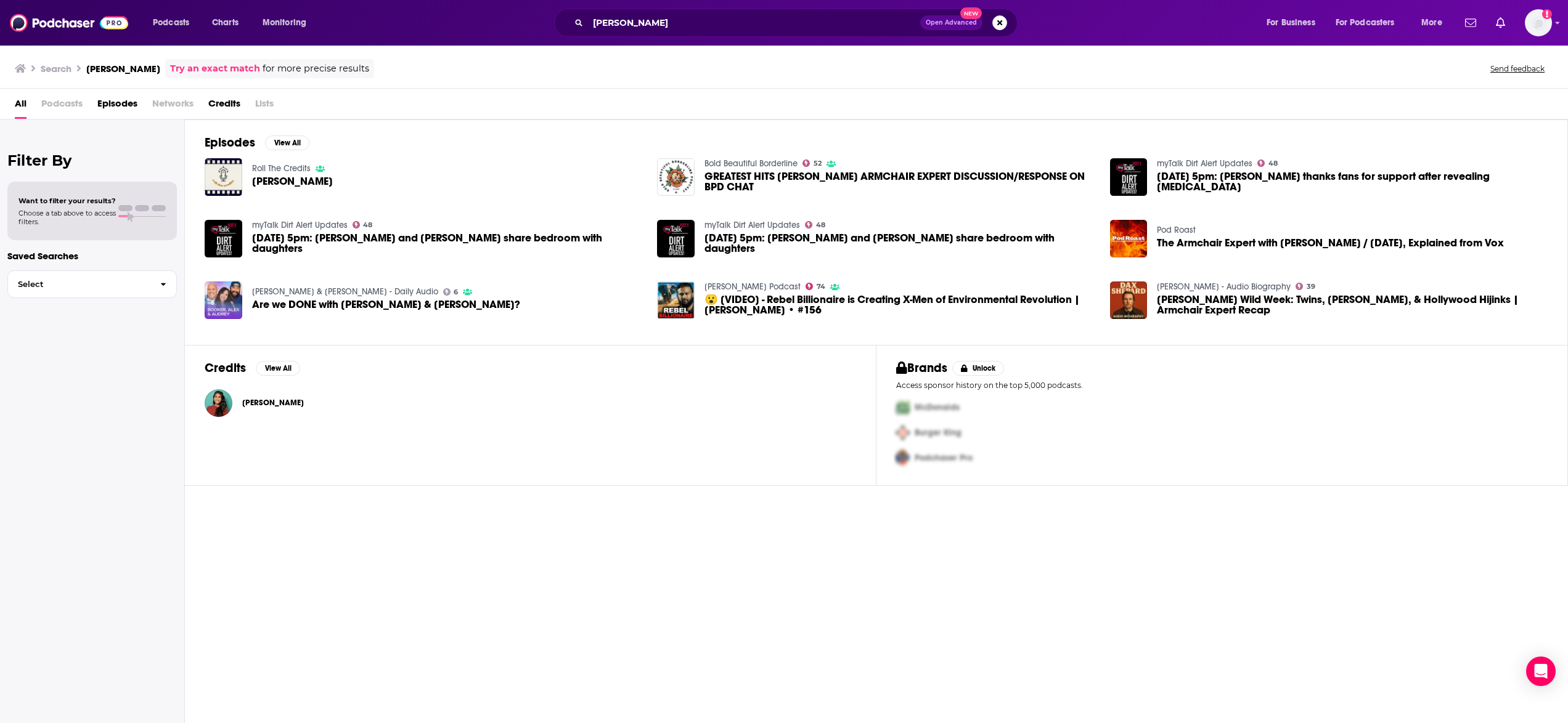
click at [17, 102] on span "All" at bounding box center [21, 106] width 12 height 25
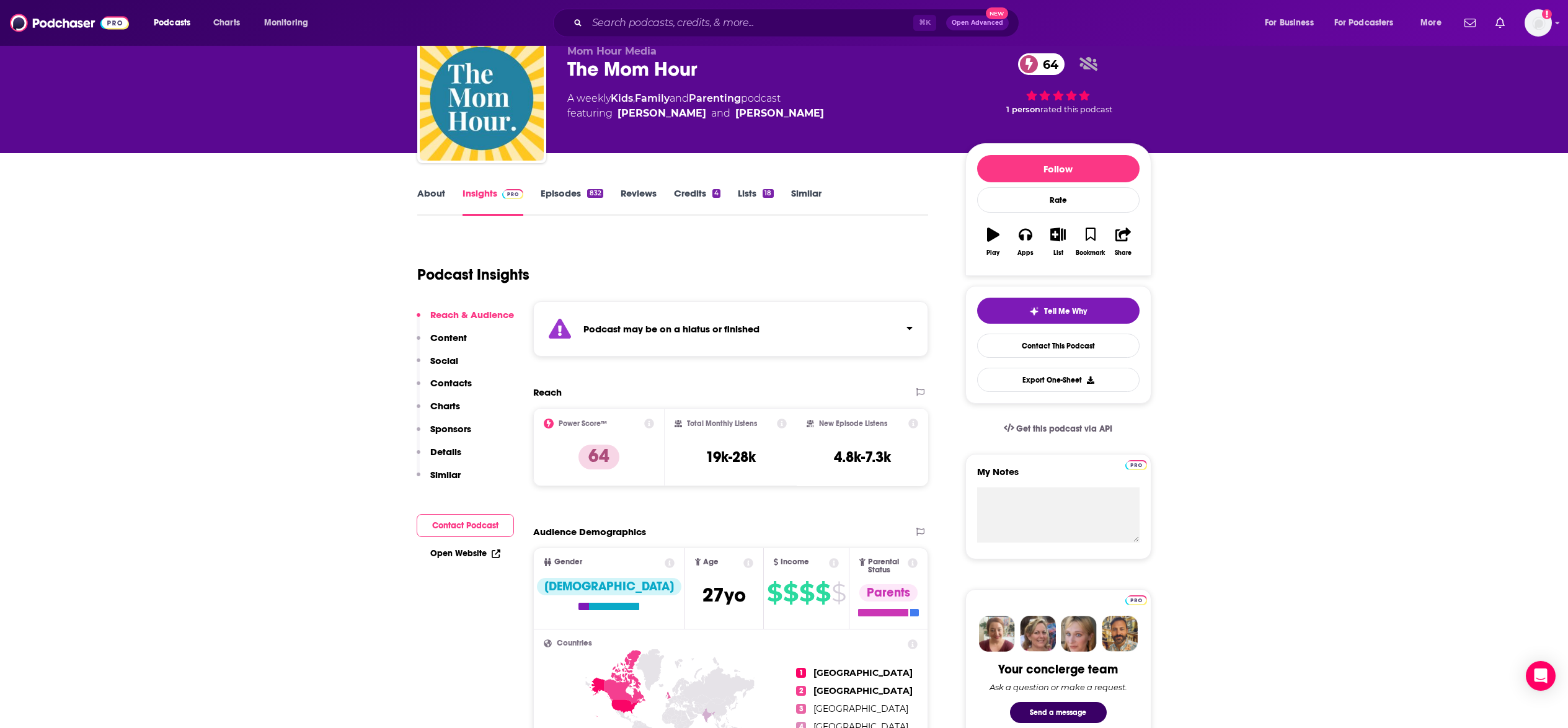
scroll to position [50, 0]
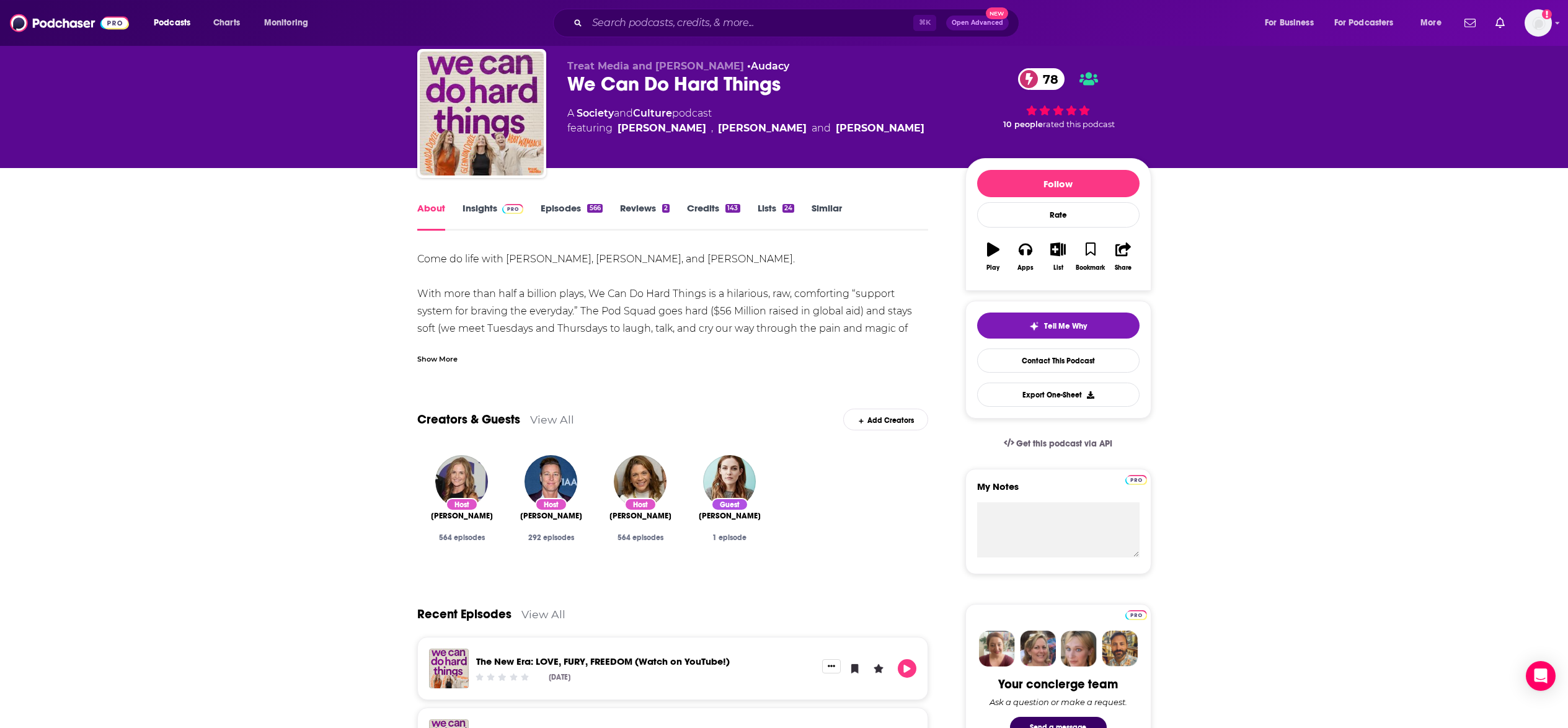
scroll to position [30, 0]
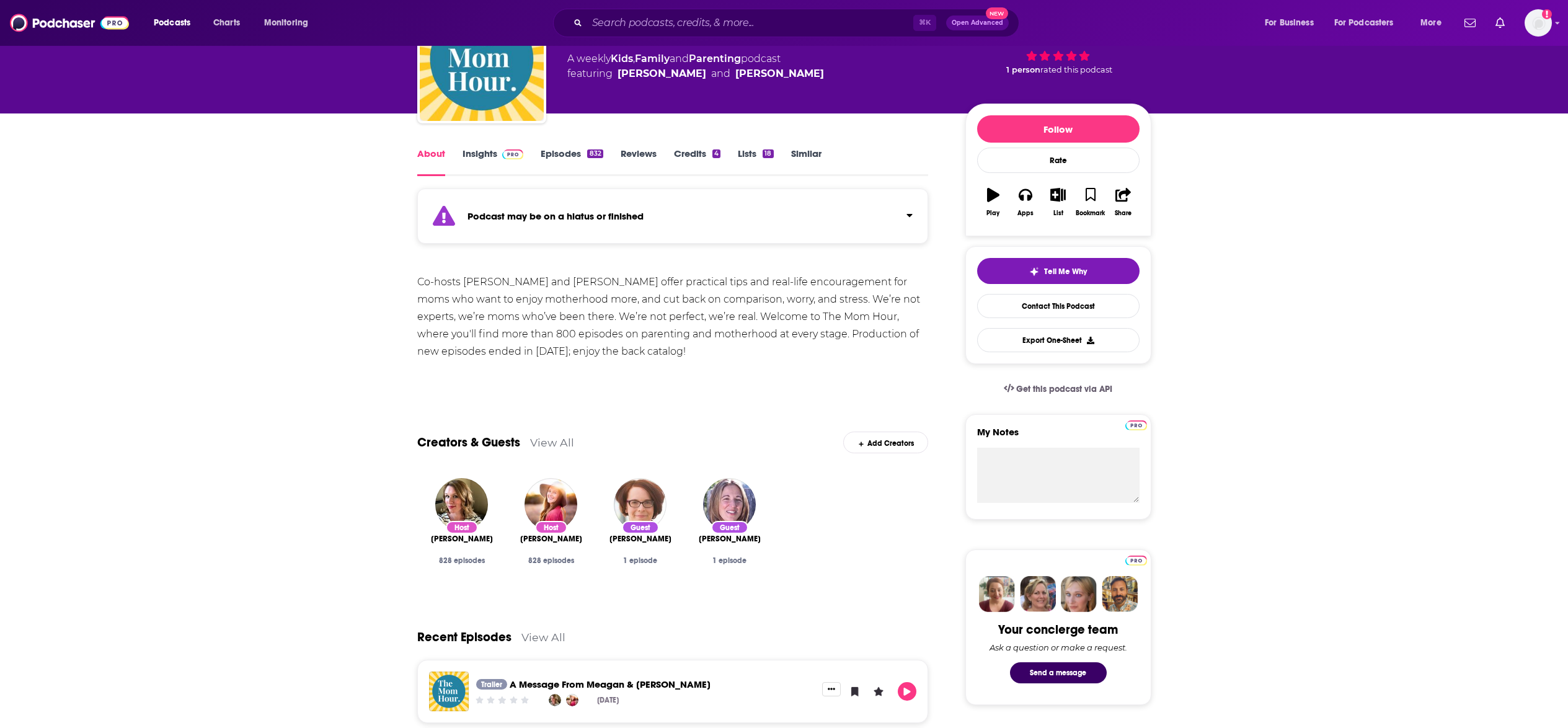
scroll to position [89, 0]
click at [569, 164] on link "Episodes 832" at bounding box center [571, 161] width 62 height 29
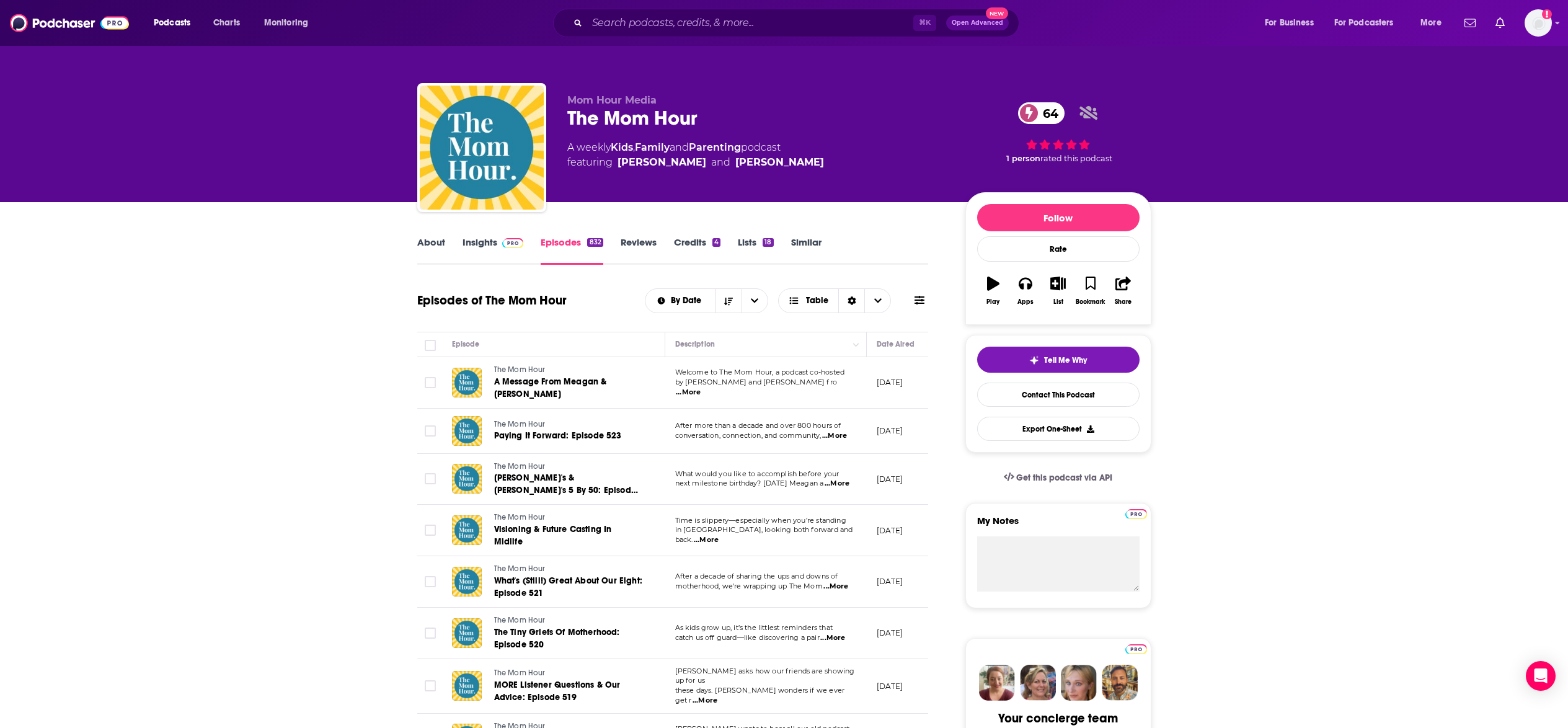
click at [700, 388] on span "...More" at bounding box center [688, 392] width 25 height 10
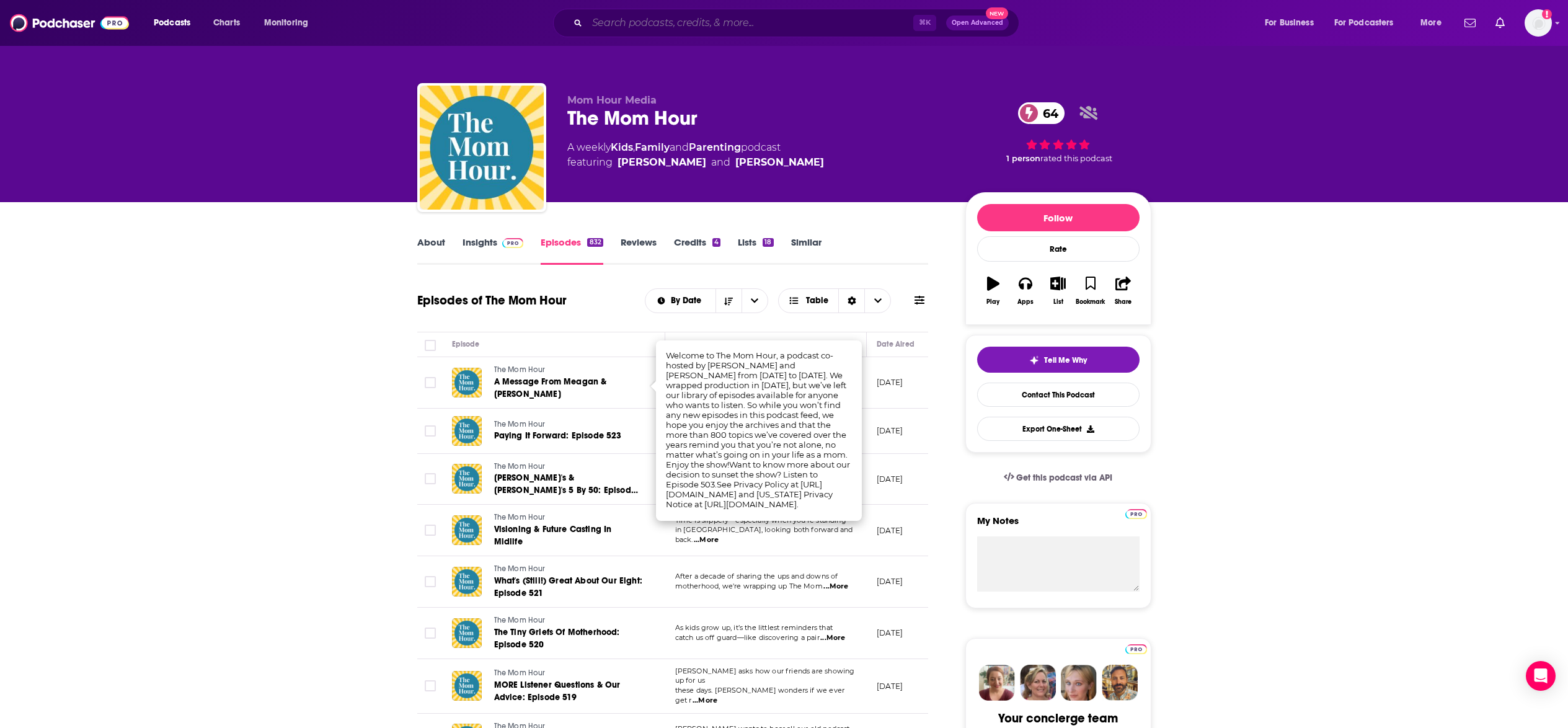
click at [813, 30] on input "Search podcasts, credits, & more..." at bounding box center [750, 23] width 326 height 20
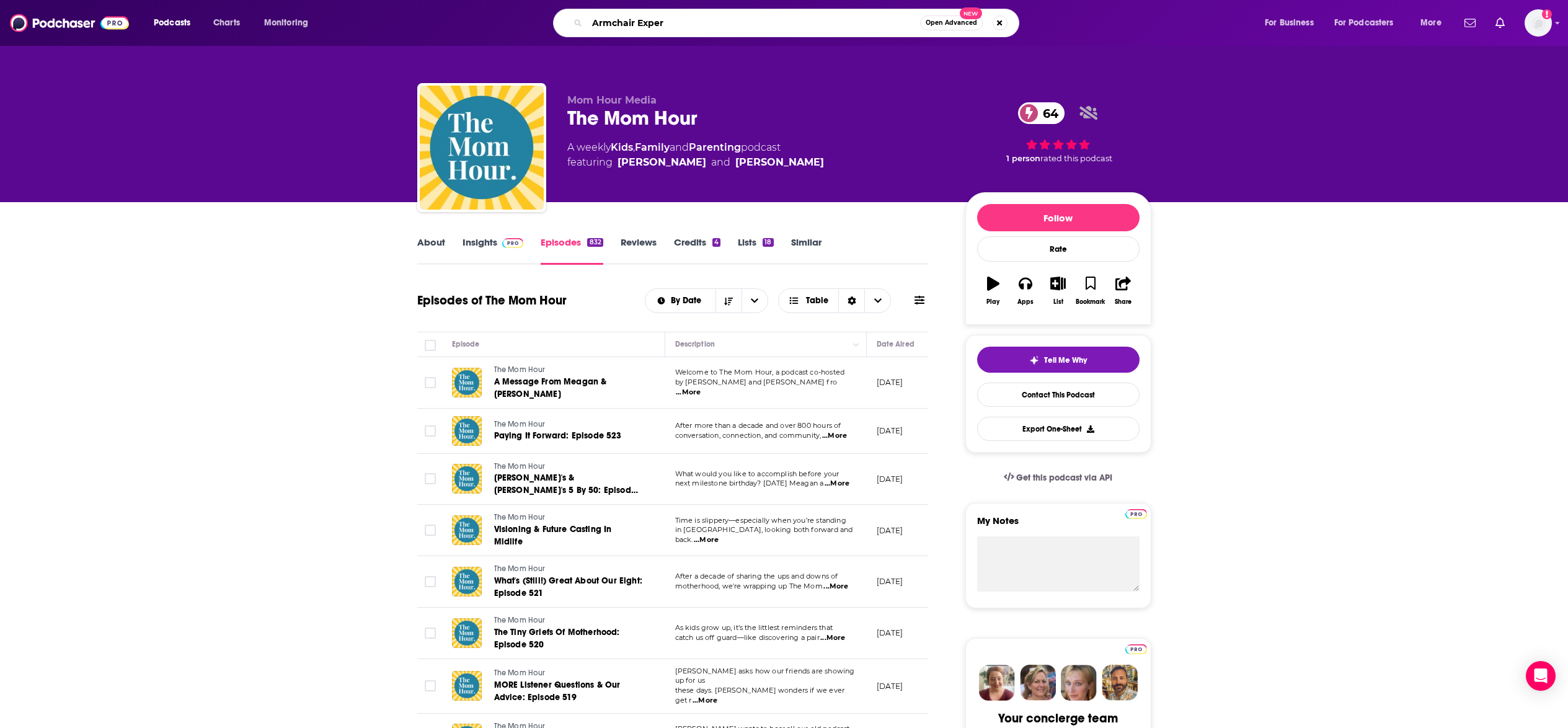
type input "Armchair Expert"
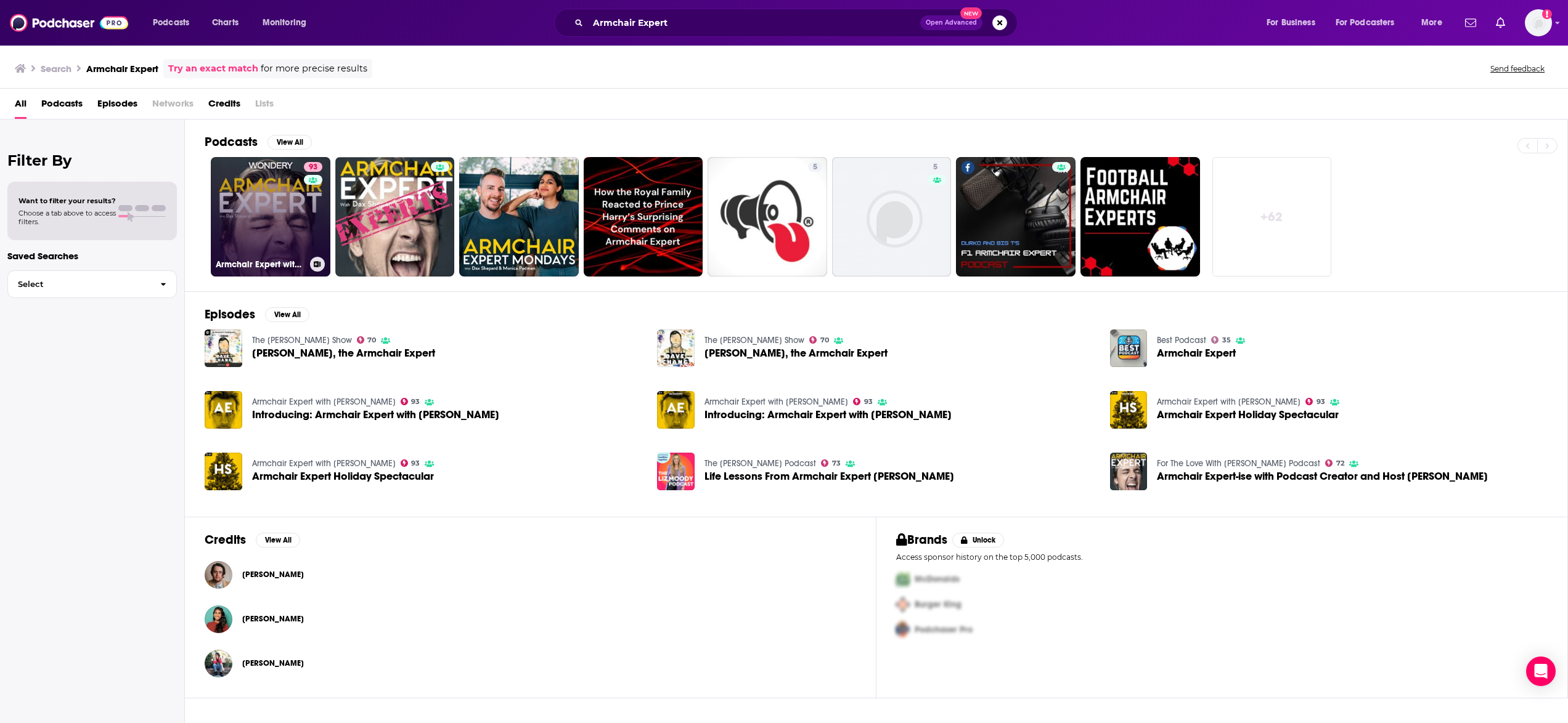
click at [249, 267] on h3 "Armchair Expert with [PERSON_NAME]" at bounding box center [260, 265] width 90 height 10
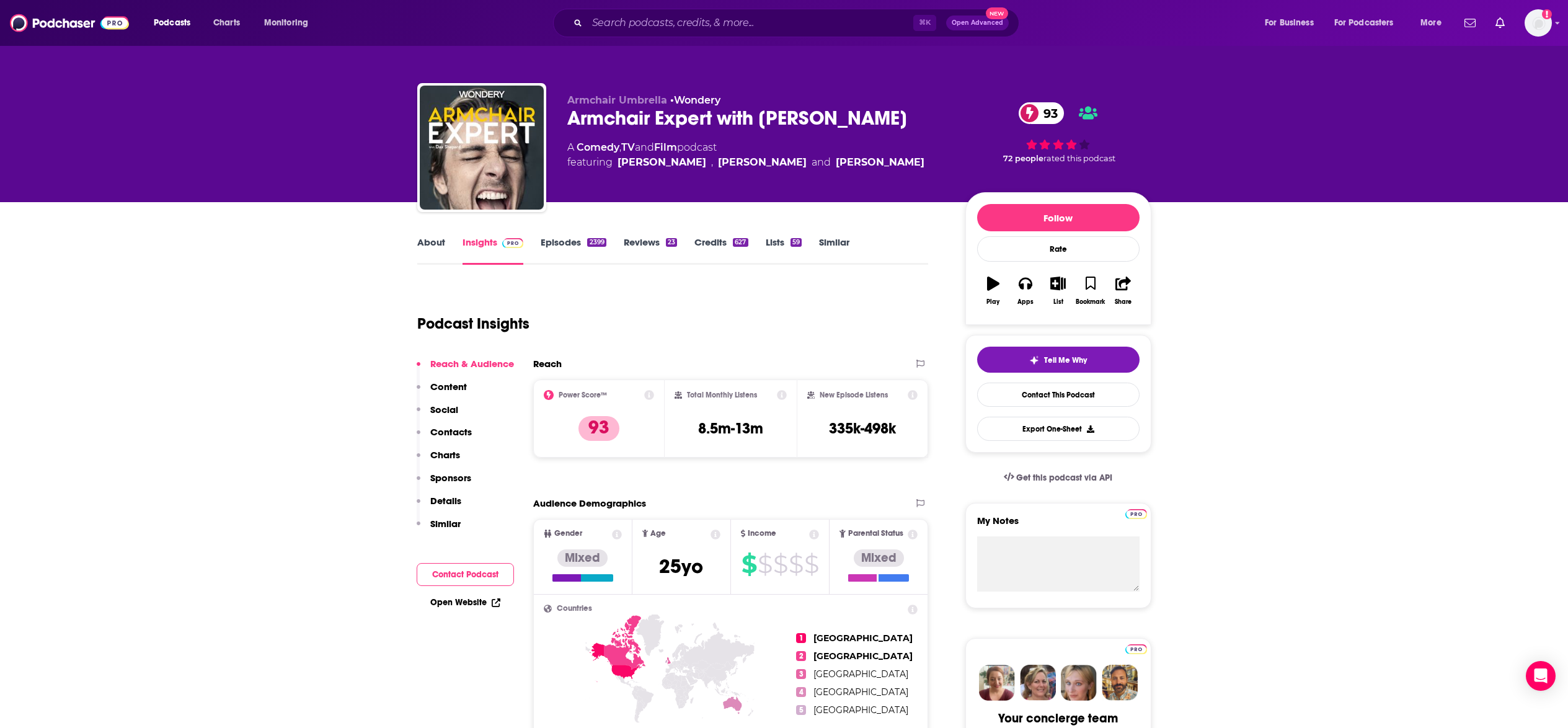
click at [456, 504] on p "Details" at bounding box center [446, 500] width 31 height 12
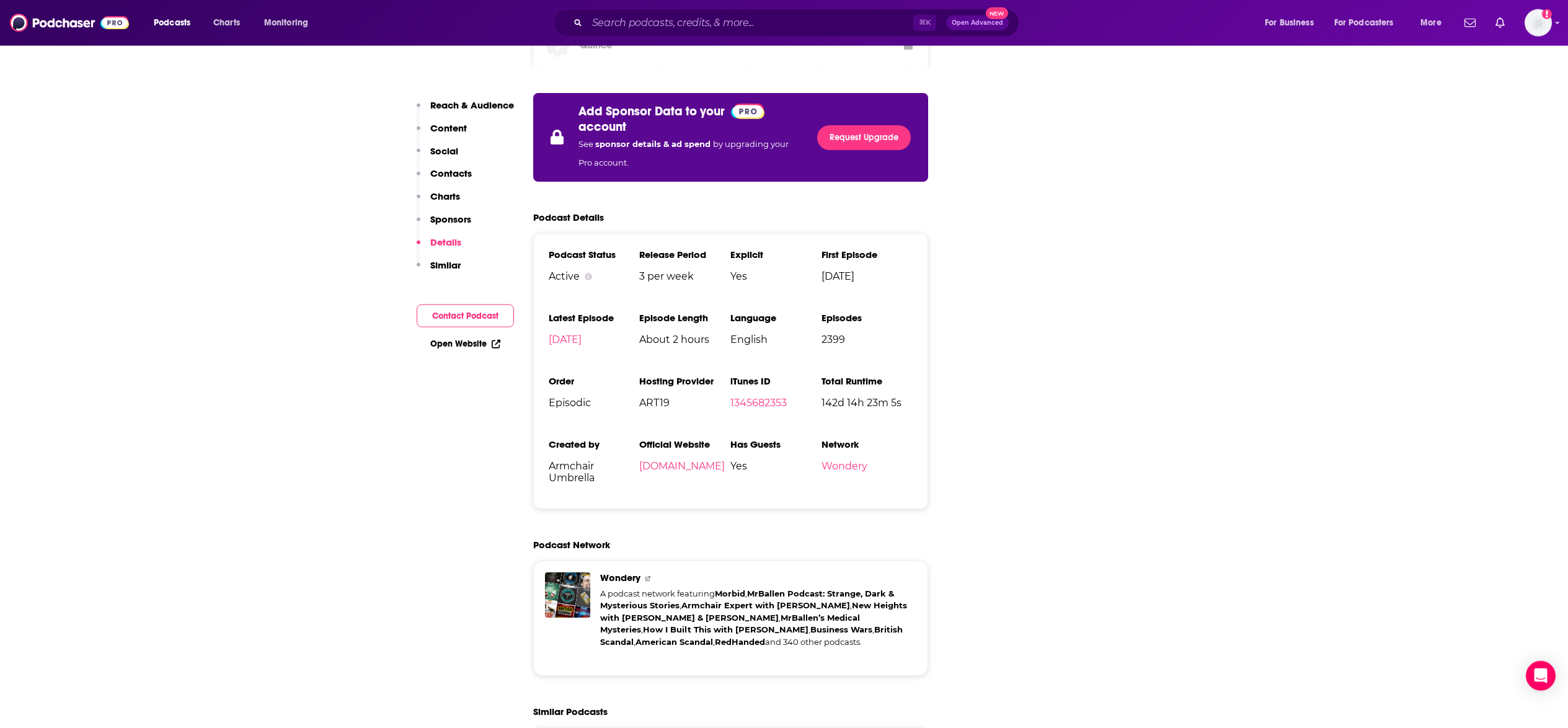
scroll to position [2292, 0]
click at [465, 174] on p "Contacts" at bounding box center [451, 173] width 41 height 12
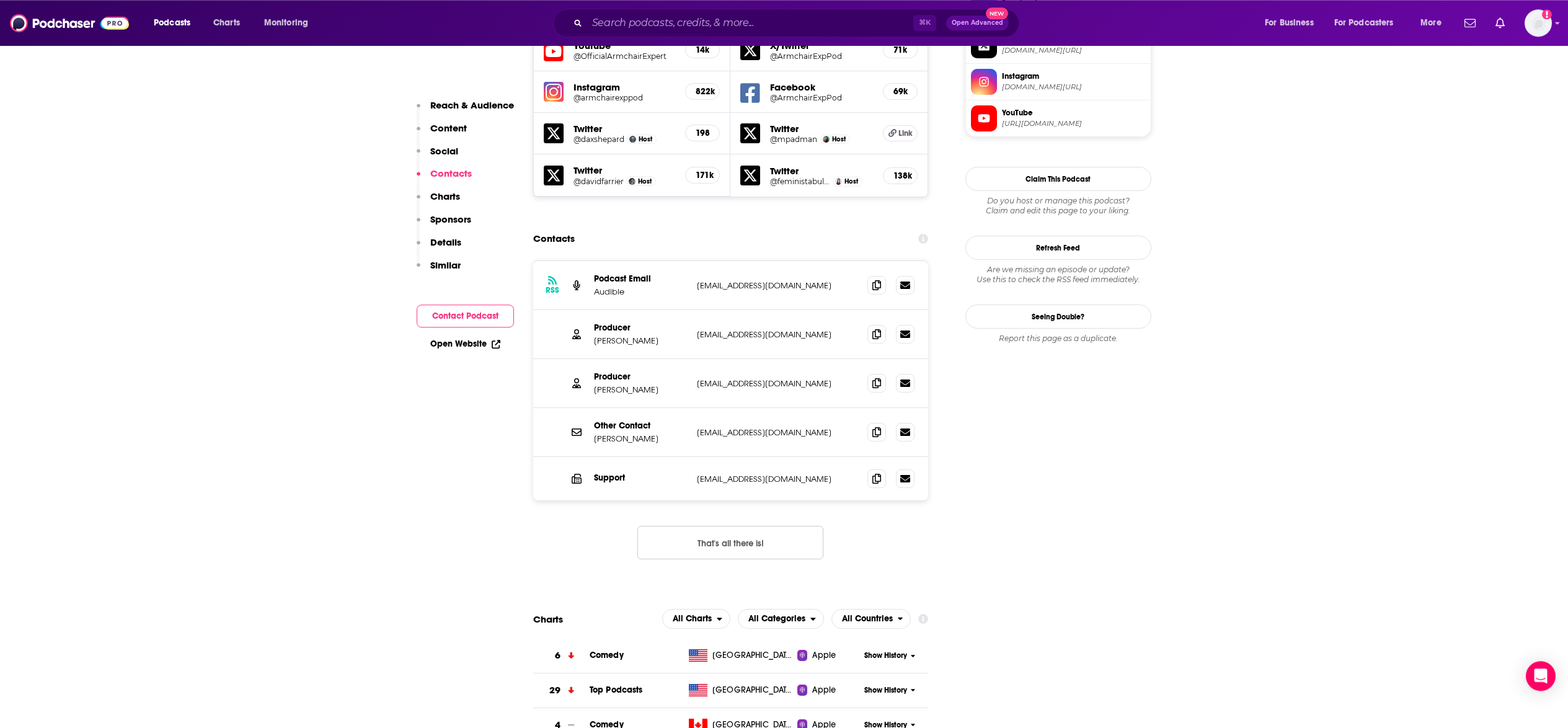
scroll to position [1135, 0]
drag, startPoint x: 641, startPoint y: 289, endPoint x: 594, endPoint y: 288, distance: 47.0
click at [594, 336] on p "Rob Holysz" at bounding box center [641, 342] width 93 height 10
copy p "Rob Holysz"
click at [879, 329] on icon at bounding box center [876, 334] width 8 height 10
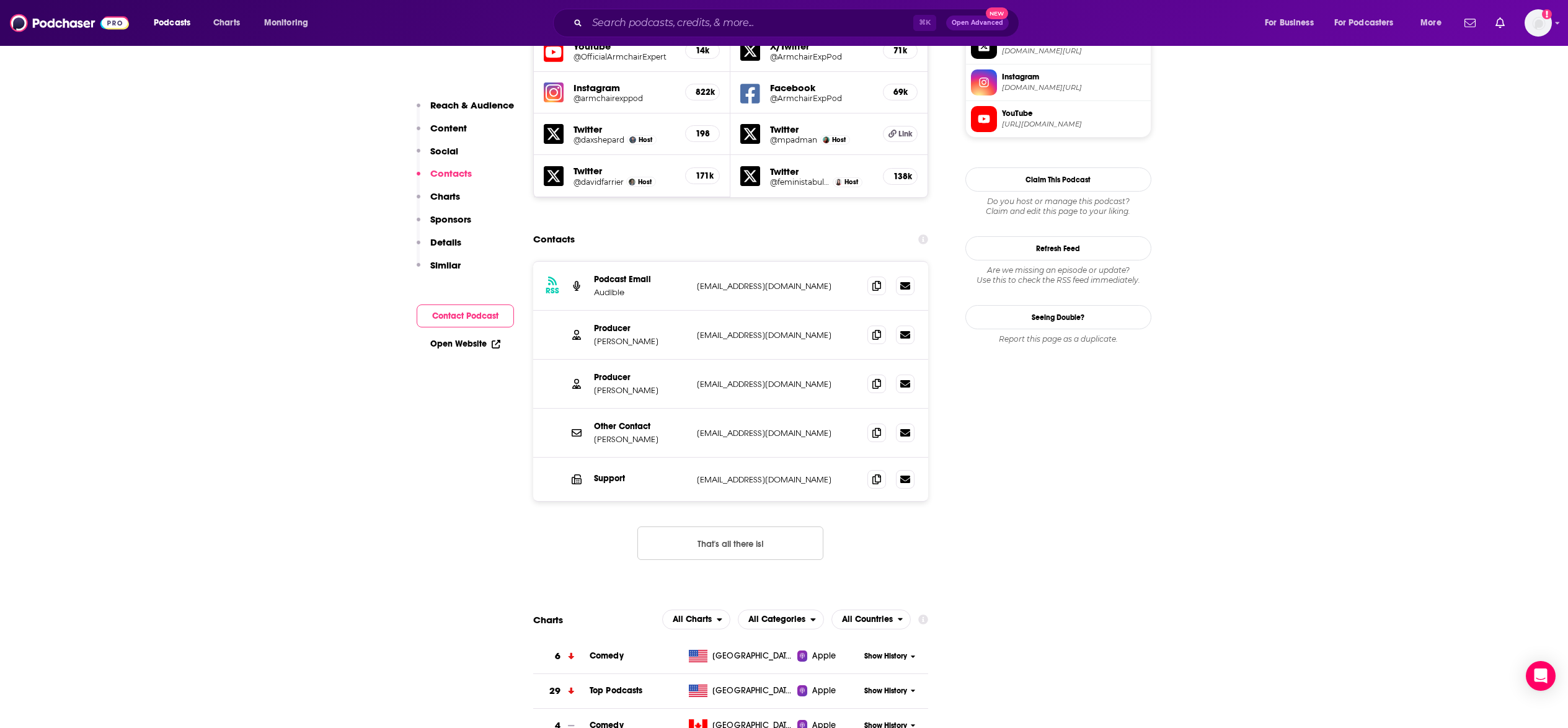
scroll to position [1115, 0]
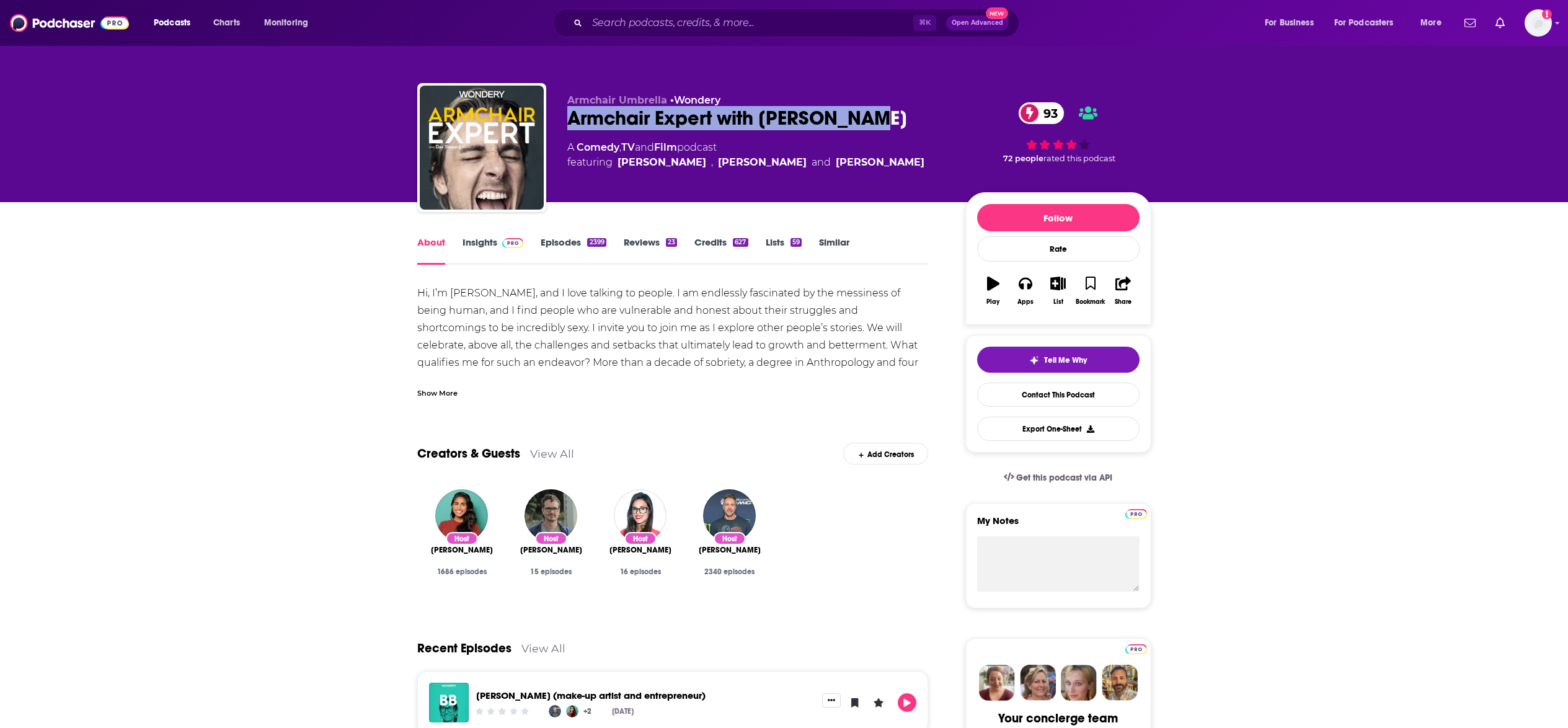
drag, startPoint x: 900, startPoint y: 121, endPoint x: 566, endPoint y: 128, distance: 334.1
click at [566, 128] on div "Armchair Umbrella • Wondery Armchair Expert with [PERSON_NAME] 93 A Comedy , TV…" at bounding box center [784, 150] width 734 height 134
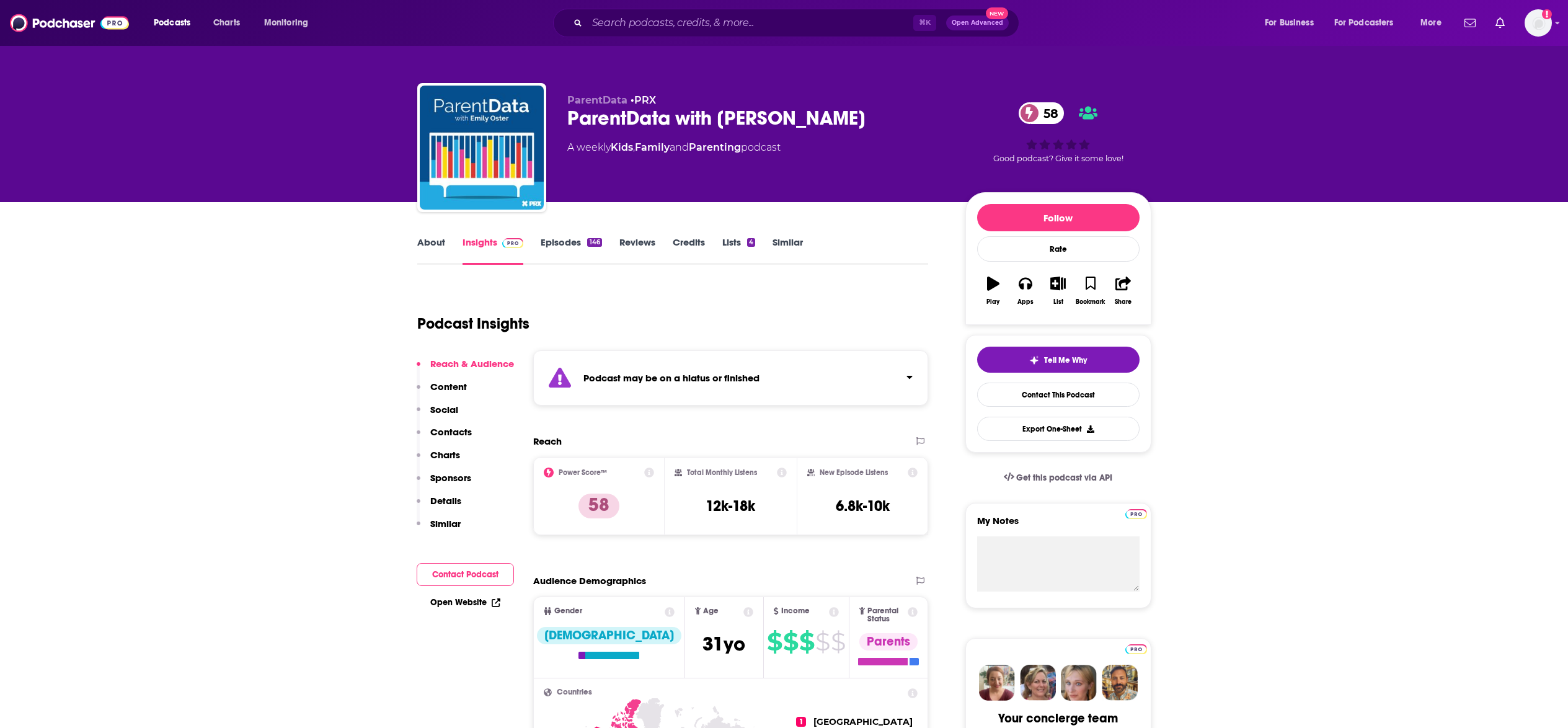
click at [441, 243] on link "About" at bounding box center [431, 251] width 28 height 29
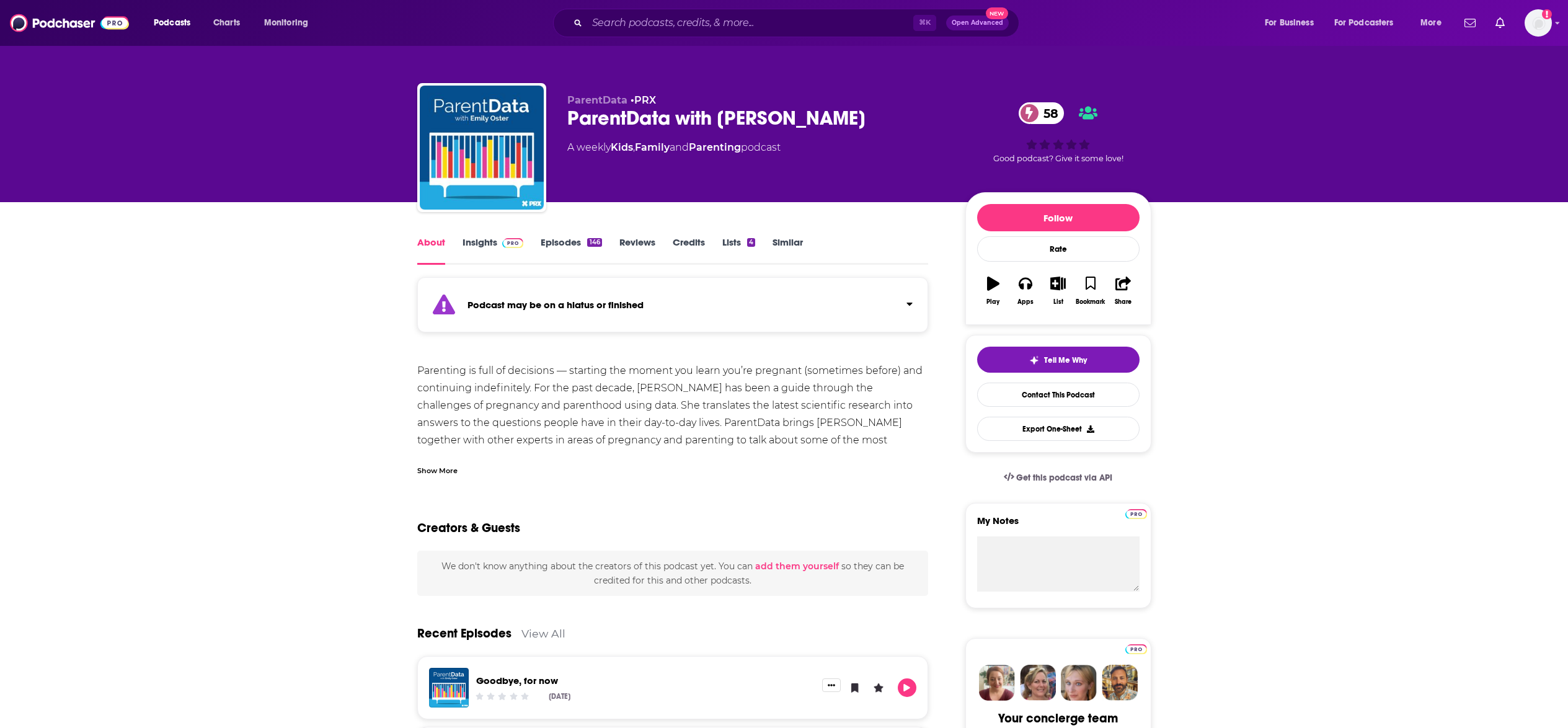
scroll to position [20, 0]
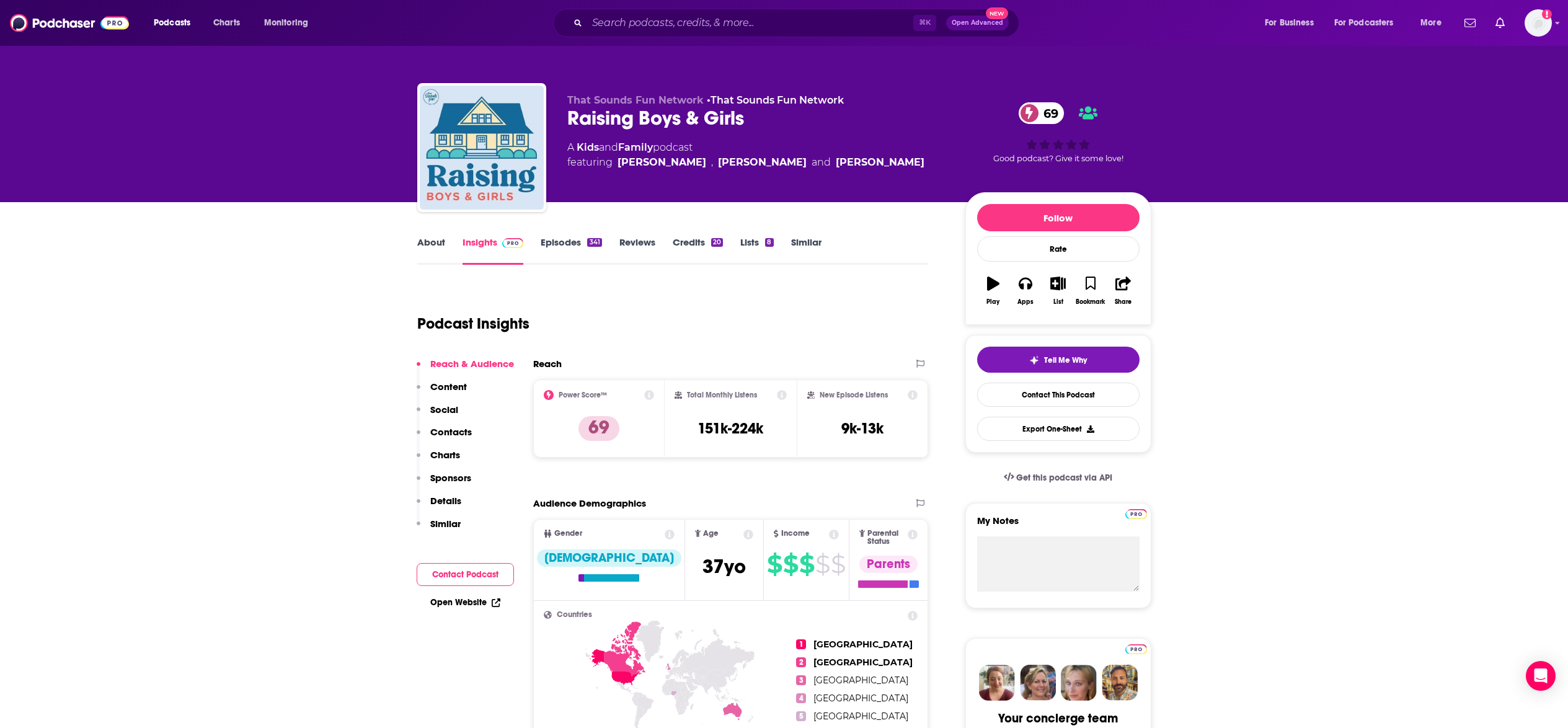
click at [461, 433] on p "Contacts" at bounding box center [451, 432] width 41 height 12
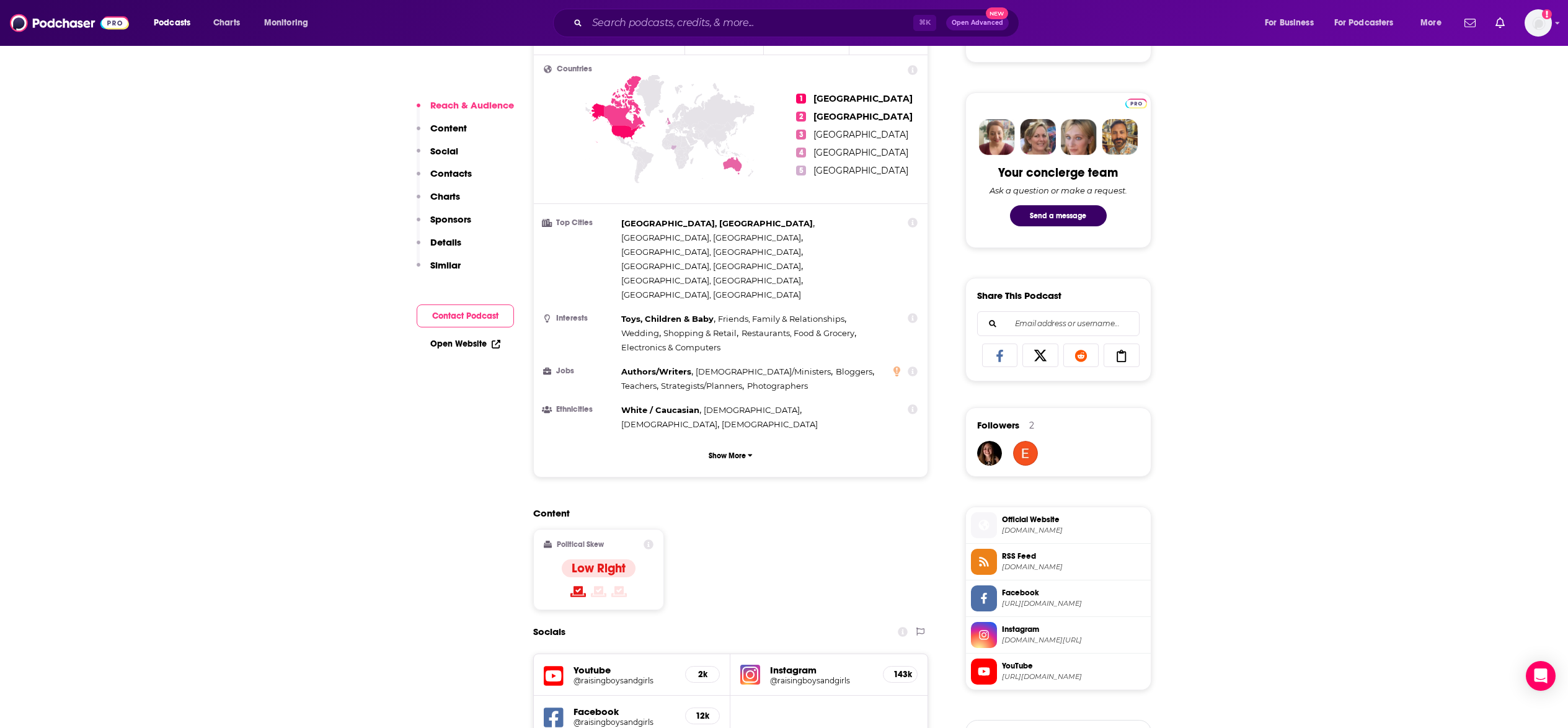
scroll to position [744, 0]
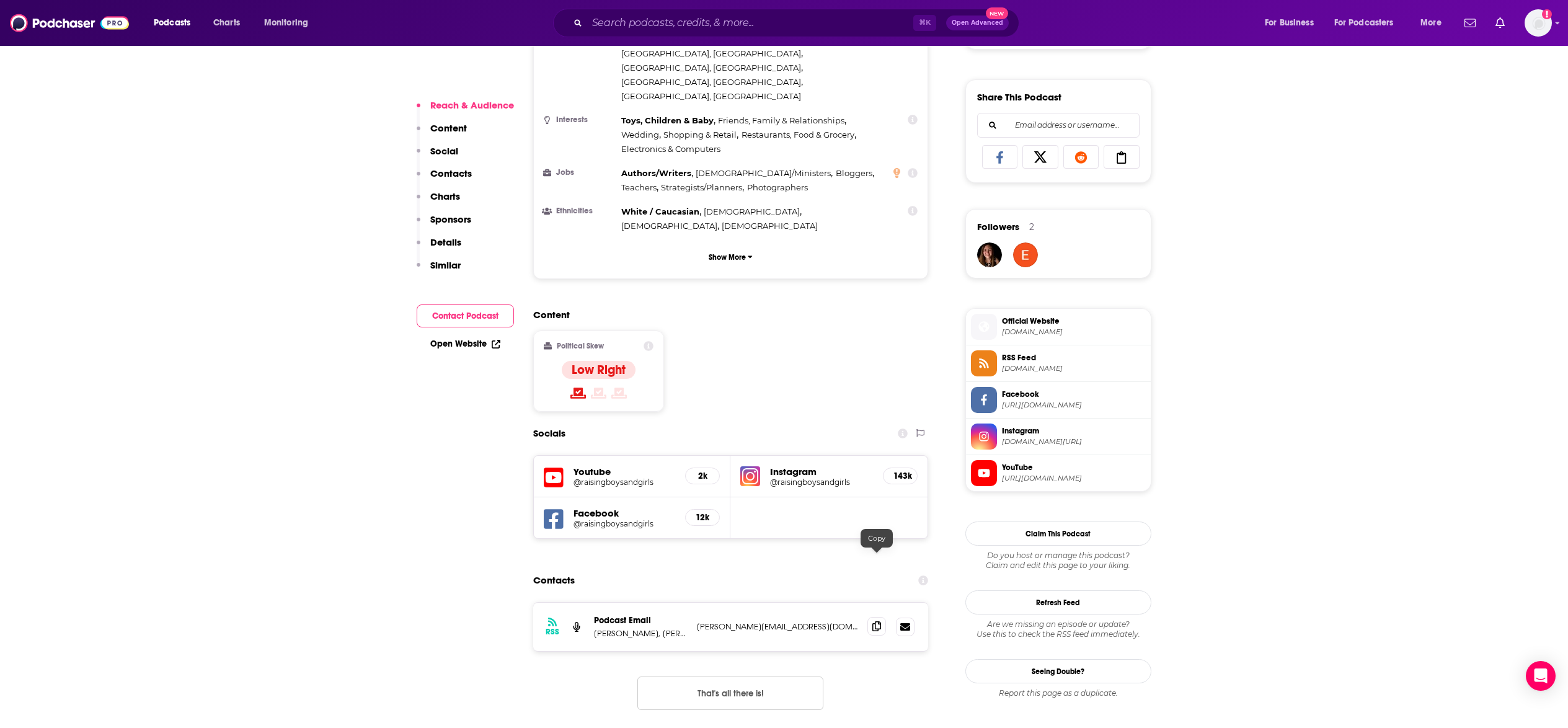
click at [880, 617] on span at bounding box center [876, 626] width 19 height 19
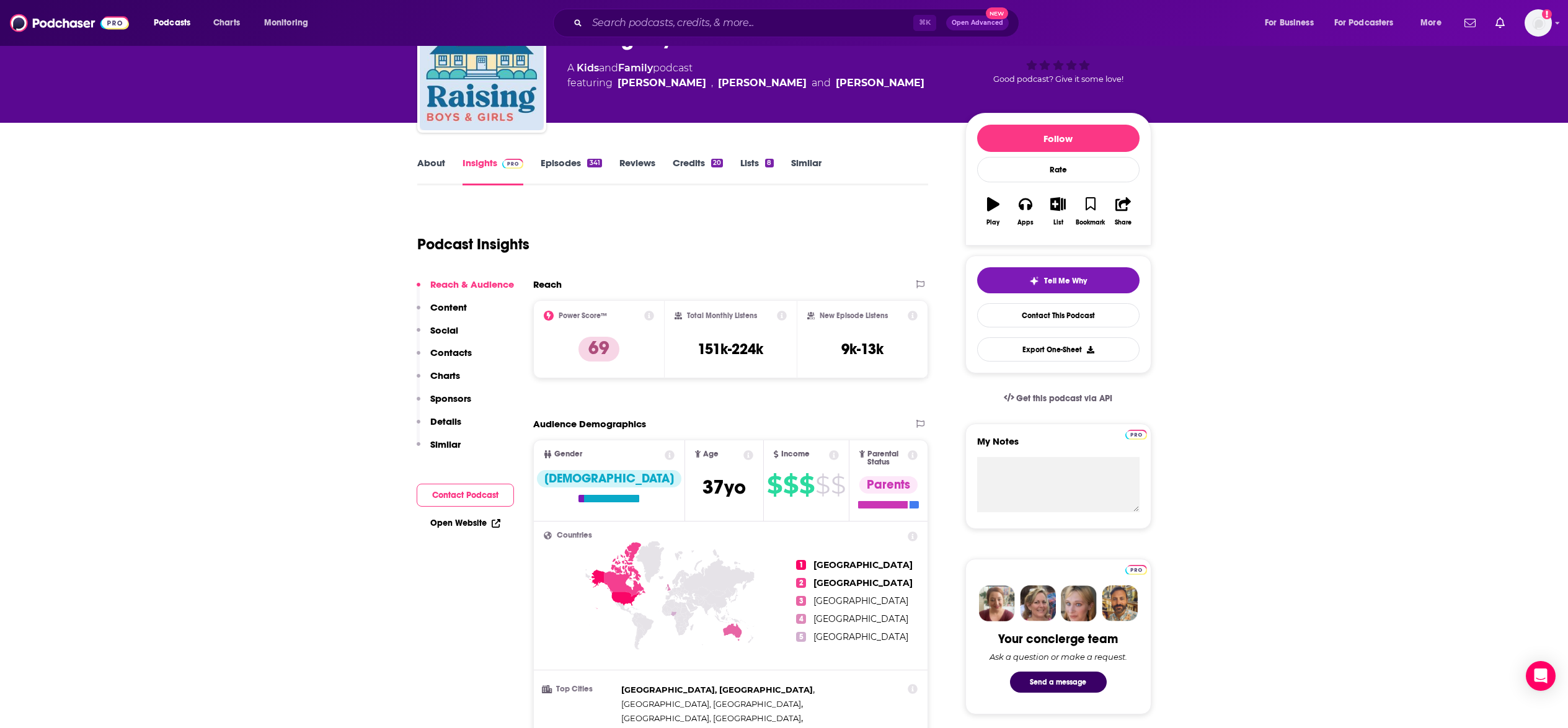
scroll to position [0, 0]
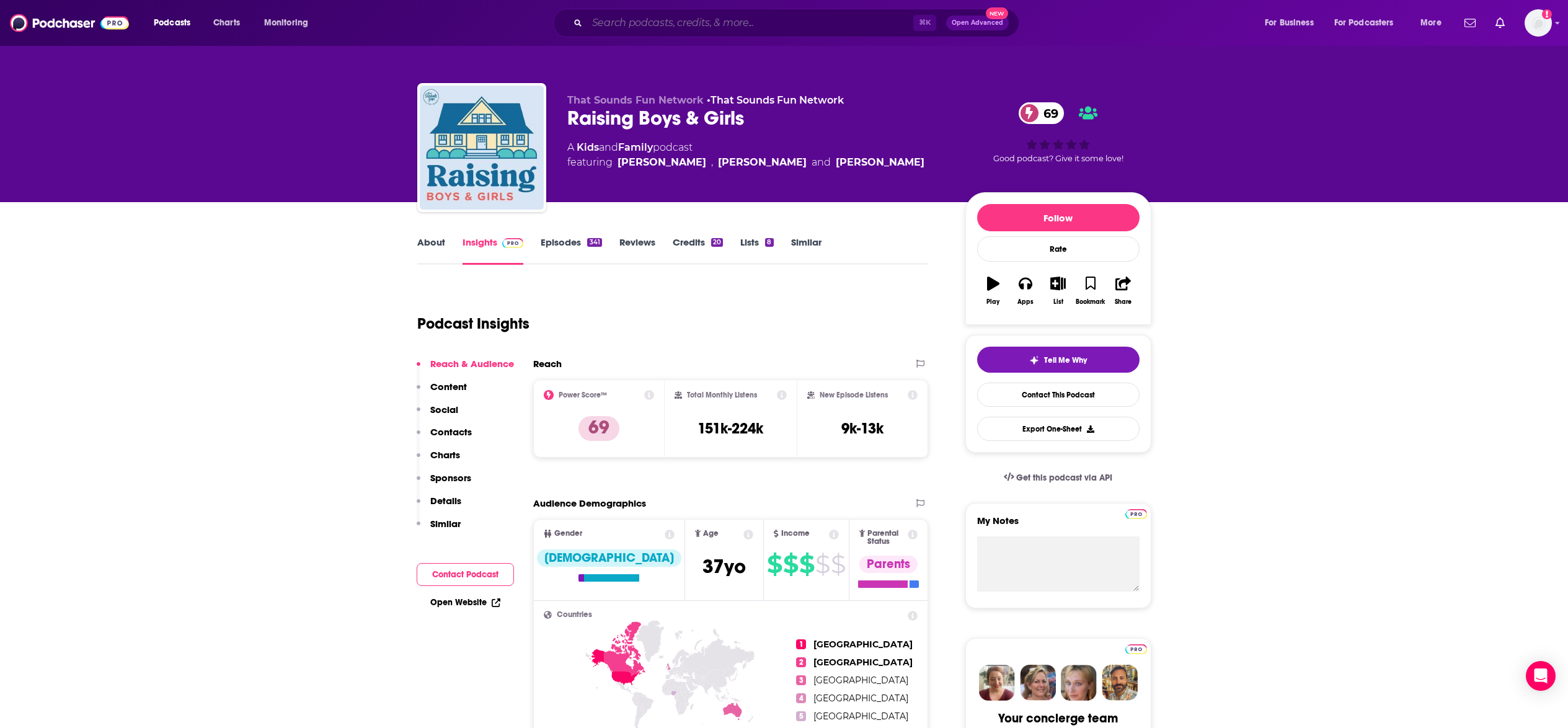
click at [748, 21] on input "Search podcasts, credits, & more..." at bounding box center [750, 23] width 326 height 20
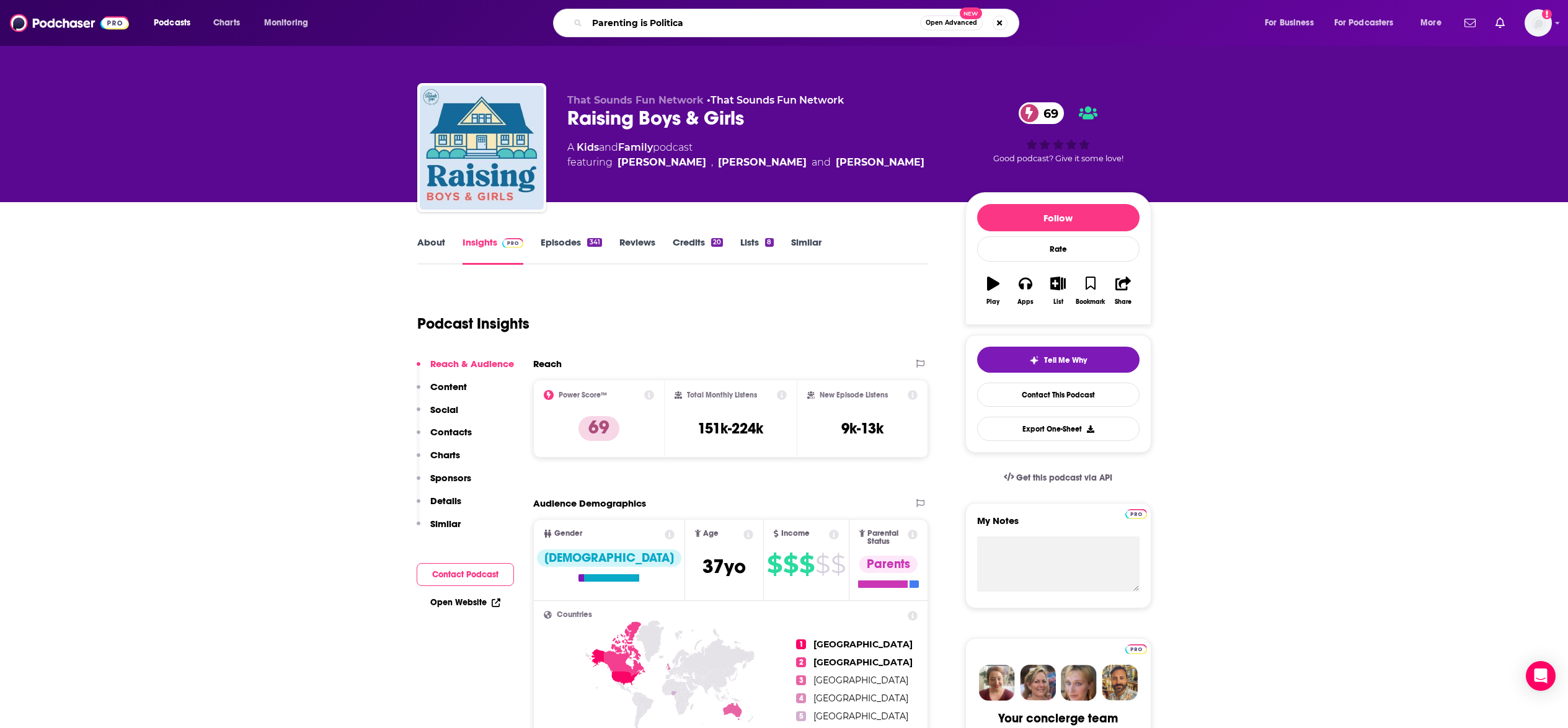
type input "Parenting is Political"
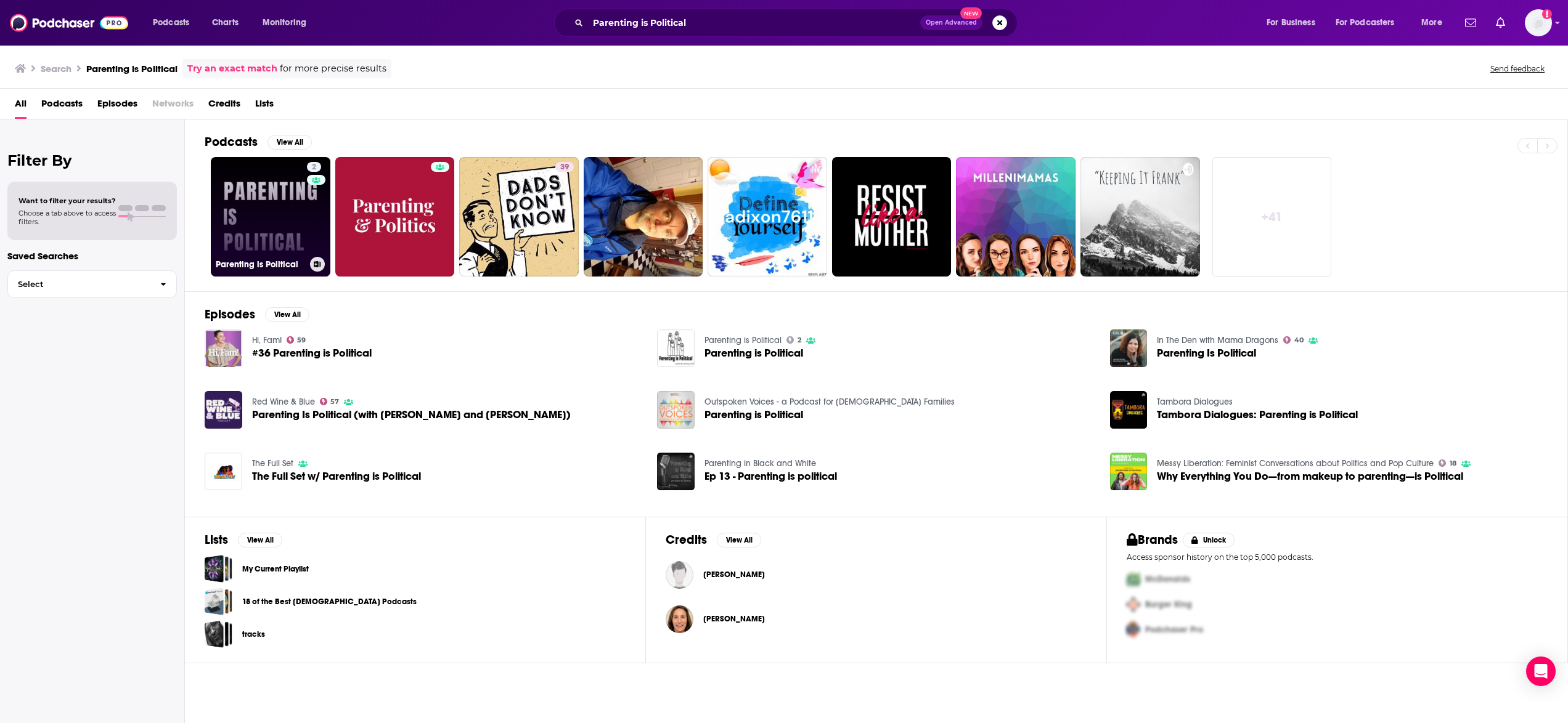
click at [254, 230] on link "2 Parenting is Political" at bounding box center [271, 217] width 120 height 120
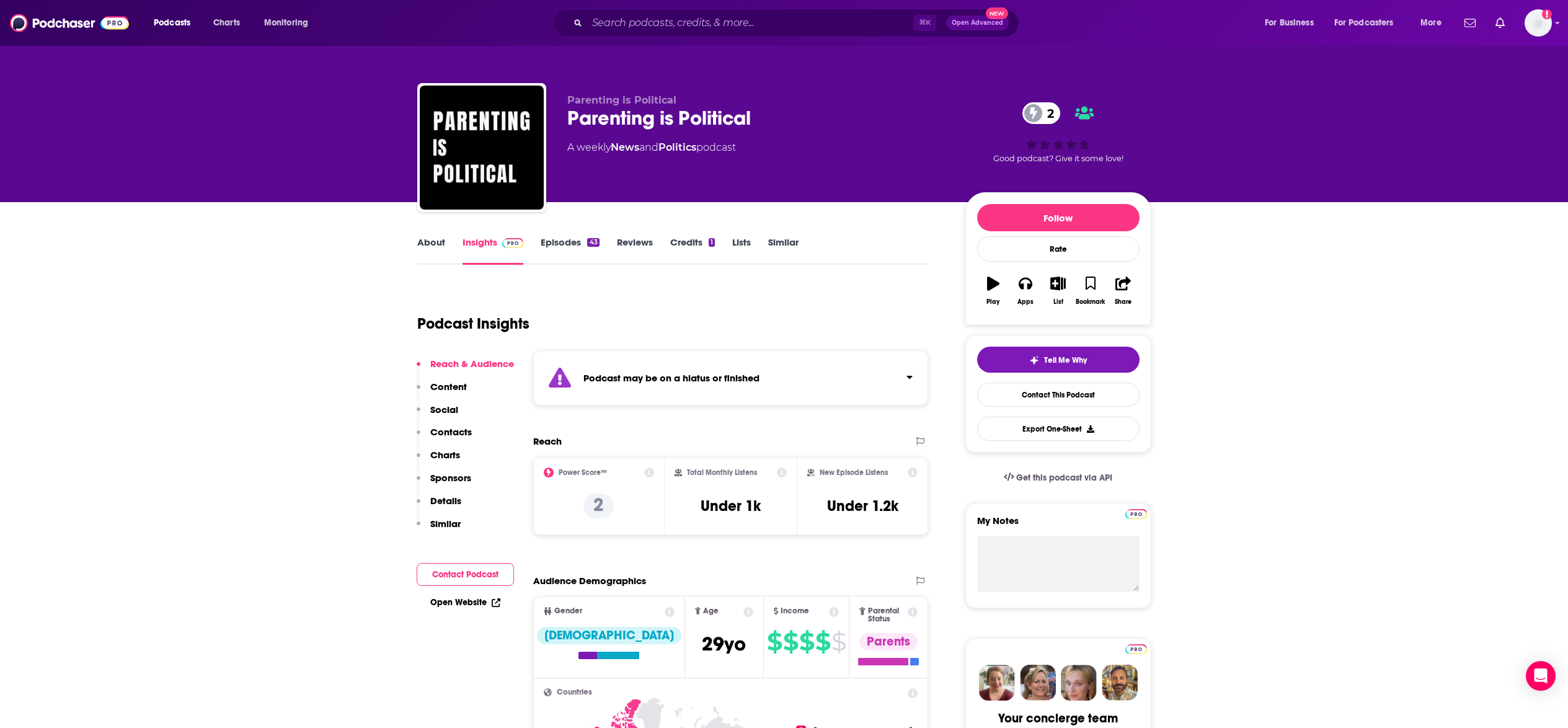
click at [443, 506] on p "Details" at bounding box center [446, 500] width 31 height 12
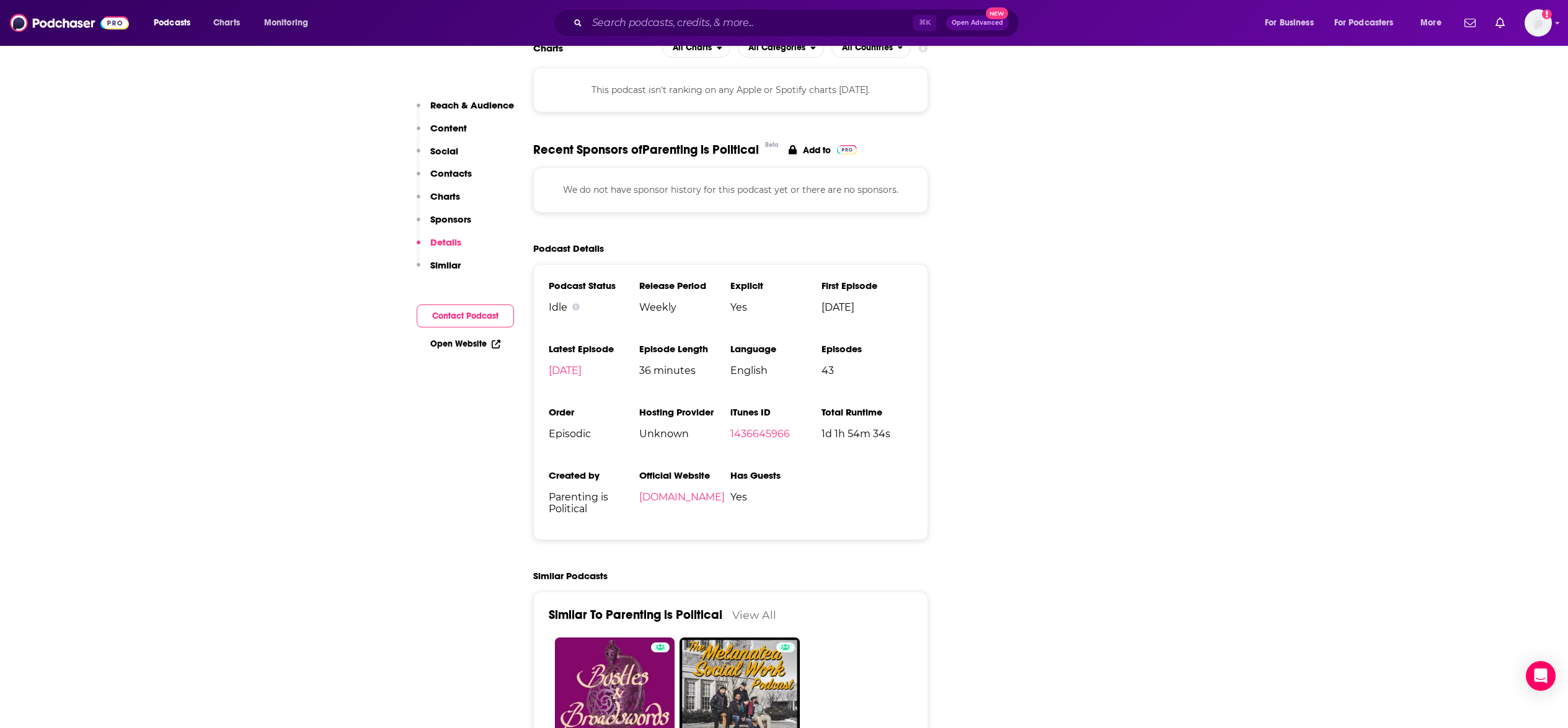
scroll to position [1486, 0]
click at [457, 170] on p "Contacts" at bounding box center [451, 173] width 41 height 12
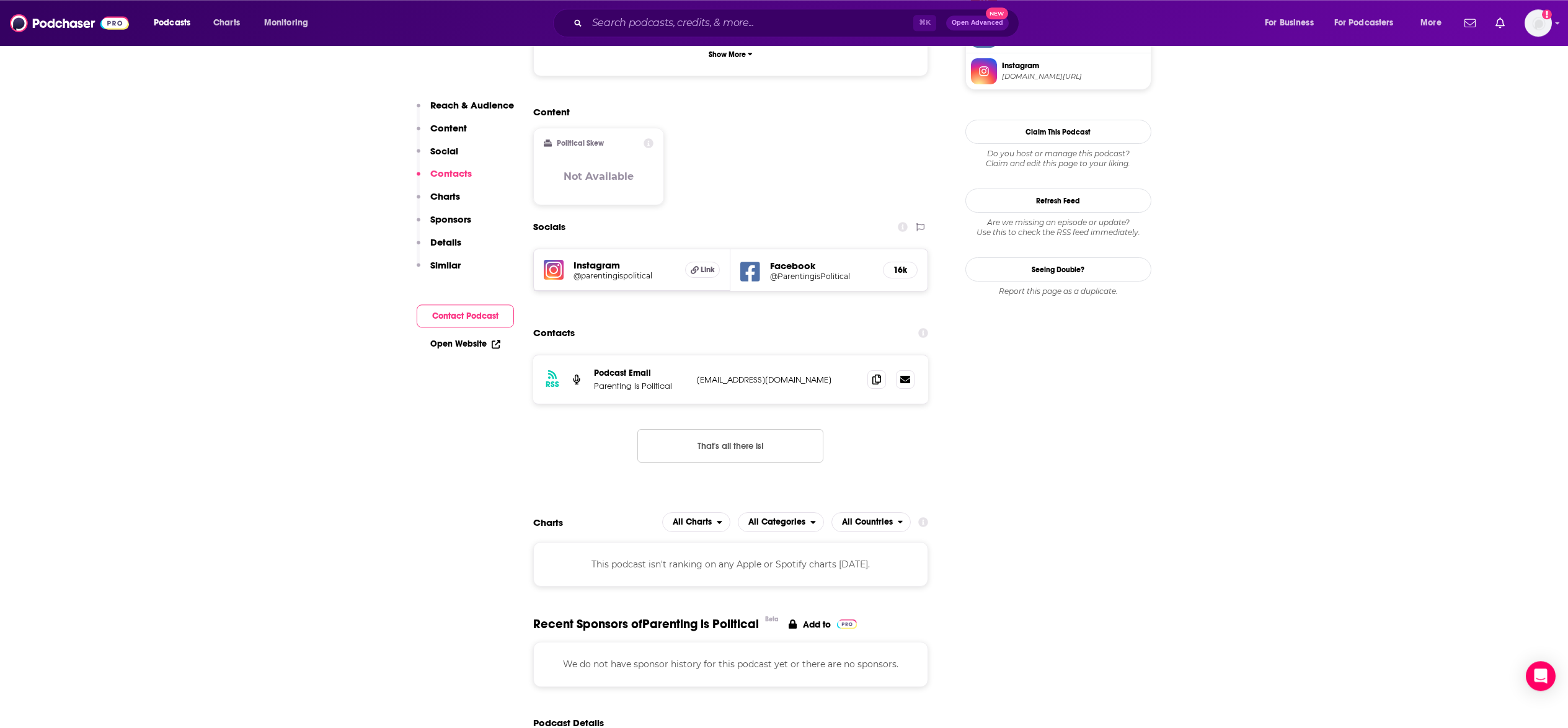
scroll to position [981, 0]
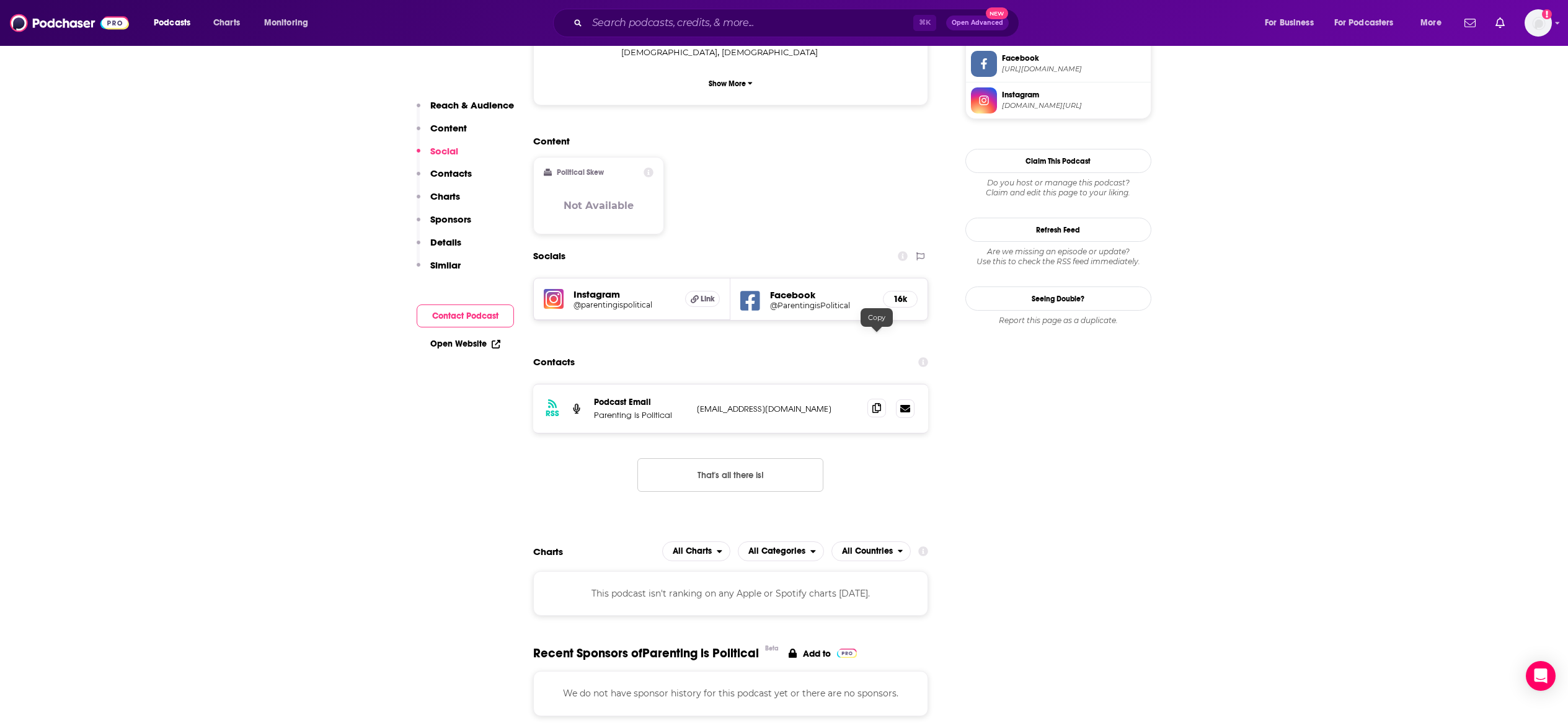
click at [875, 403] on icon at bounding box center [876, 408] width 8 height 10
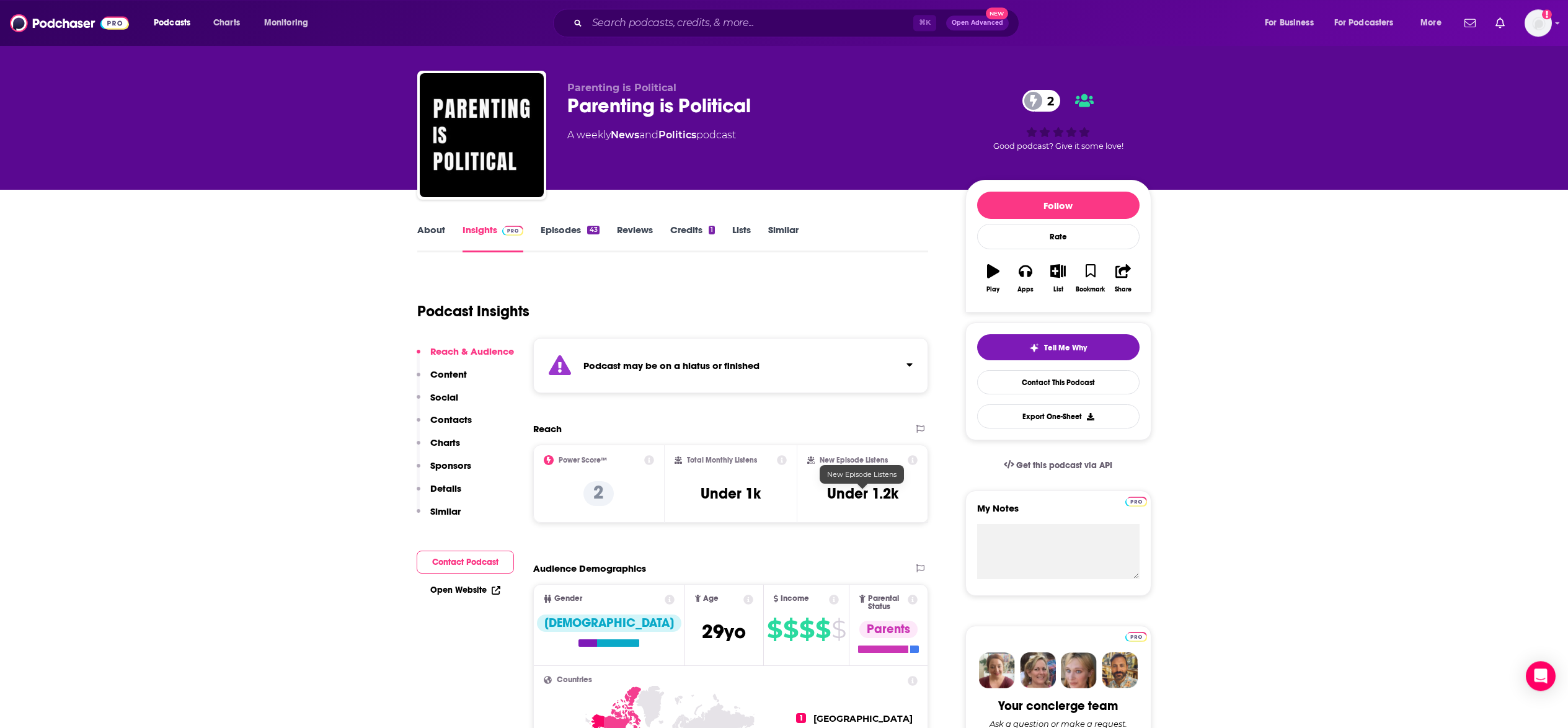
scroll to position [0, 0]
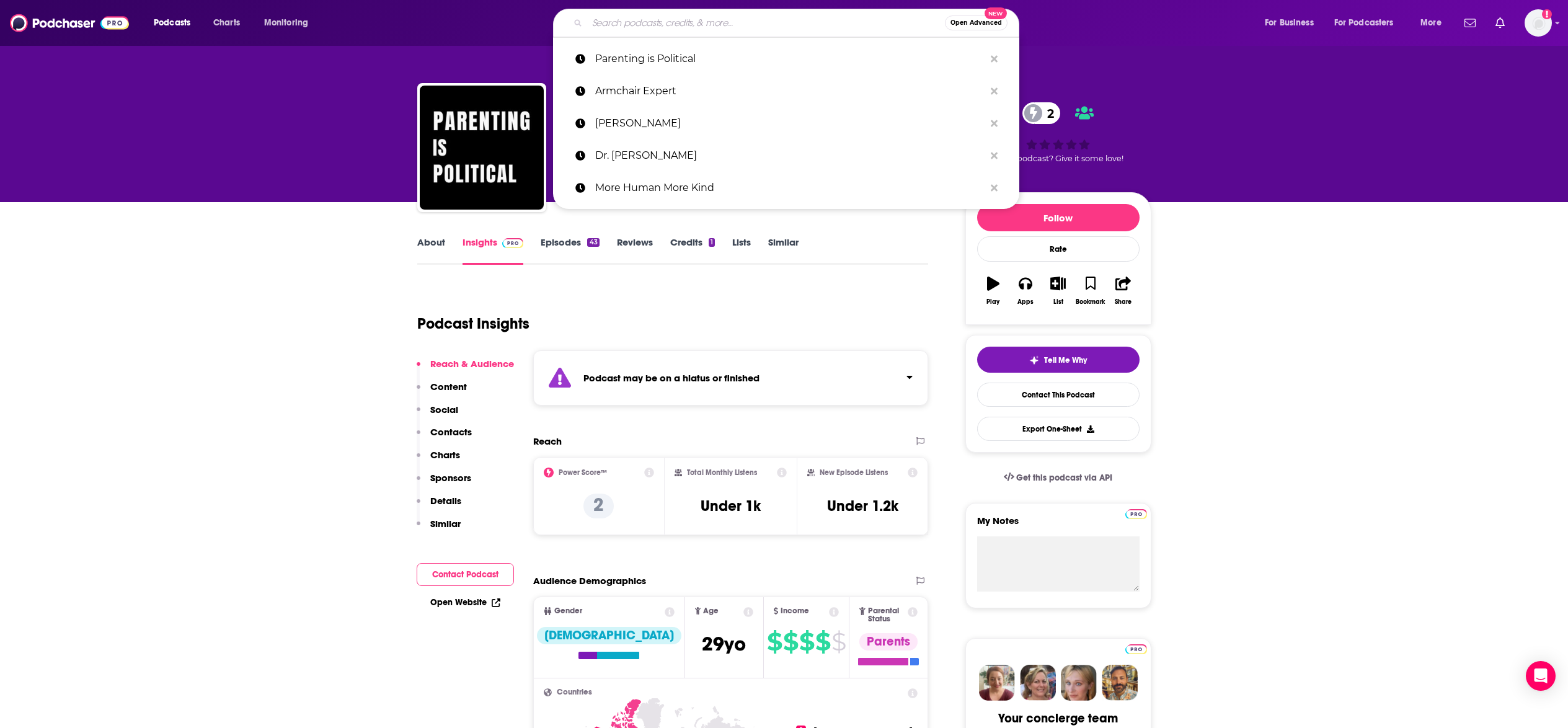
click at [706, 23] on input "Search podcasts, credits, & more..." at bounding box center [766, 23] width 358 height 20
paste input "Intersectionality in the American South"
type input "Intersectionality in the American South"
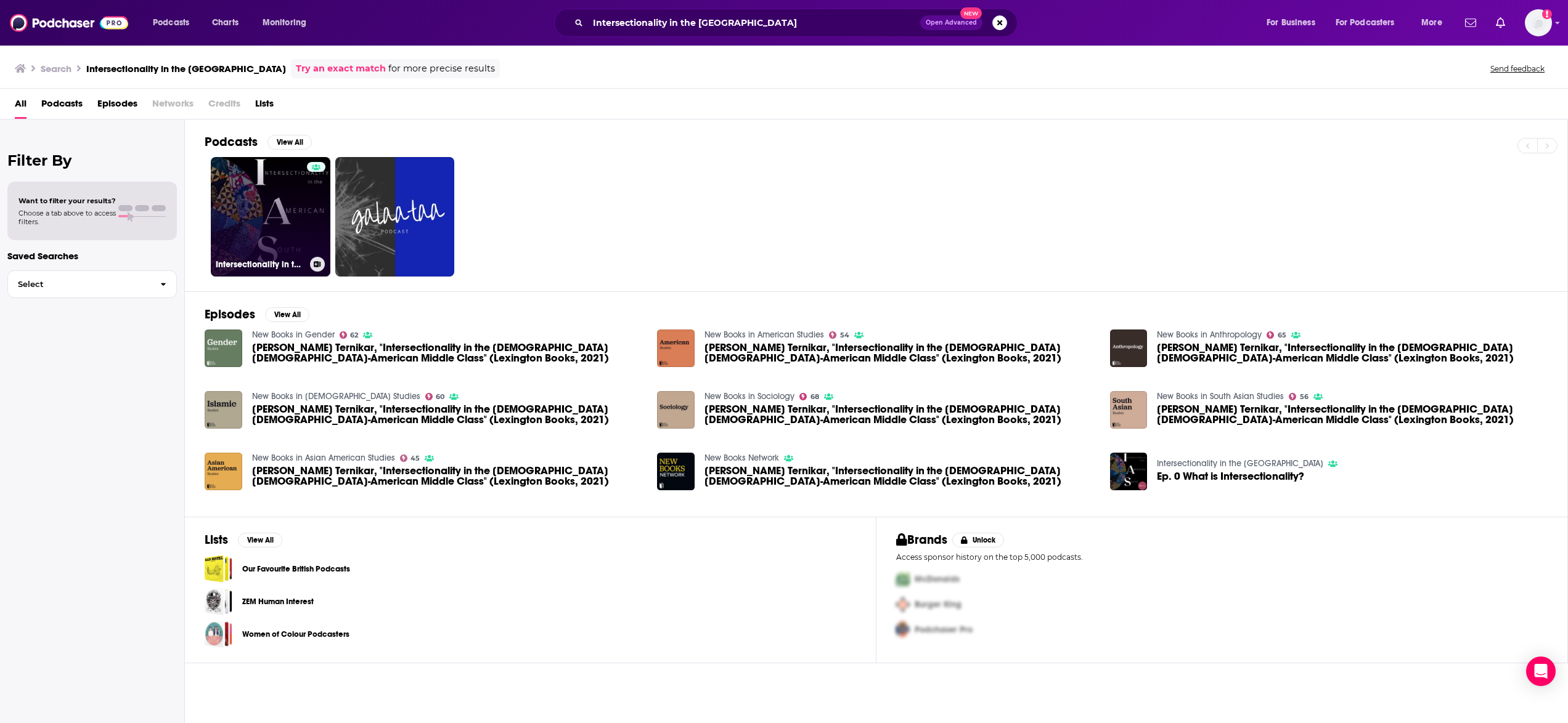
click at [238, 224] on link "Intersectionality in the American South" at bounding box center [271, 217] width 120 height 120
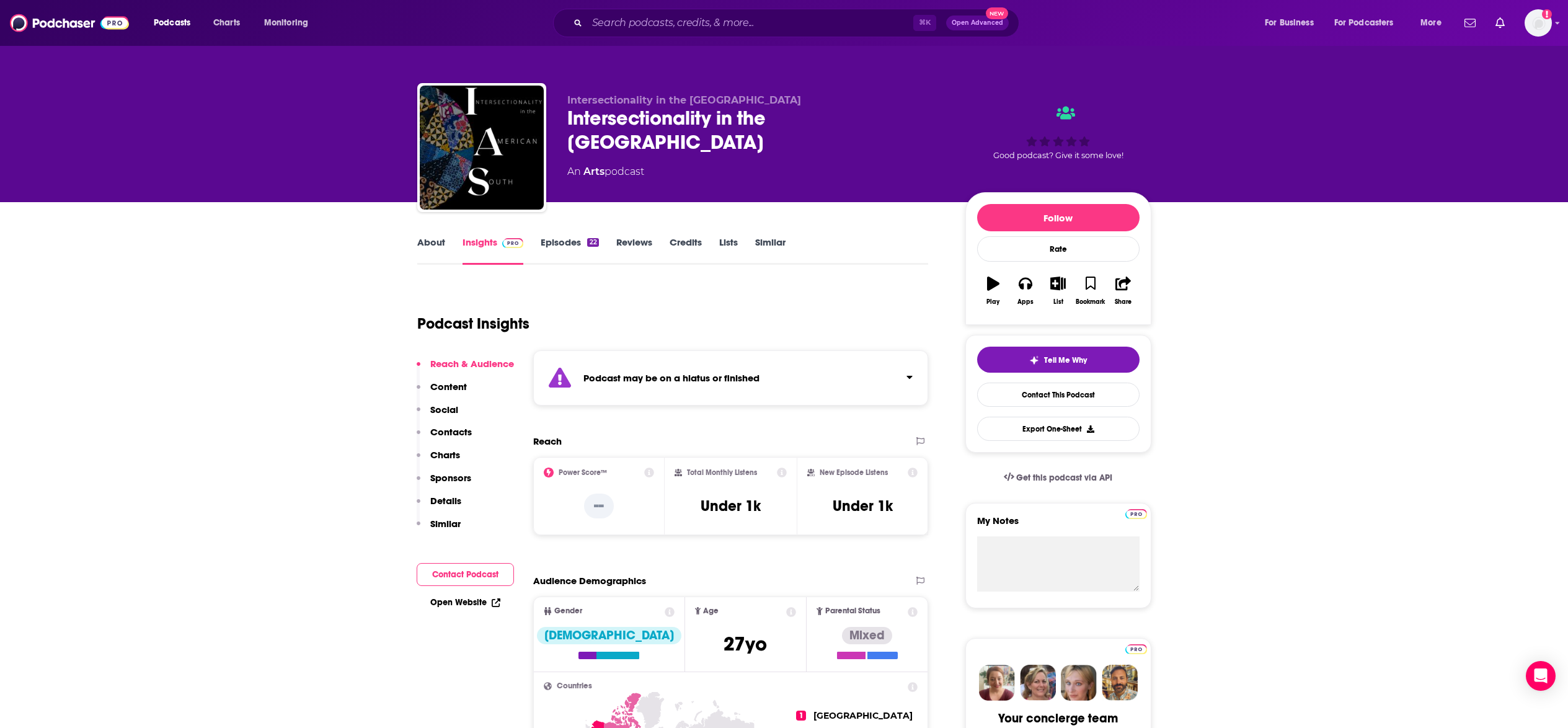
click at [450, 434] on p "Contacts" at bounding box center [451, 432] width 41 height 12
click at [432, 247] on link "About" at bounding box center [431, 251] width 28 height 29
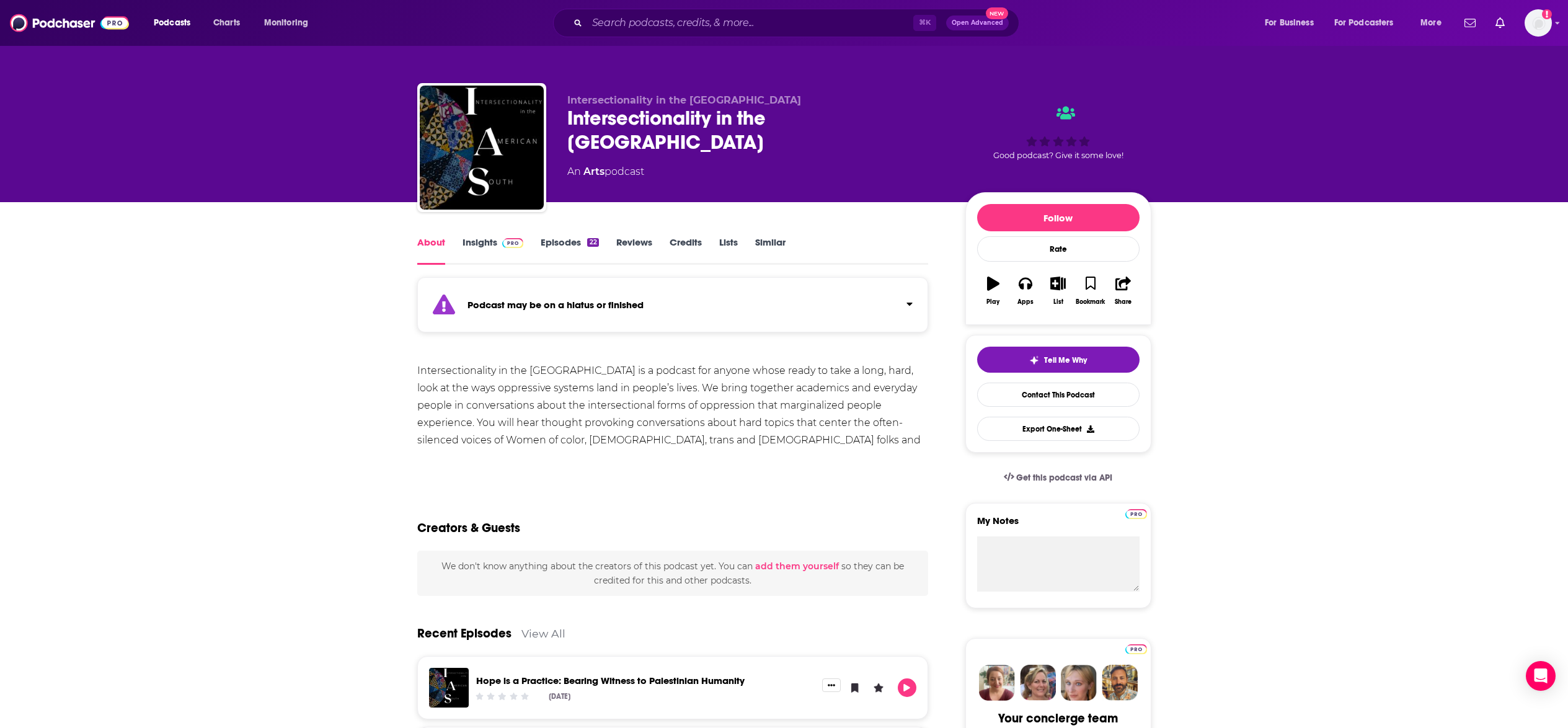
click at [487, 244] on link "Insights" at bounding box center [493, 251] width 62 height 29
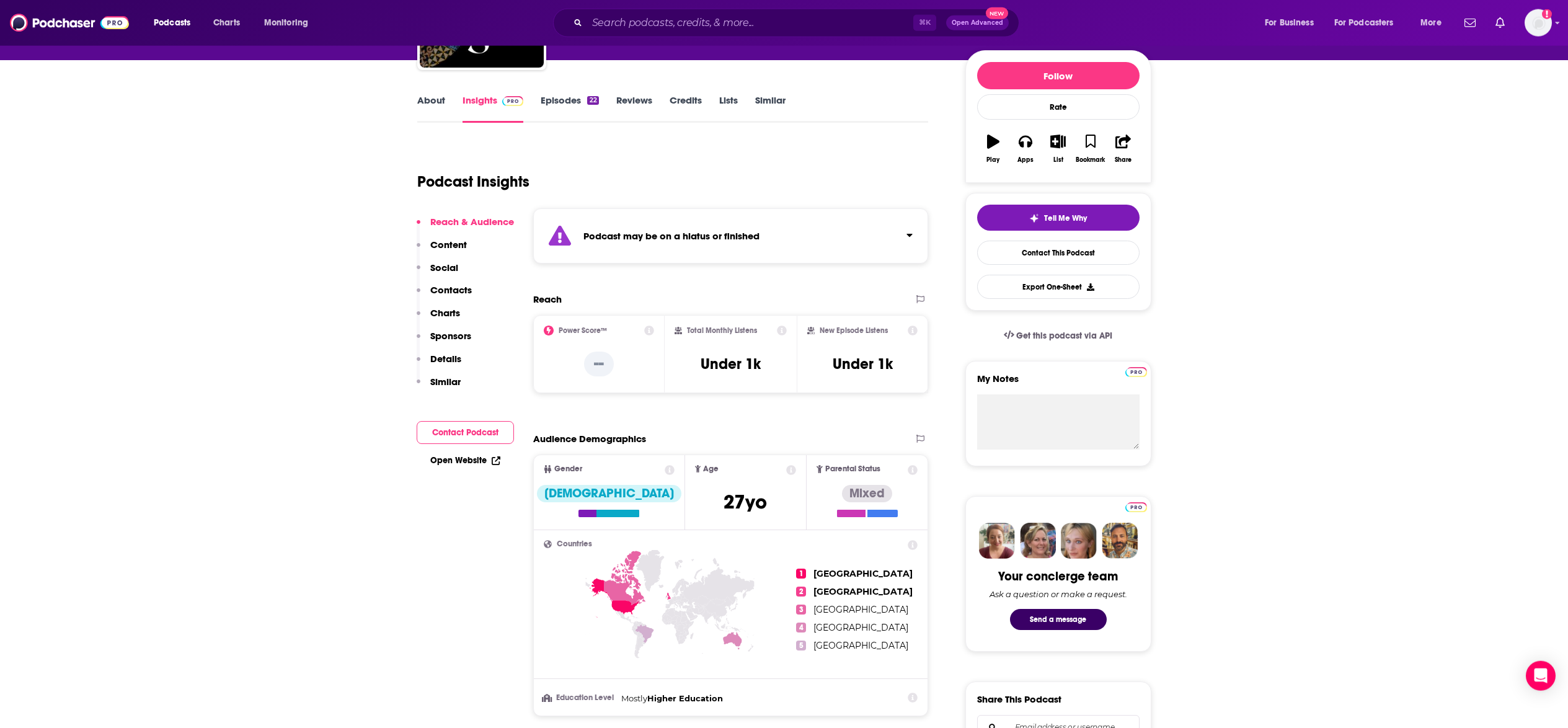
scroll to position [159, 0]
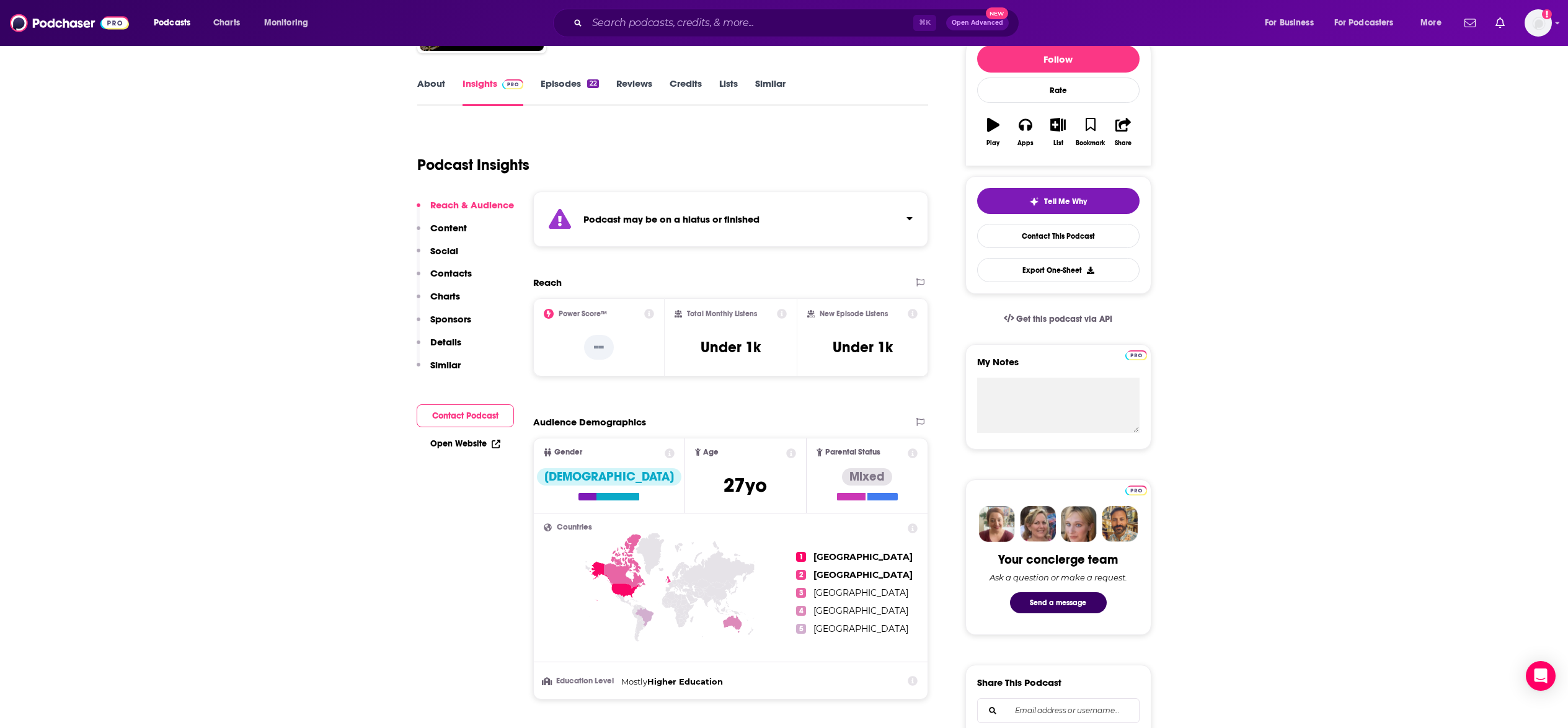
click at [466, 271] on p "Contacts" at bounding box center [451, 273] width 41 height 12
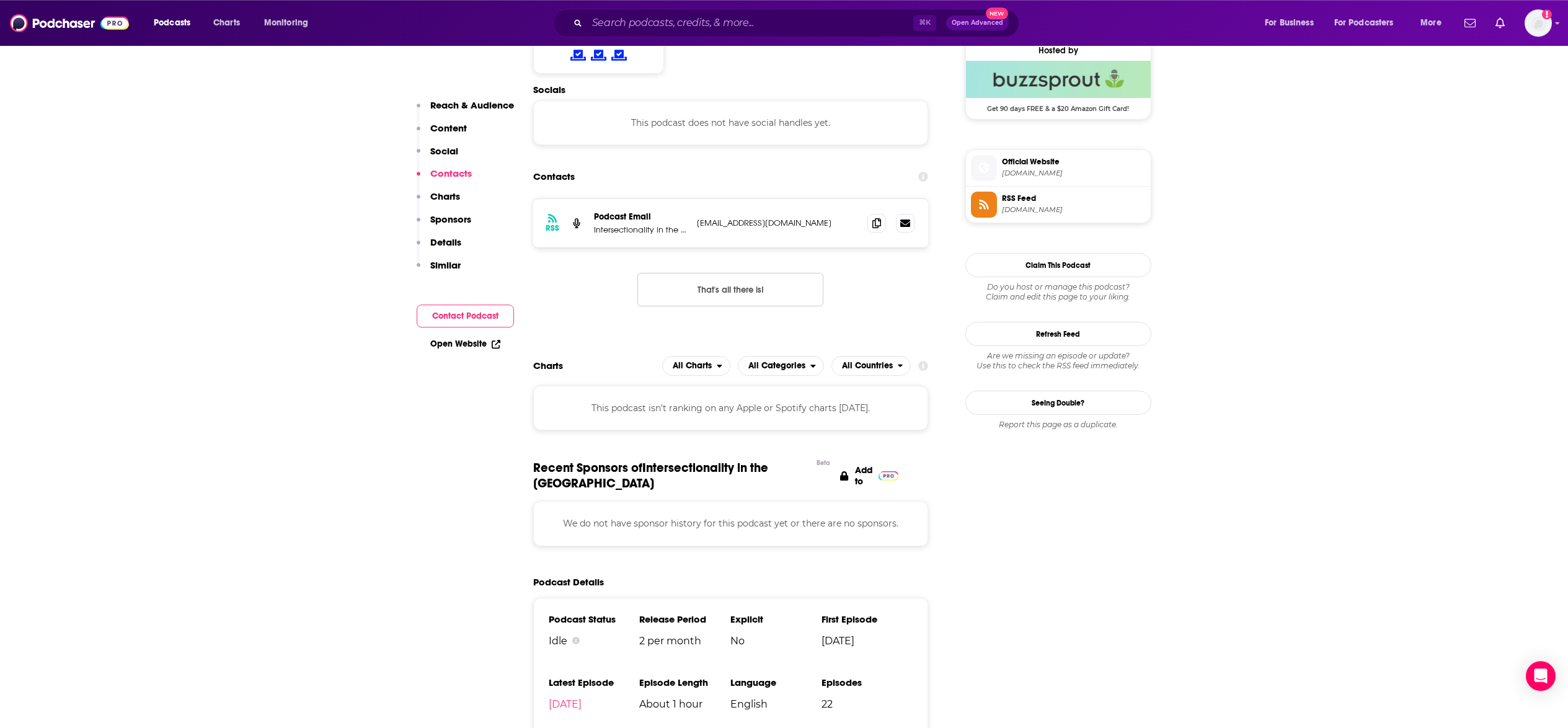
scroll to position [918, 0]
click at [875, 227] on icon at bounding box center [876, 222] width 8 height 10
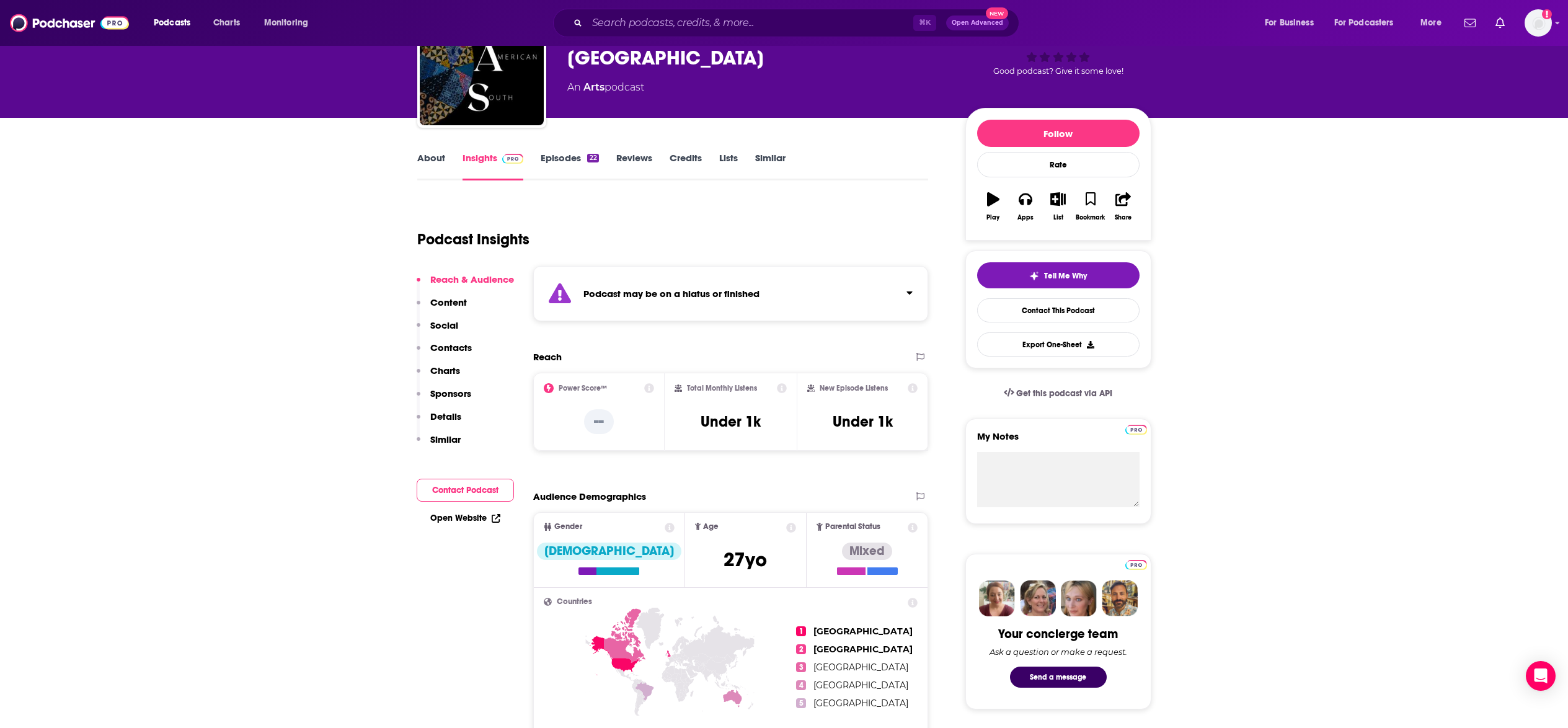
scroll to position [0, 0]
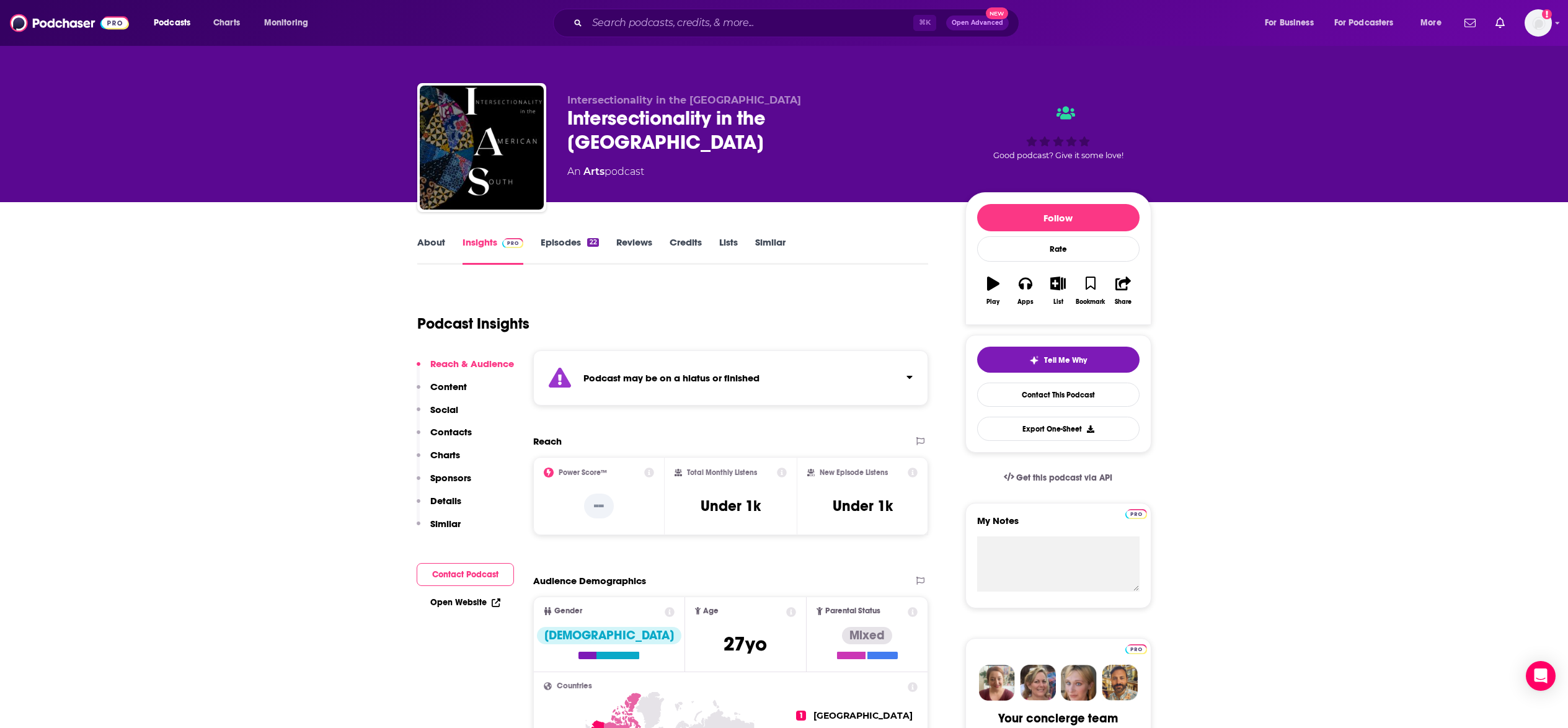
click at [454, 500] on p "Details" at bounding box center [446, 500] width 31 height 12
click at [784, 240] on link "Similar" at bounding box center [770, 251] width 30 height 29
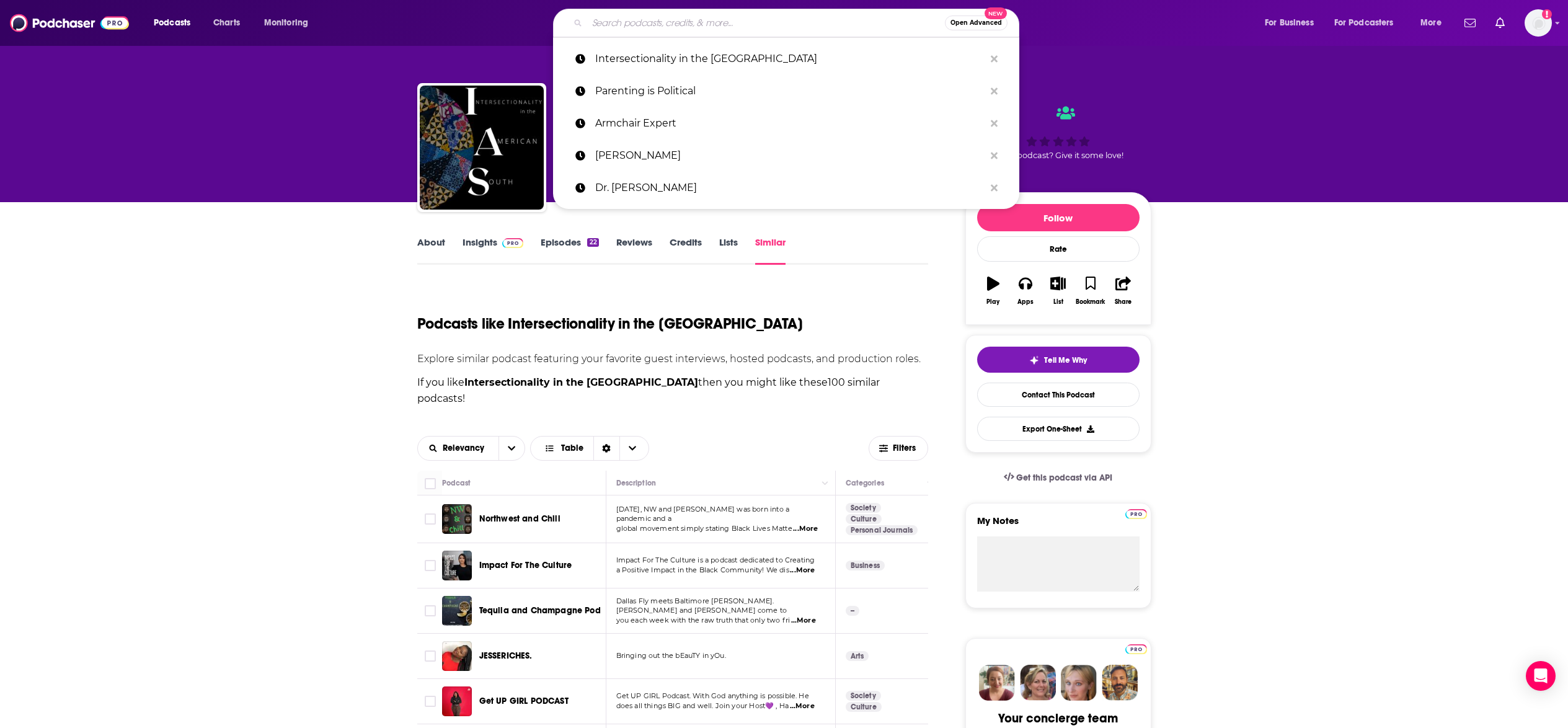
click at [712, 23] on input "Search podcasts, credits, & more..." at bounding box center [766, 23] width 358 height 20
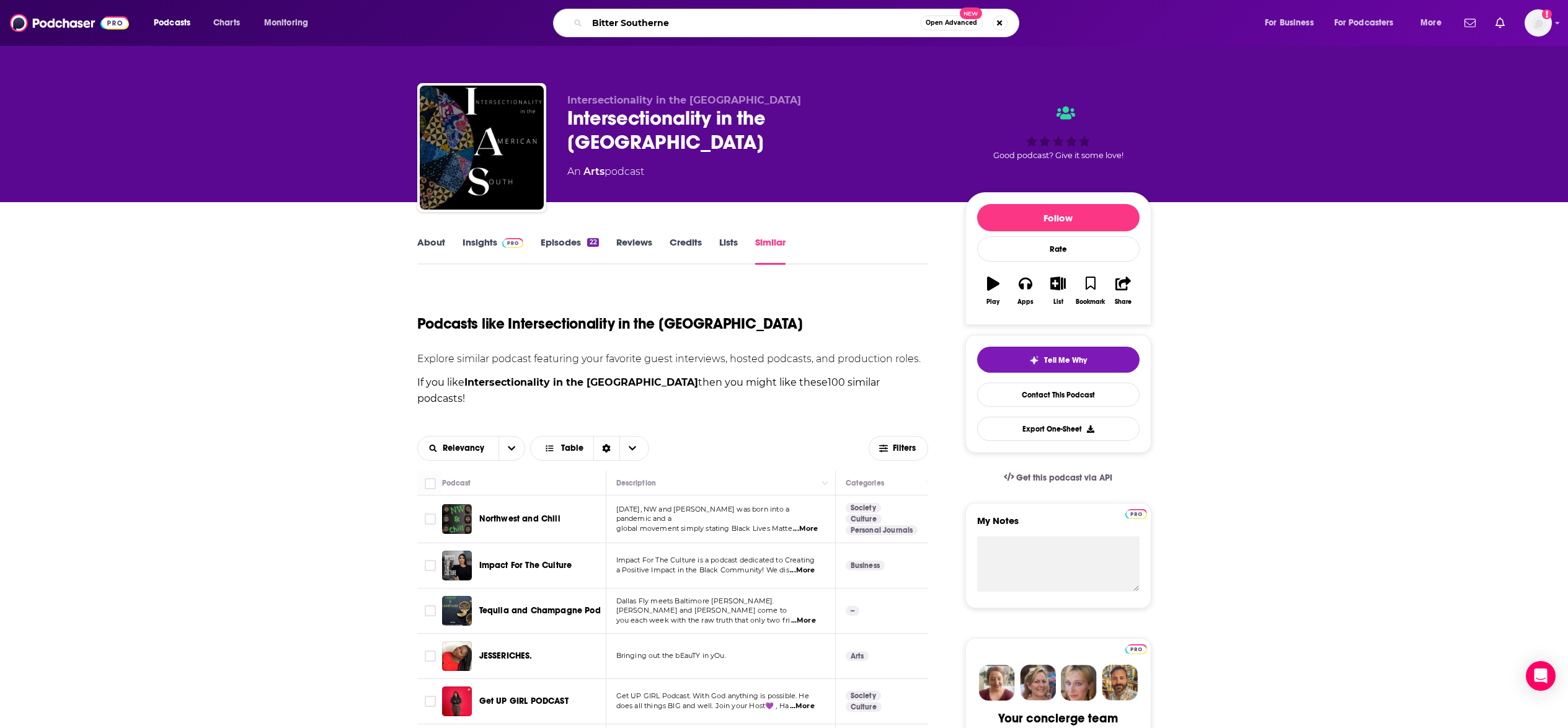
type input "Bitter Southerner"
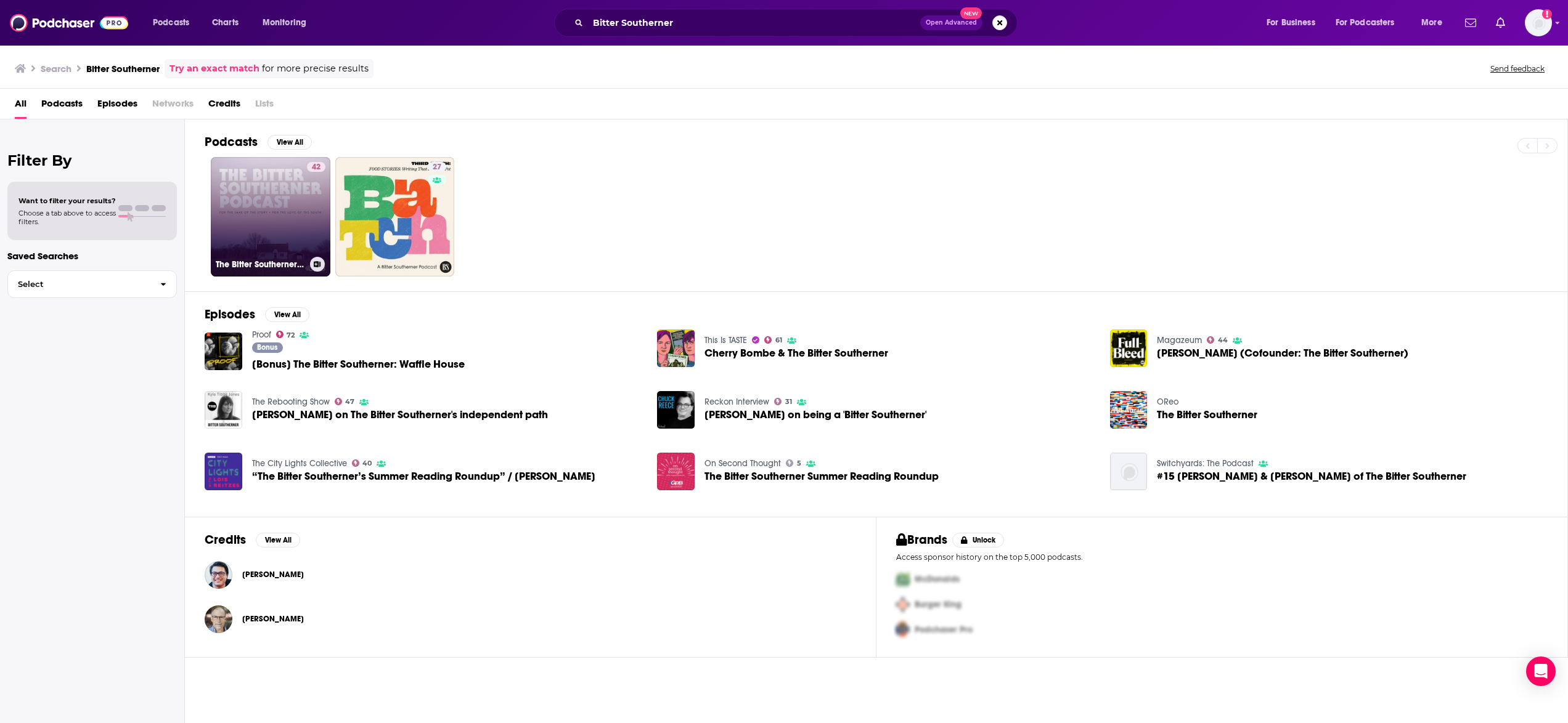
click at [283, 208] on link "42 The Bitter Southerner Podcast" at bounding box center [271, 217] width 120 height 120
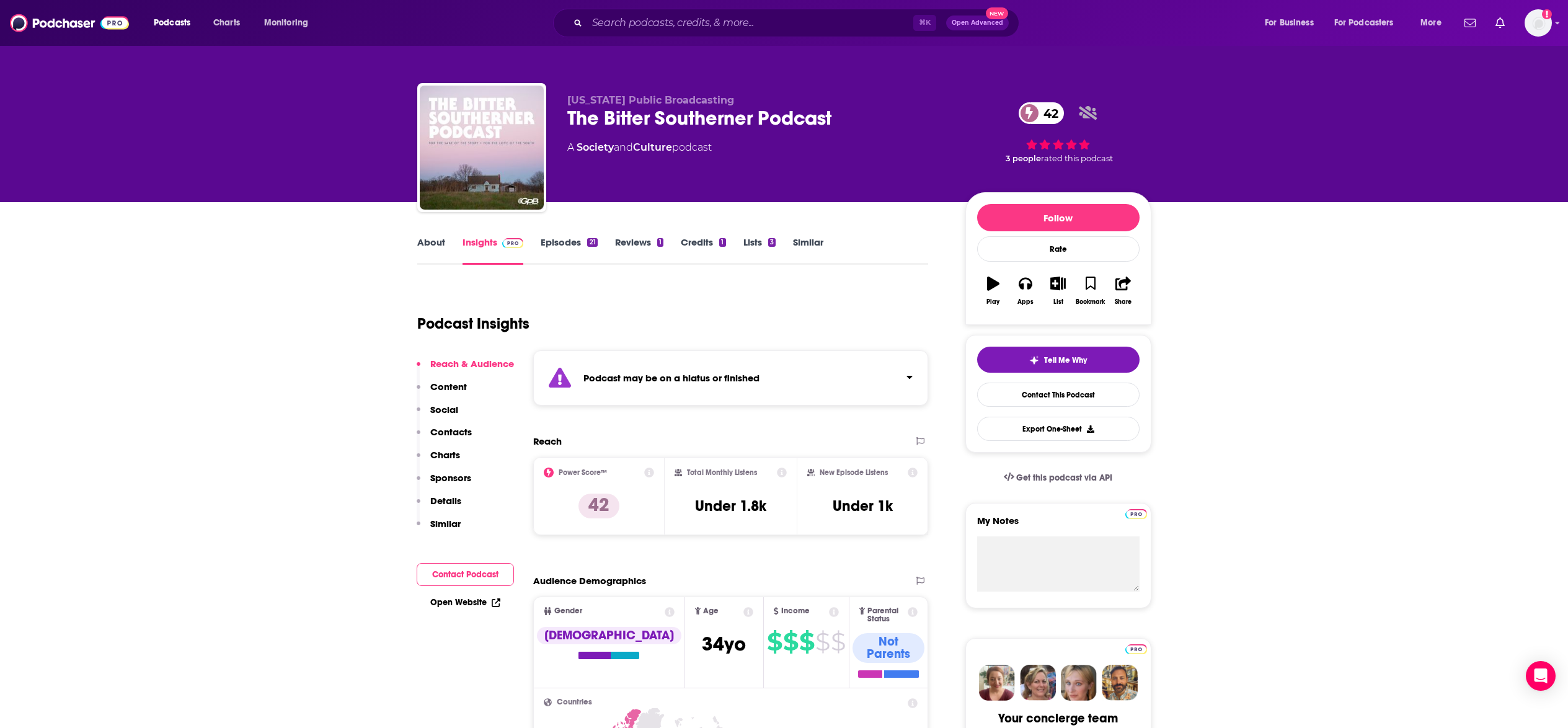
click at [809, 241] on link "Similar" at bounding box center [808, 251] width 30 height 29
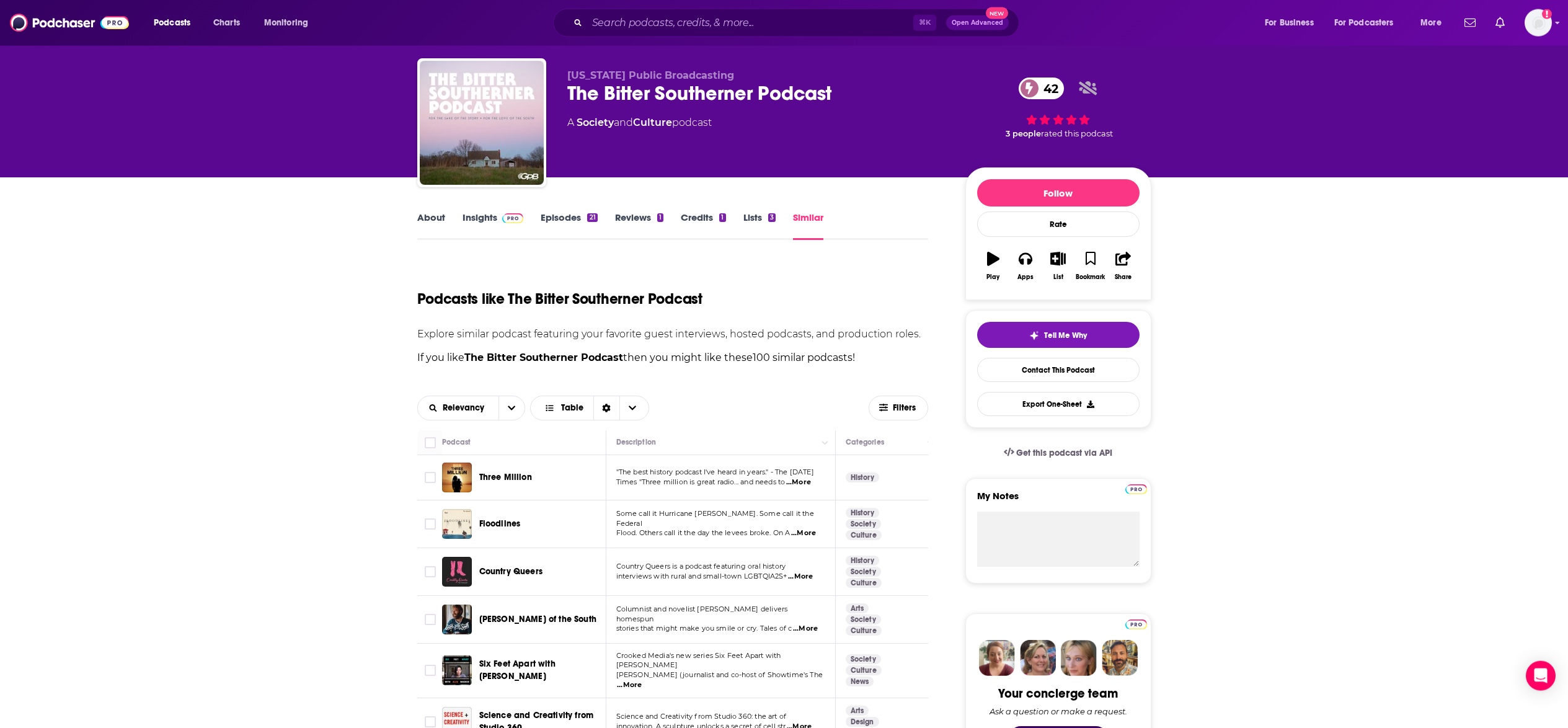
scroll to position [40, 0]
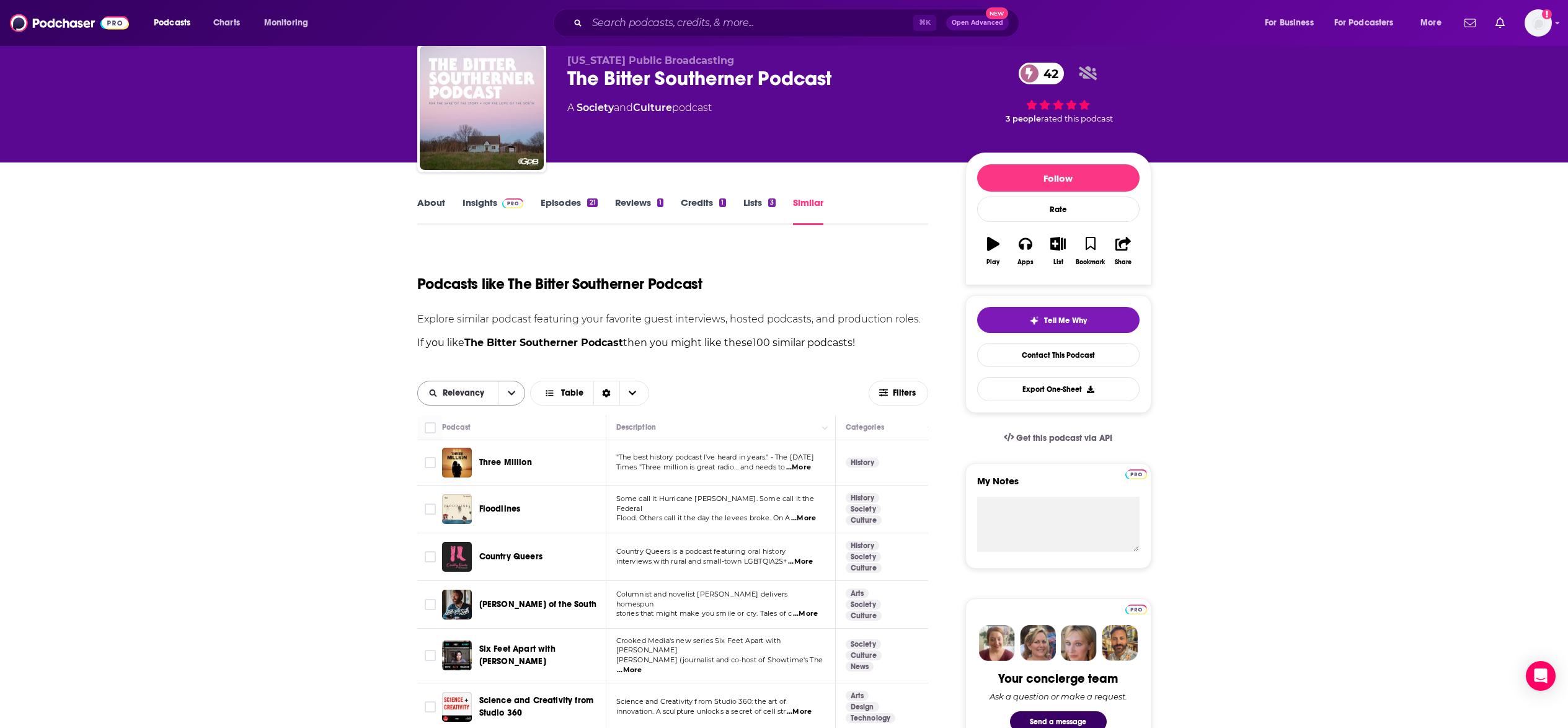
click at [511, 397] on icon "open menu" at bounding box center [511, 393] width 7 height 8
click at [494, 464] on div "New" at bounding box center [471, 458] width 108 height 21
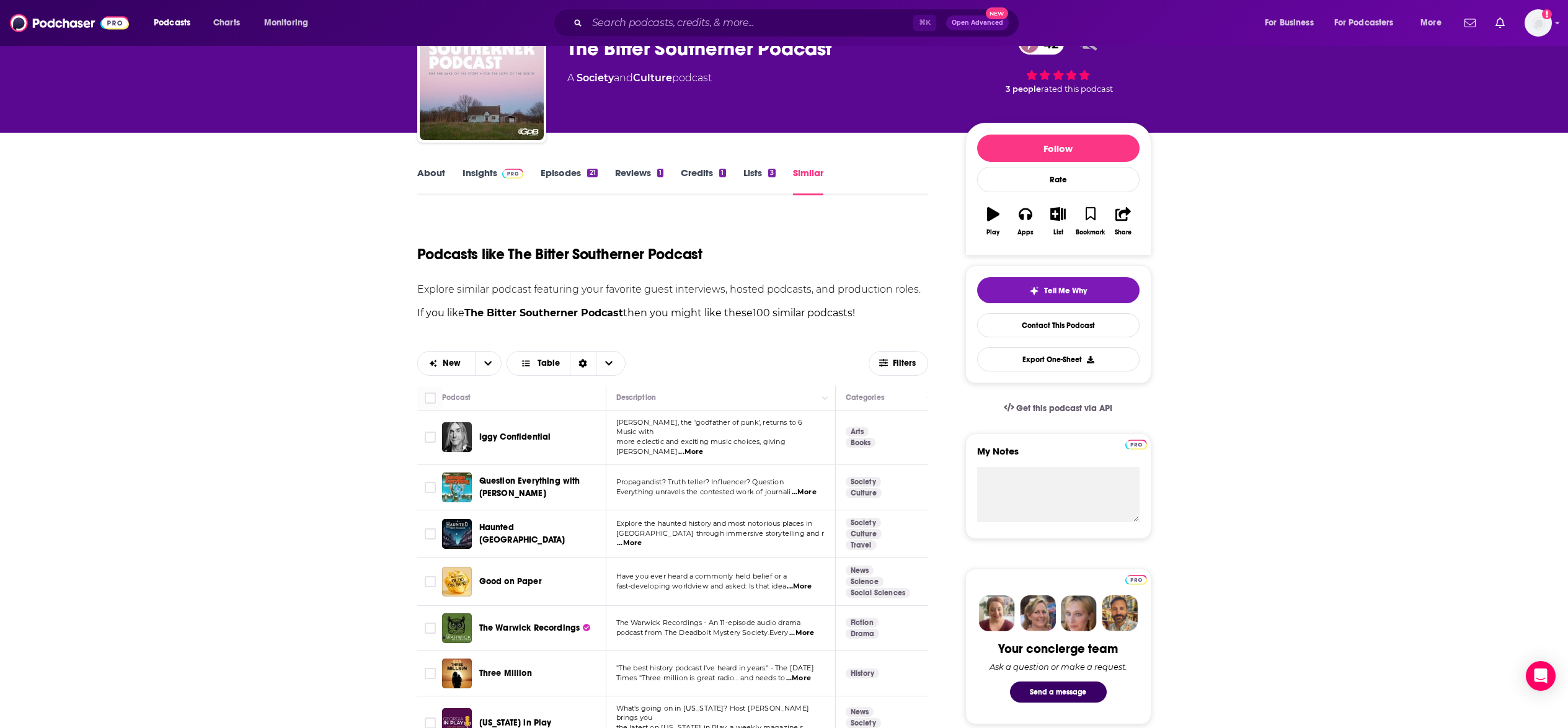
scroll to position [0, 0]
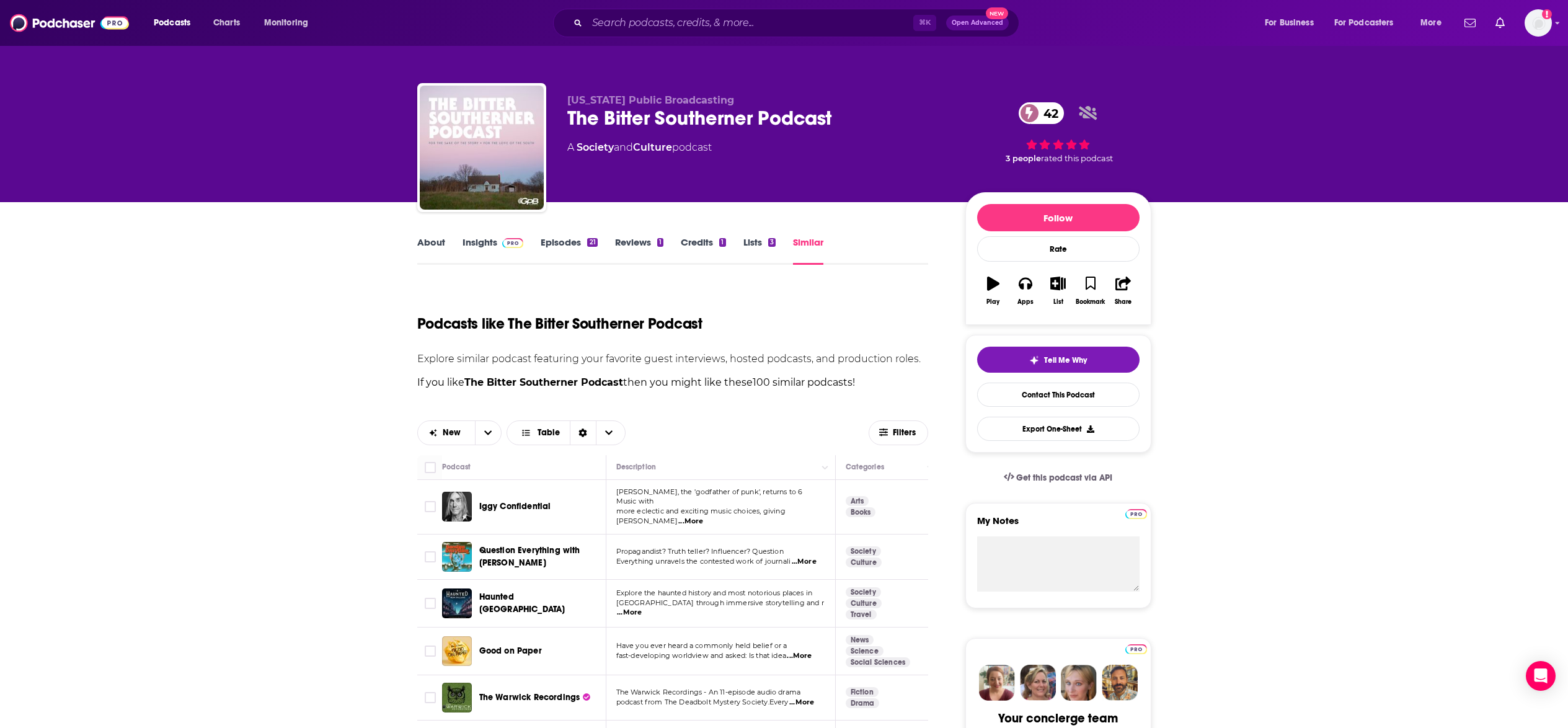
click at [504, 437] on div "New Table" at bounding box center [643, 433] width 452 height 25
click at [489, 435] on icon "open menu" at bounding box center [488, 432] width 7 height 5
click at [466, 480] on span "Relevancy" at bounding box center [467, 476] width 50 height 7
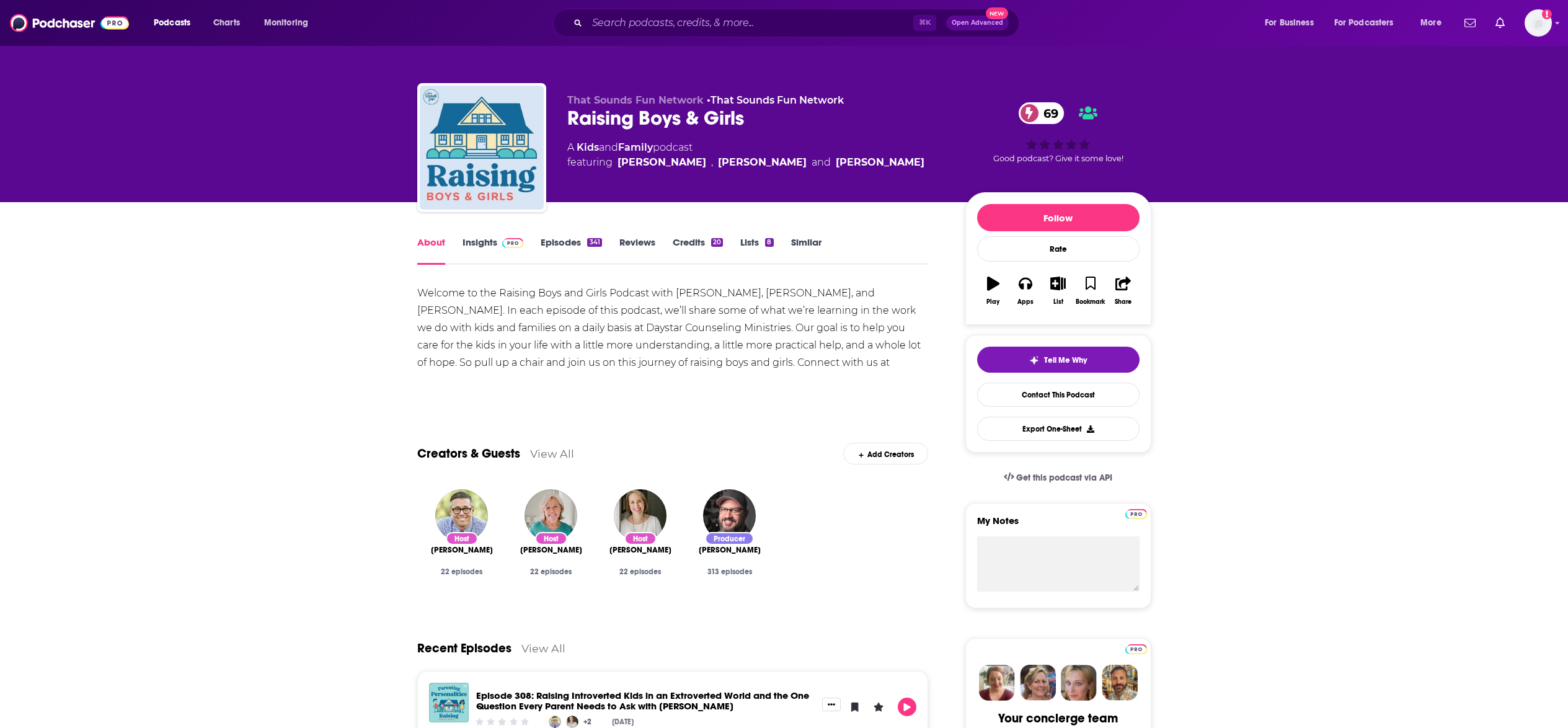
click at [474, 241] on link "Insights" at bounding box center [493, 251] width 62 height 29
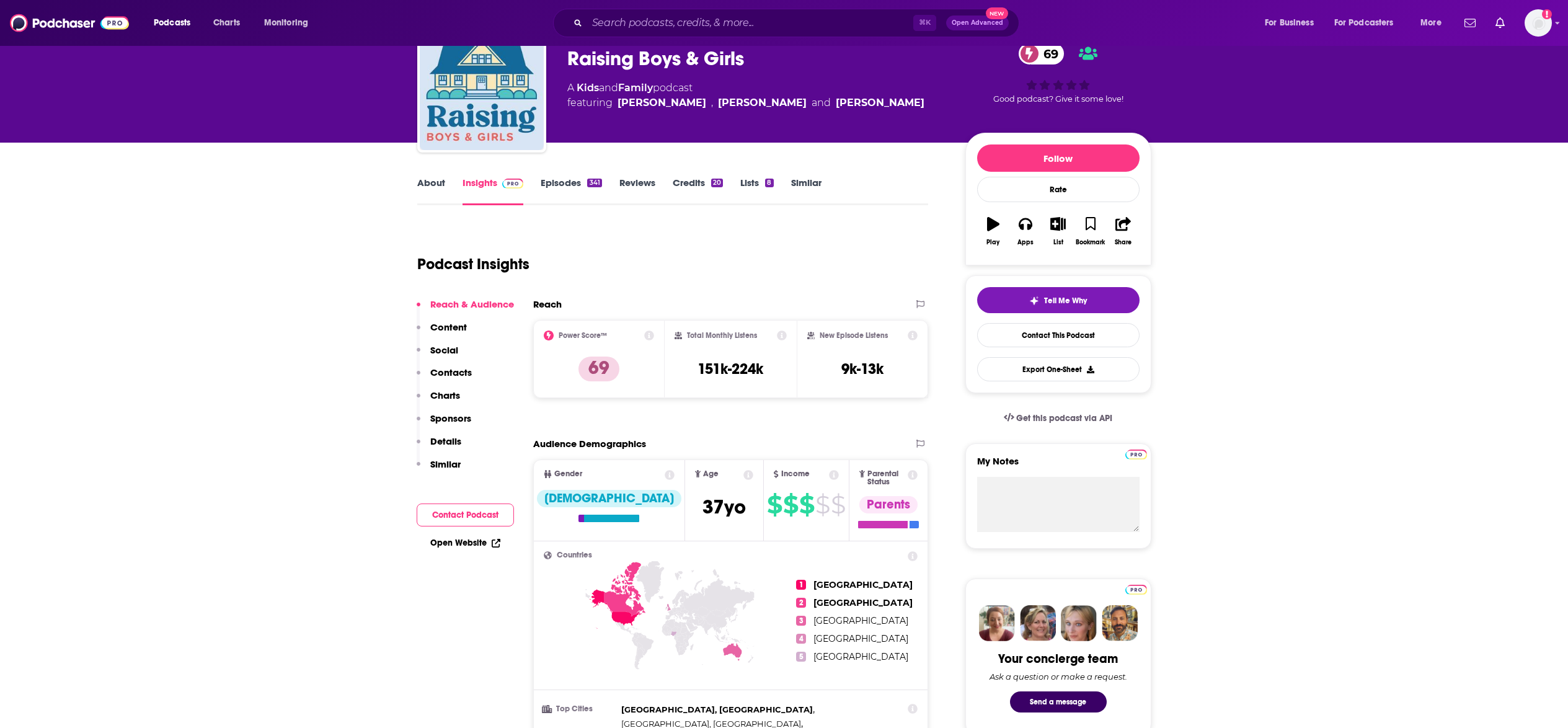
click at [443, 446] on p "Details" at bounding box center [446, 441] width 31 height 12
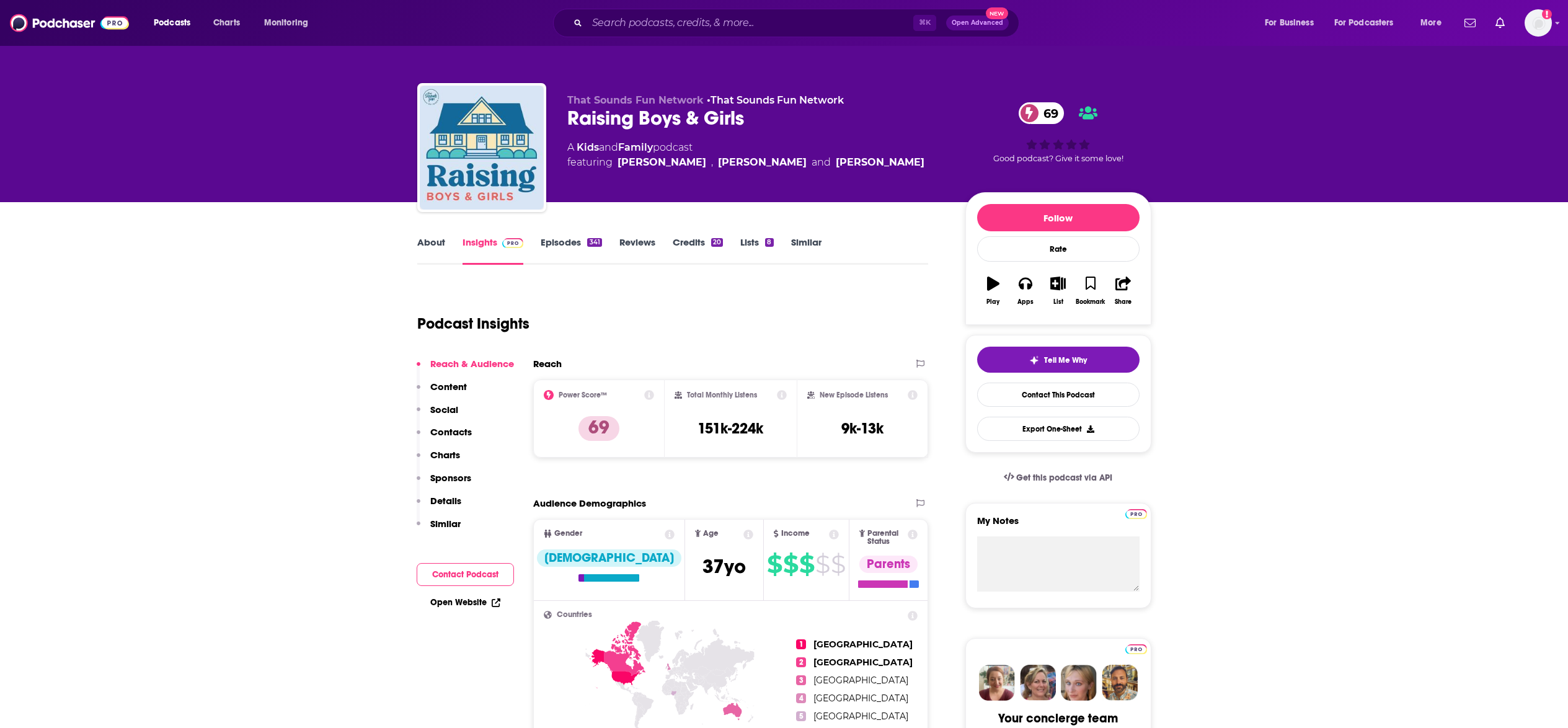
click at [560, 245] on link "Episodes 341" at bounding box center [571, 251] width 61 height 29
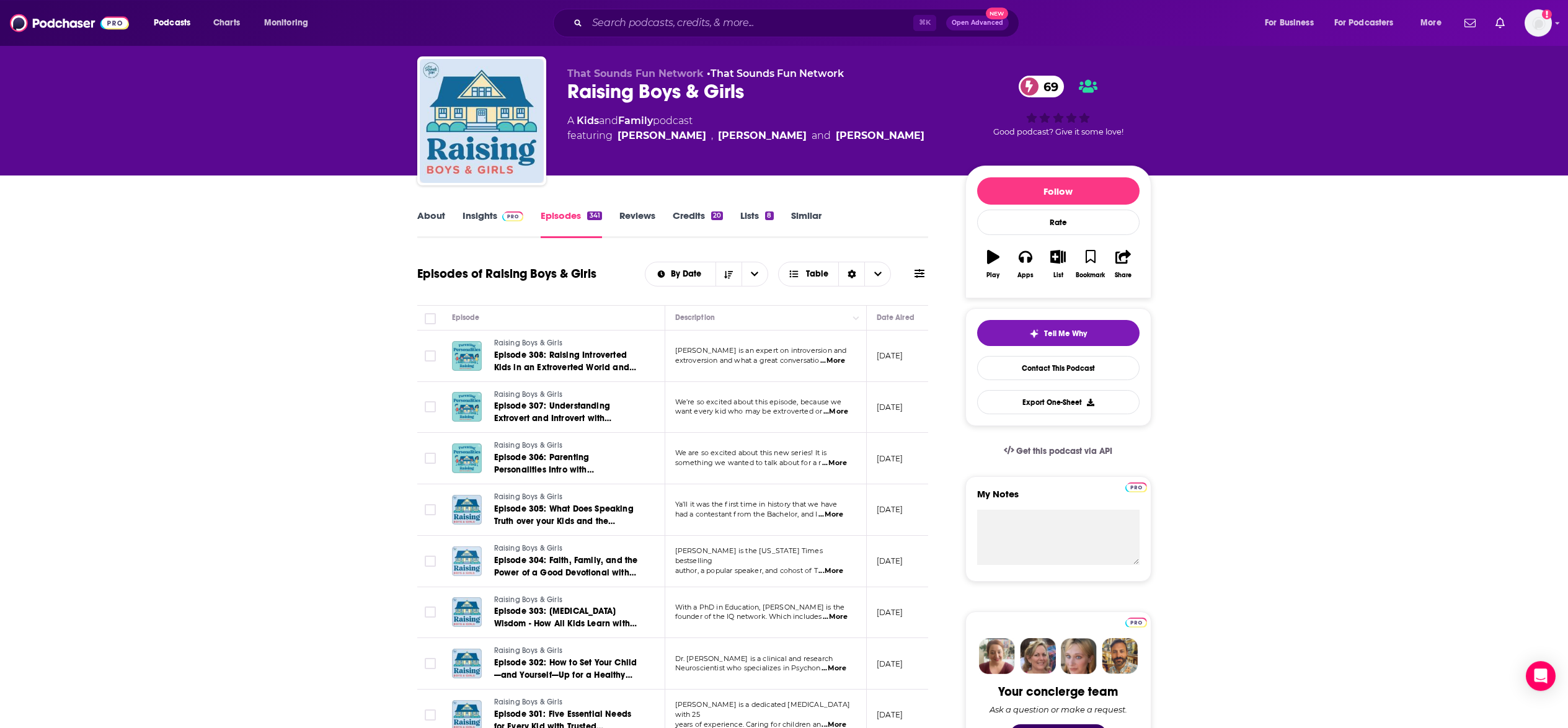
scroll to position [30, 0]
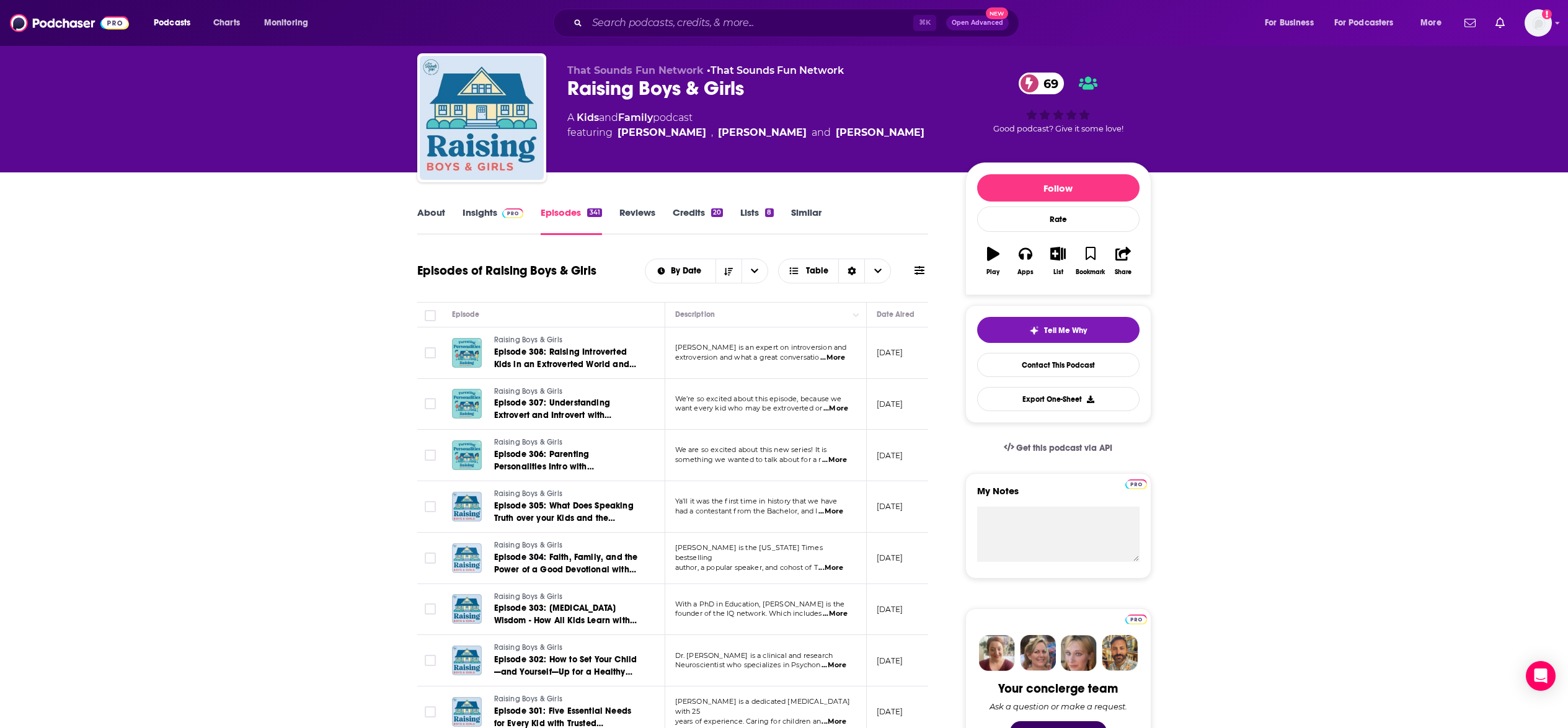
click at [840, 564] on span "...More" at bounding box center [831, 568] width 25 height 10
drag, startPoint x: 709, startPoint y: 347, endPoint x: 717, endPoint y: 347, distance: 8.0
